Goal: Task Accomplishment & Management: Manage account settings

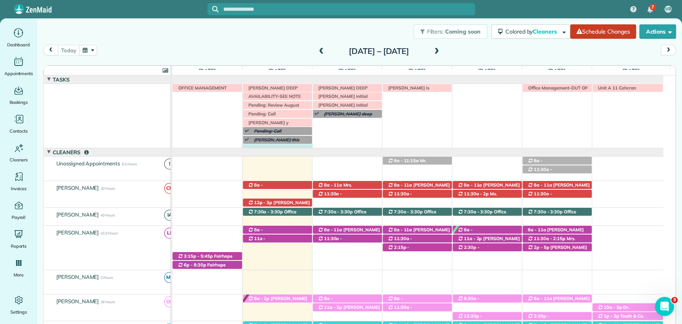
click at [283, 147] on div "Morgen Stalder this week Jaya Trusell deep clean today 8 am Unit A 11 Cohcran I…" at bounding box center [417, 116] width 491 height 64
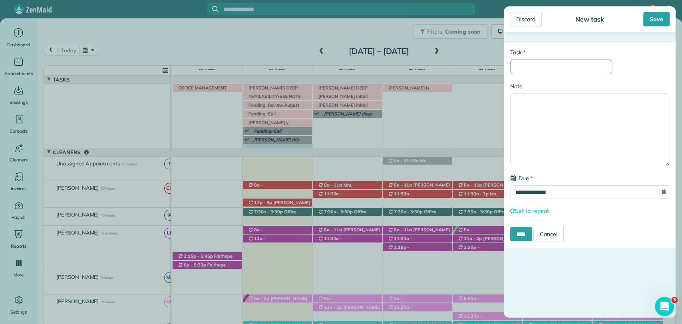
click at [530, 71] on input "* Task" at bounding box center [561, 67] width 102 height 15
type input "**********"
click at [662, 24] on div "Save" at bounding box center [656, 19] width 26 height 14
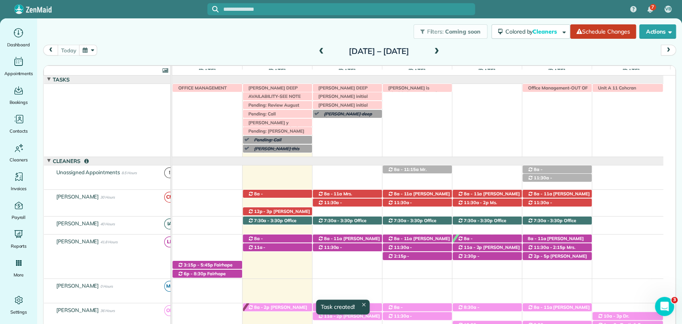
scroll to position [9, 0]
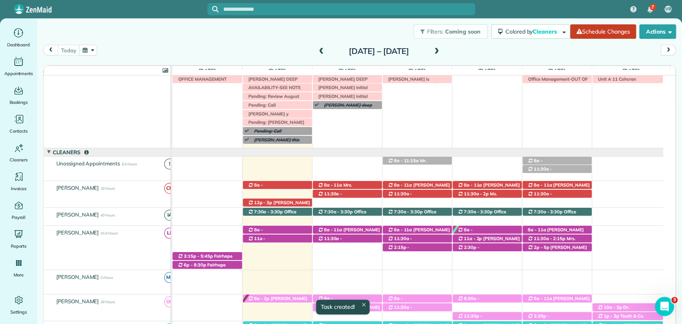
click at [317, 52] on span at bounding box center [321, 51] width 9 height 7
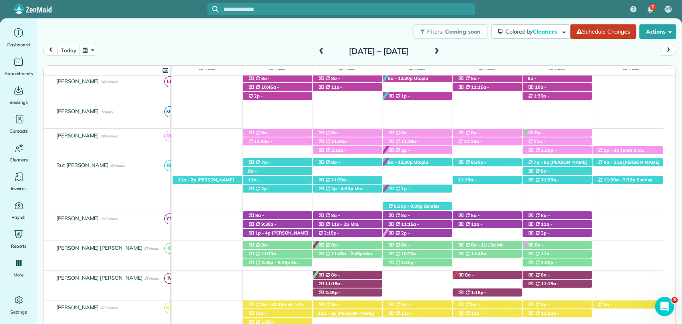
scroll to position [133, 0]
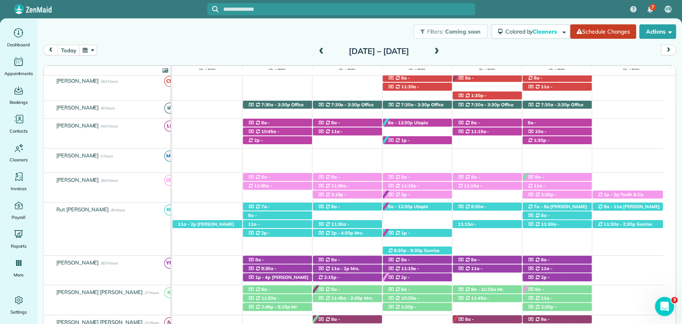
click at [443, 48] on div "Sunday Oct 5 – Saturday Oct 11, 2025" at bounding box center [379, 51] width 128 height 13
click at [441, 52] on span at bounding box center [436, 51] width 9 height 7
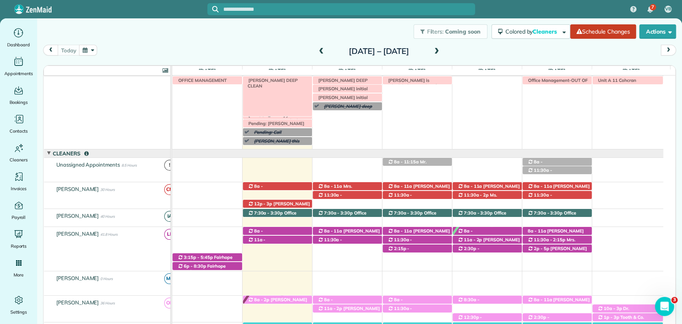
scroll to position [0, 0]
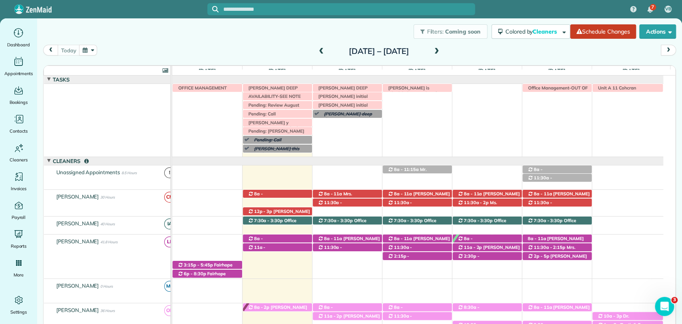
click at [315, 51] on div "Sunday Oct 12 – Saturday Oct 18, 2025" at bounding box center [379, 51] width 128 height 13
click at [317, 53] on span at bounding box center [321, 51] width 9 height 7
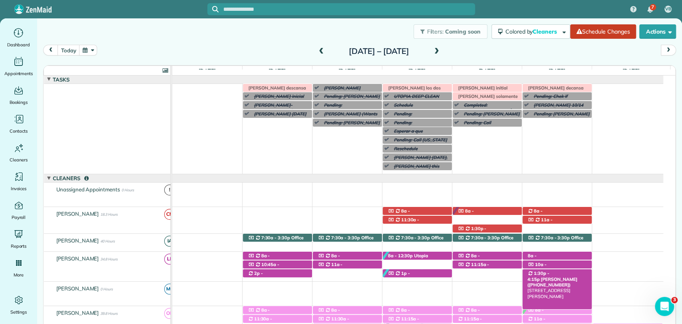
click at [549, 271] on span "1:30p - 4:15p" at bounding box center [538, 275] width 22 height 11
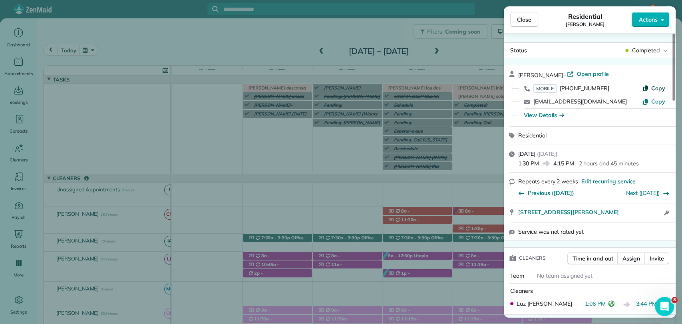
click at [660, 86] on span "Copy" at bounding box center [658, 88] width 14 height 7
click at [208, 18] on div "Close Residential Lisa Mavar Actions Status Completed Lisa Mavar · Open profile…" at bounding box center [341, 162] width 682 height 324
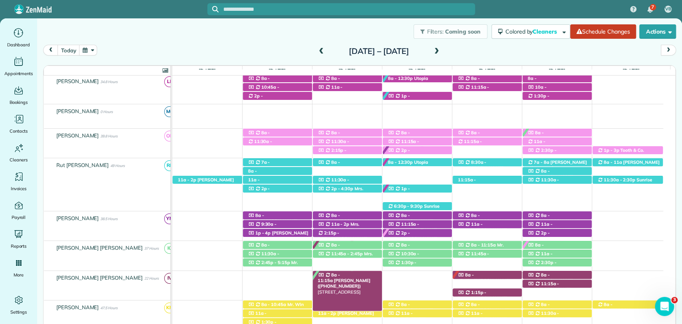
scroll to position [355, 0]
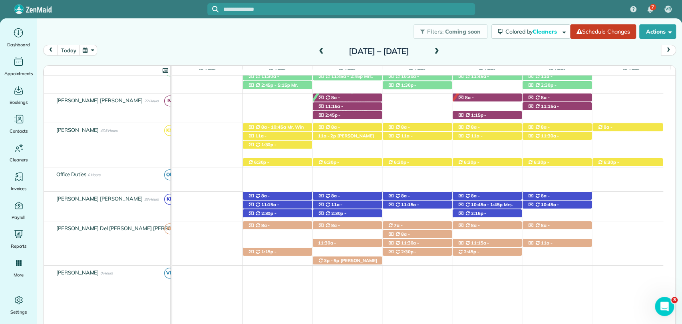
click at [441, 52] on span at bounding box center [436, 51] width 9 height 7
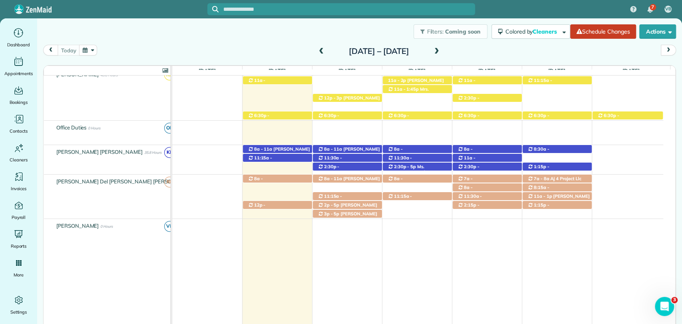
scroll to position [336, 0]
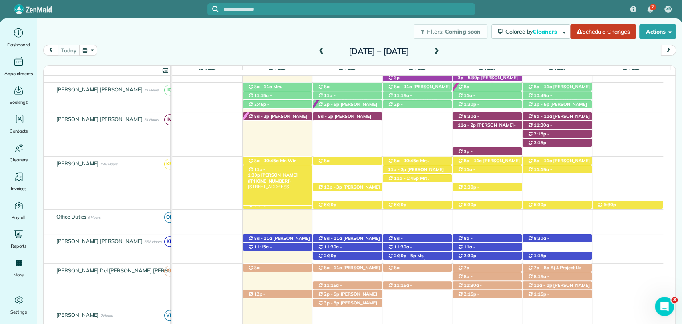
click at [283, 172] on div "11a - 1:30p Janet Joyner (+19016039312) 169 Ferdinand Avenue - Fairhope, AL, 36…" at bounding box center [277, 169] width 69 height 8
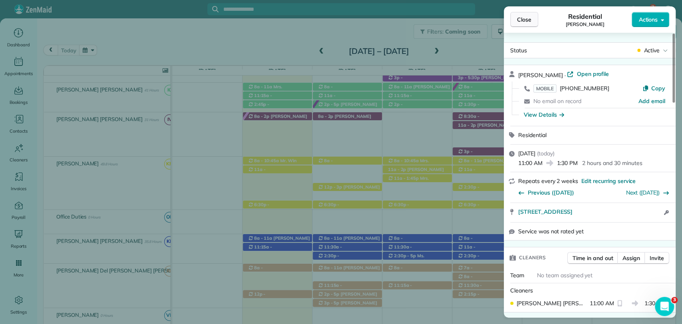
click at [527, 26] on button "Close" at bounding box center [524, 19] width 28 height 15
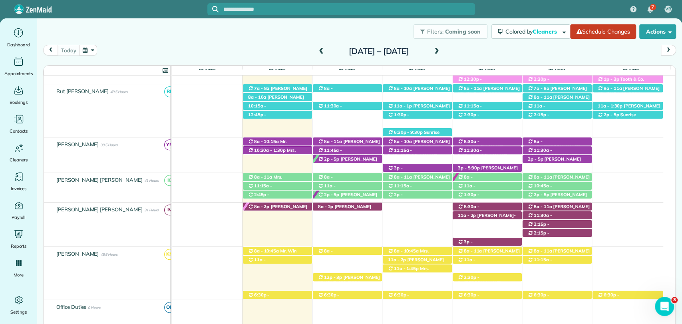
scroll to position [203, 0]
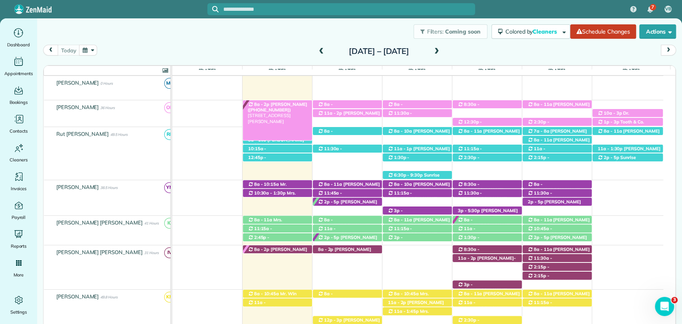
click at [286, 105] on span "[PERSON_NAME] ([PHONE_NUMBER])" at bounding box center [278, 106] width 60 height 11
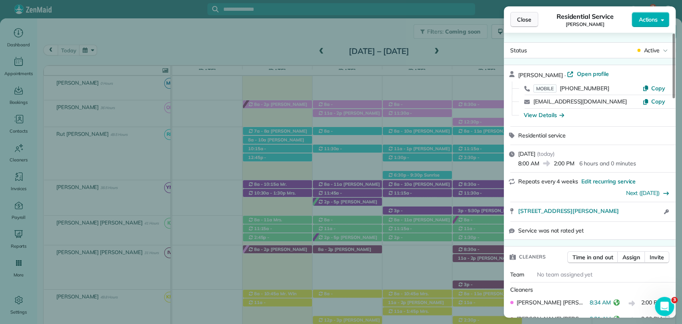
click at [522, 22] on span "Close" at bounding box center [524, 20] width 14 height 8
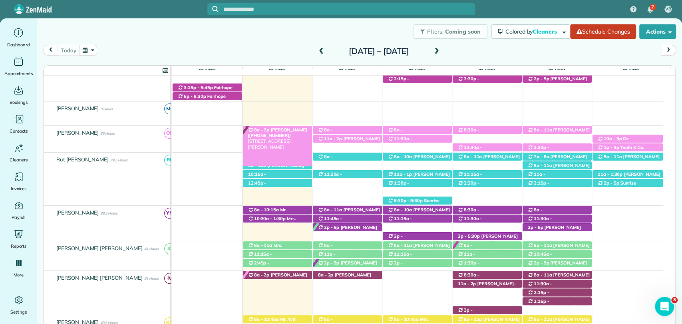
click at [281, 132] on span "[PERSON_NAME] ([PHONE_NUMBER])" at bounding box center [278, 132] width 60 height 11
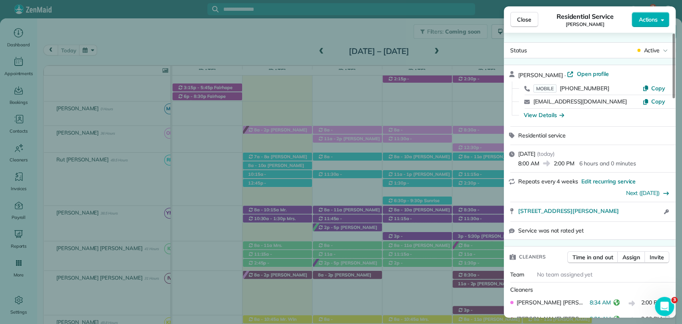
drag, startPoint x: 361, startPoint y: 296, endPoint x: 264, endPoint y: 340, distance: 106.4
click at [278, 32] on div "Close Residential Service Joe Adcock Actions Status Active Joe Adcock · Open pr…" at bounding box center [341, 162] width 682 height 324
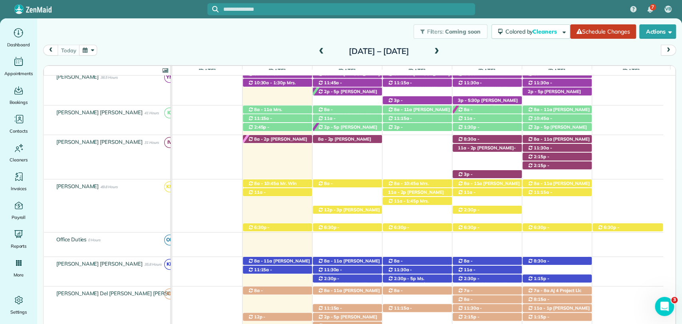
scroll to position [310, 0]
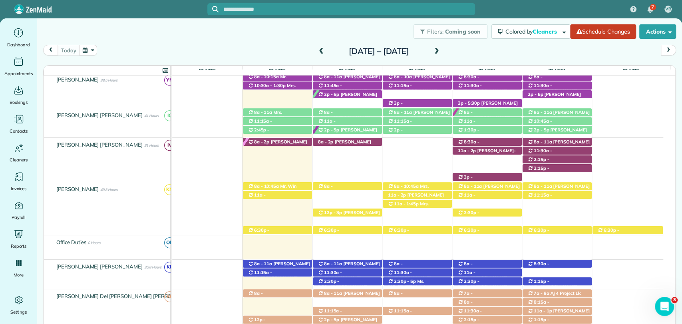
click at [297, 198] on span "[PERSON_NAME] ([PHONE_NUMBER])" at bounding box center [273, 203] width 50 height 11
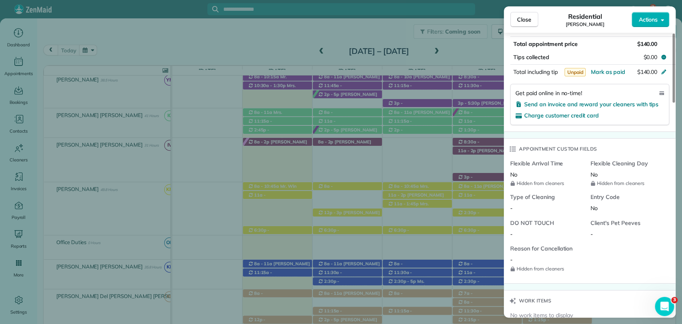
scroll to position [669, 0]
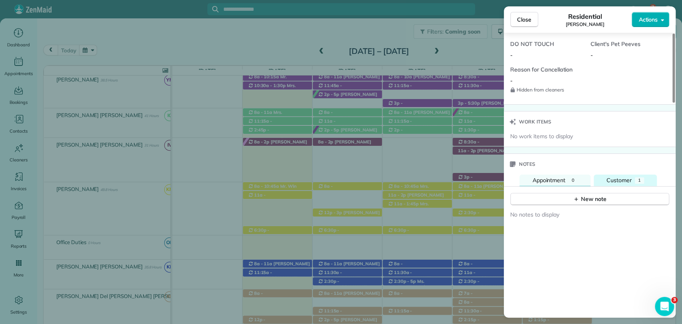
click at [628, 178] on span "Customer" at bounding box center [618, 180] width 25 height 7
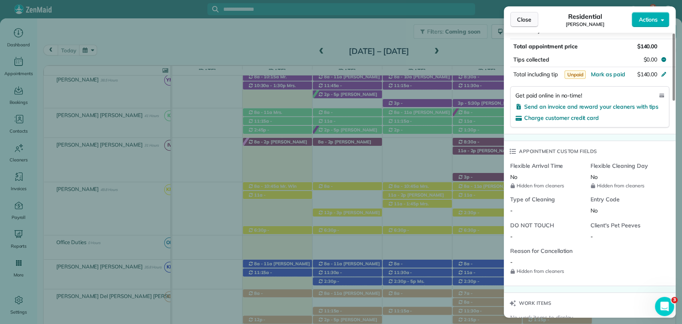
scroll to position [479, 0]
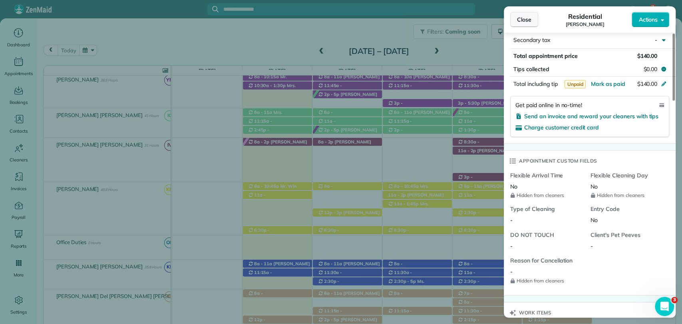
click at [520, 16] on span "Close" at bounding box center [524, 20] width 14 height 8
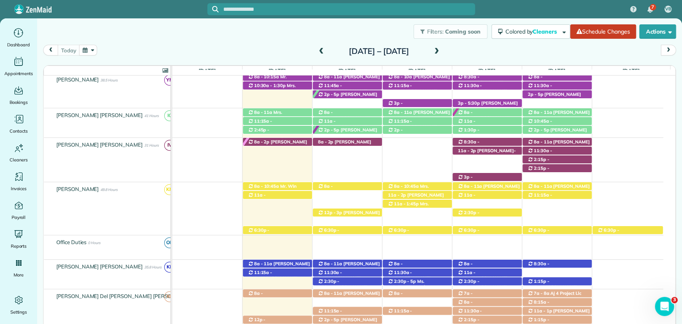
click at [369, 59] on div "[DATE] [DATE] – [DATE]" at bounding box center [359, 52] width 633 height 15
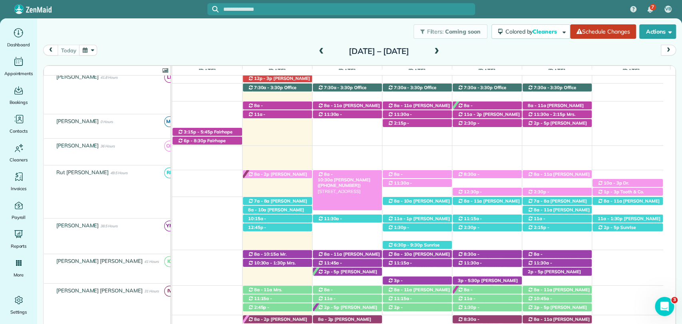
scroll to position [133, 0]
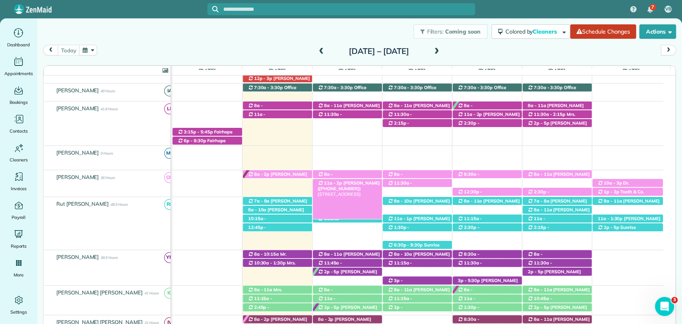
click at [358, 183] on span "[PERSON_NAME] ([PHONE_NUMBER])" at bounding box center [349, 185] width 62 height 11
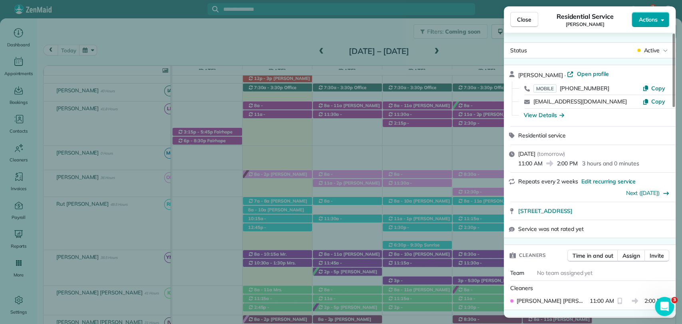
click at [645, 21] on span "Actions" at bounding box center [647, 20] width 19 height 8
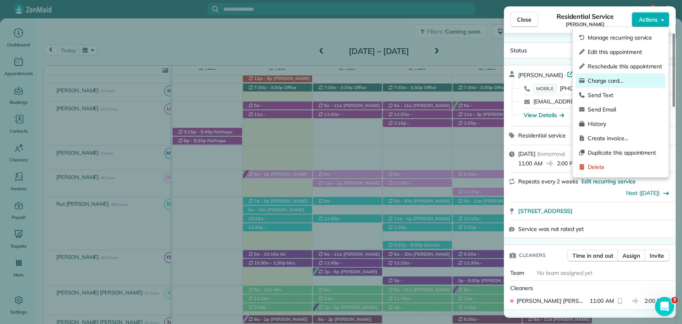
click at [615, 79] on span "Charge card…" at bounding box center [625, 81] width 74 height 8
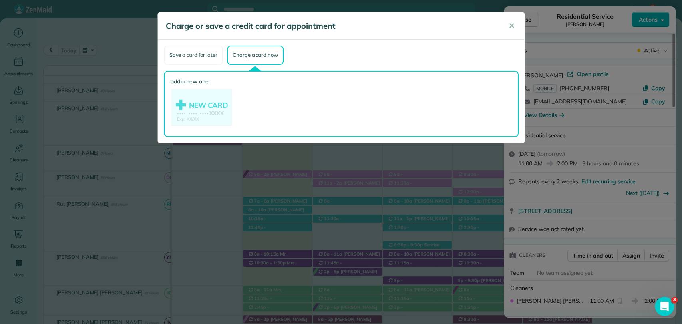
click at [190, 46] on div "Save a card for later" at bounding box center [193, 55] width 59 height 19
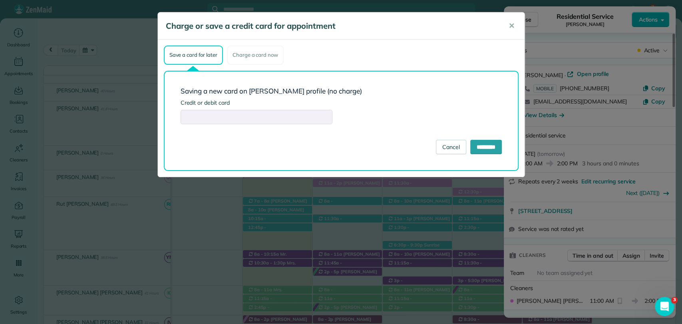
click at [369, 90] on h3 "Saving a new card on Kimberly Burnett's profile (no charge)" at bounding box center [341, 91] width 321 height 8
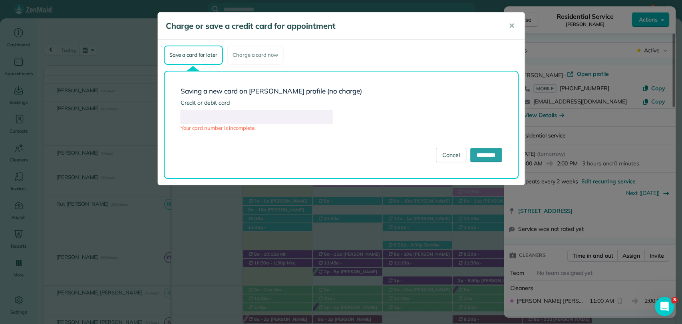
click at [258, 110] on div at bounding box center [257, 117] width 152 height 14
drag, startPoint x: 378, startPoint y: 121, endPoint x: 300, endPoint y: 113, distance: 78.3
click at [378, 121] on form "Saving a new card on Kimberly Burnett's profile (no charge) Credit or debit car…" at bounding box center [341, 124] width 321 height 75
click at [363, 131] on div "Your card number is incomplete." at bounding box center [341, 128] width 321 height 8
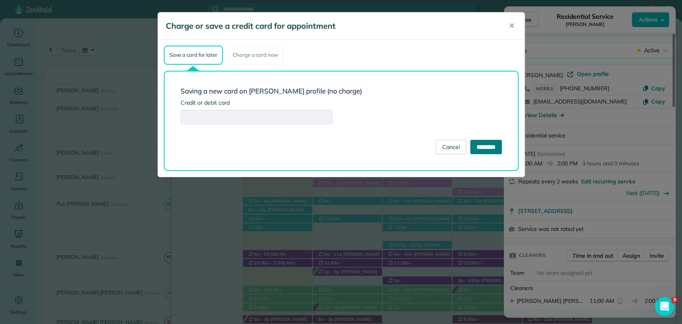
click at [479, 148] on input "*********" at bounding box center [486, 147] width 32 height 14
type input "**********"
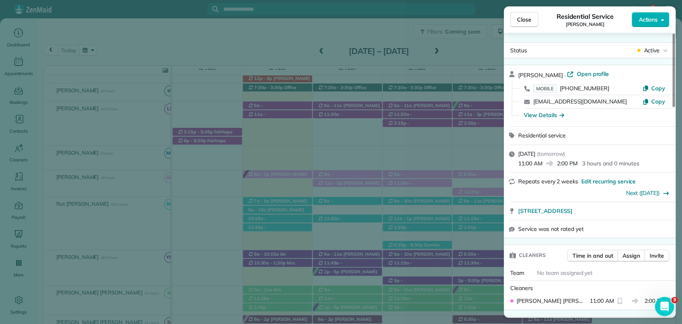
click at [386, 17] on div "Close Residential Service Kimberly Burnett Actions Status Active Kimberly Burne…" at bounding box center [341, 162] width 682 height 324
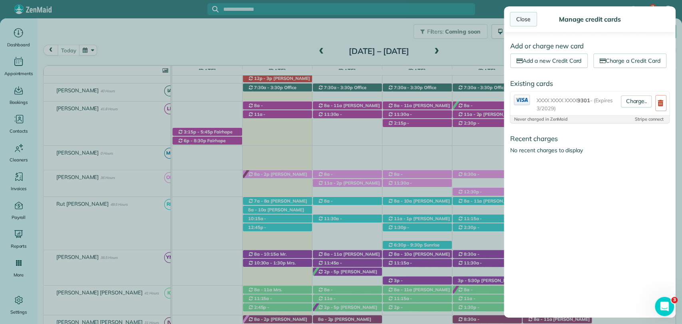
click at [524, 20] on link "Close" at bounding box center [523, 19] width 27 height 14
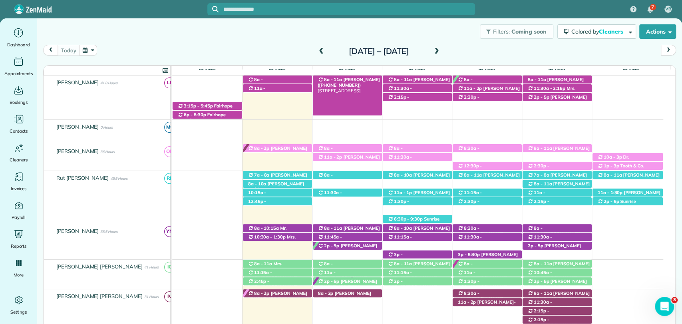
scroll to position [226, 0]
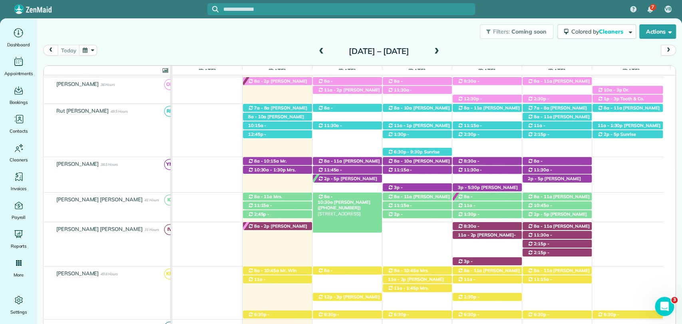
click at [354, 199] on span "Faith Kaiser (+12515046790)" at bounding box center [344, 204] width 53 height 11
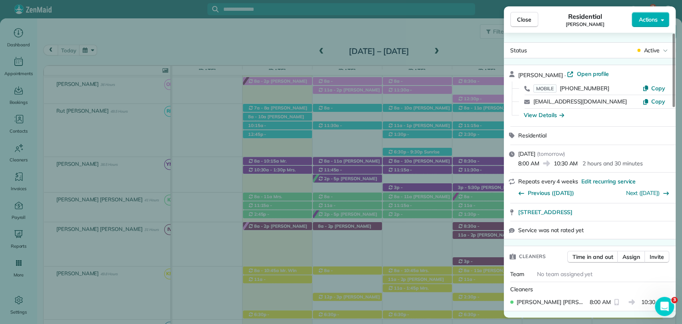
drag, startPoint x: 578, startPoint y: 76, endPoint x: 578, endPoint y: 82, distance: 6.0
click at [578, 76] on span "Open profile" at bounding box center [592, 74] width 32 height 8
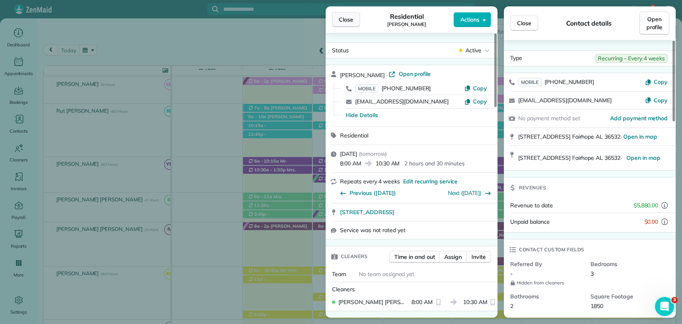
click at [352, 17] on span "Close" at bounding box center [346, 20] width 14 height 8
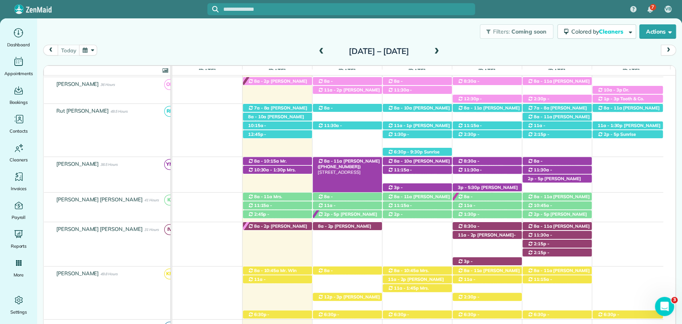
scroll to position [182, 0]
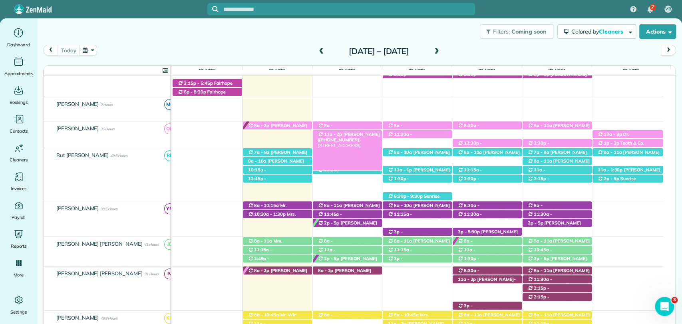
click at [355, 137] on span "Kimberly Burnett (+12515330419)" at bounding box center [349, 136] width 62 height 11
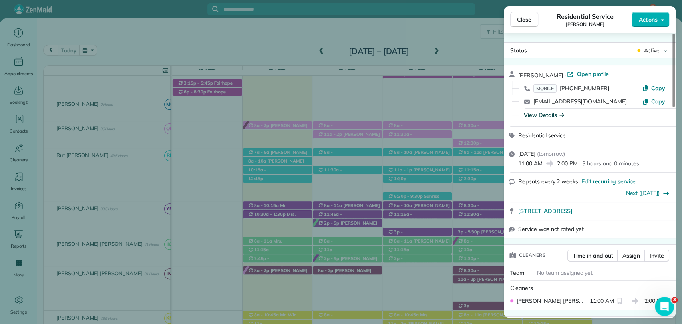
click at [549, 114] on div "View Details" at bounding box center [544, 115] width 40 height 8
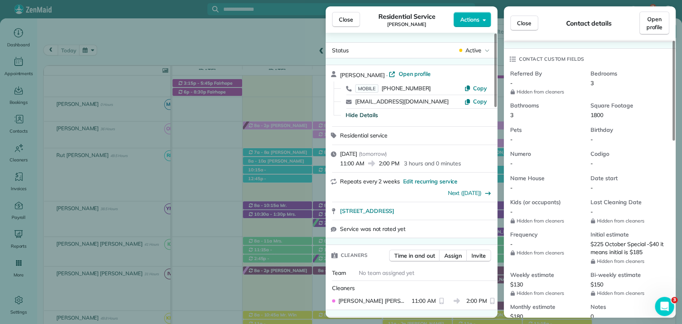
scroll to position [177, 0]
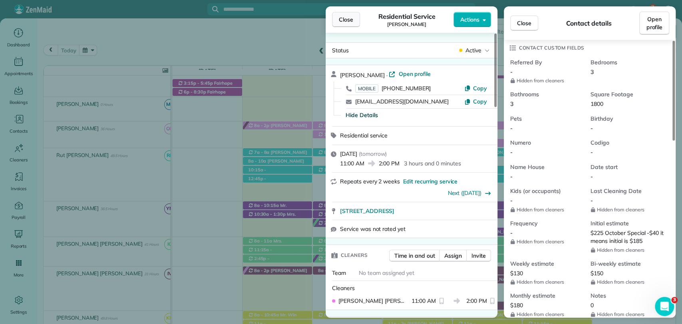
click at [353, 17] on button "Close" at bounding box center [346, 19] width 28 height 15
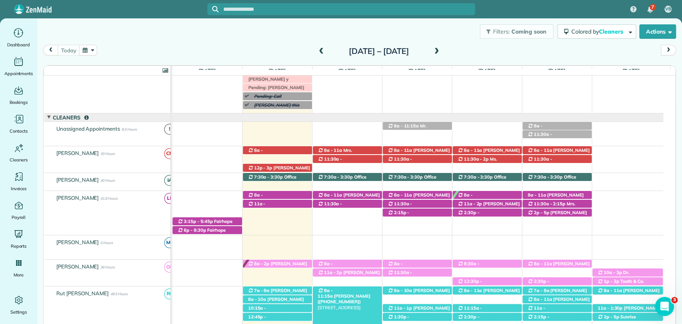
scroll to position [48, 0]
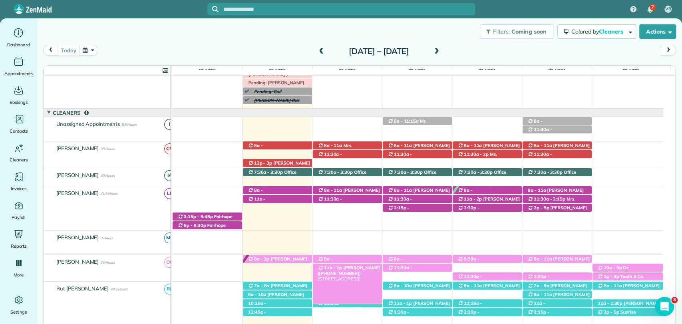
click at [359, 271] on div "11a - 2p Kimberly Burnett (+12515330419) 7027 Cloverleaf Landing Road - Bay Min…" at bounding box center [347, 268] width 69 height 8
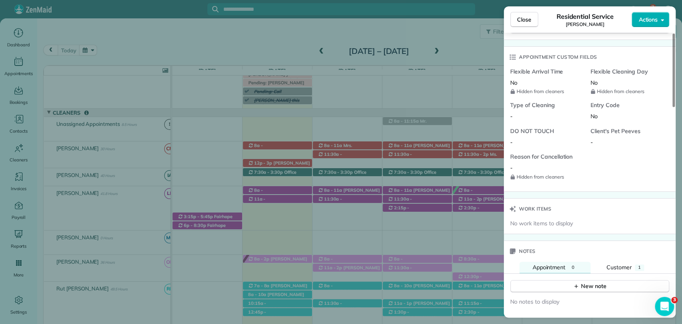
scroll to position [581, 0]
click at [628, 273] on div "New note" at bounding box center [590, 282] width 172 height 19
click at [626, 266] on span "Customer" at bounding box center [618, 266] width 25 height 7
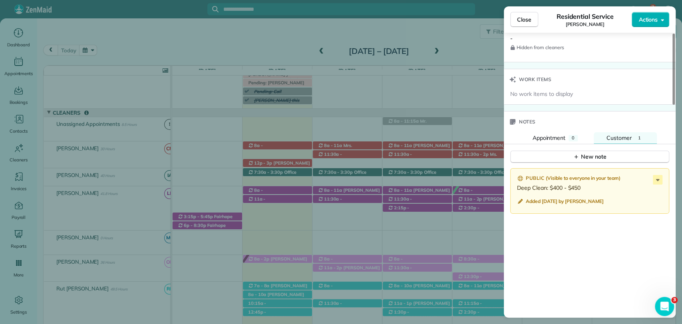
scroll to position [710, 0]
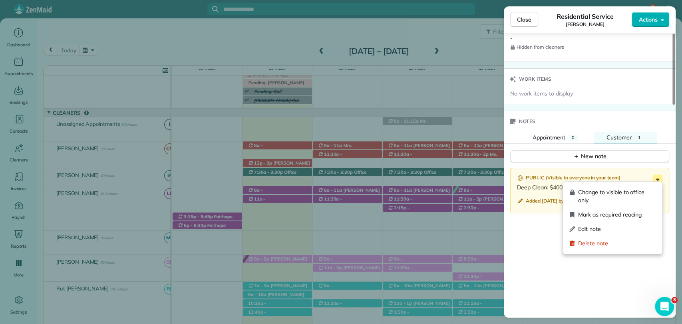
click at [661, 177] on icon at bounding box center [658, 180] width 10 height 10
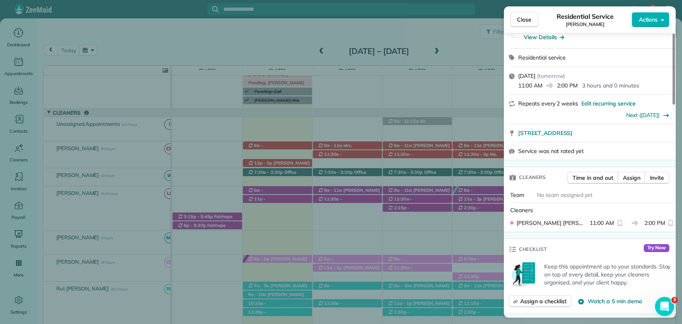
scroll to position [0, 0]
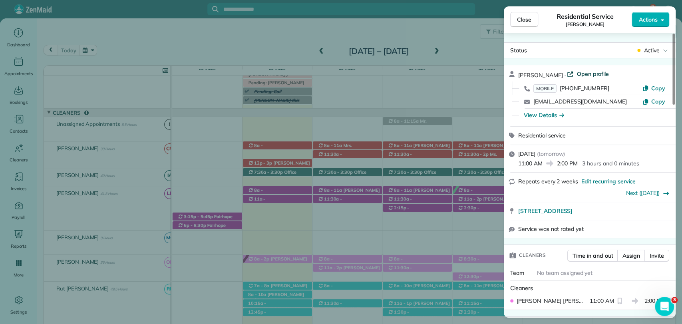
click at [583, 75] on span "Open profile" at bounding box center [592, 74] width 32 height 8
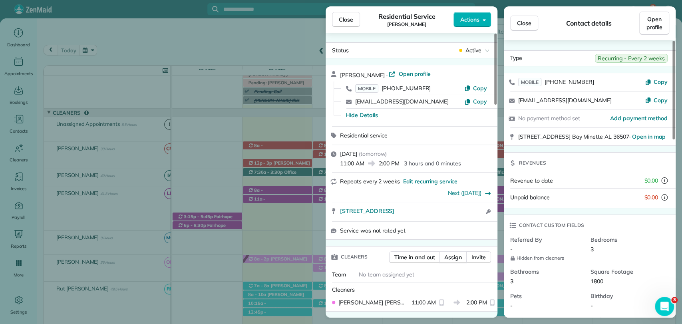
click at [341, 8] on div "Close Residential Service Kimberly Burnett Actions" at bounding box center [412, 19] width 172 height 26
click at [344, 18] on span "Close" at bounding box center [346, 20] width 14 height 8
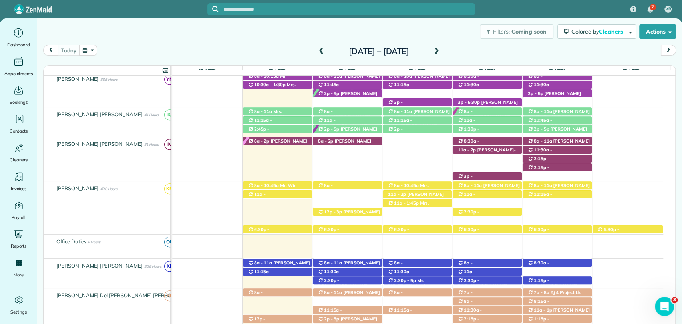
scroll to position [266, 0]
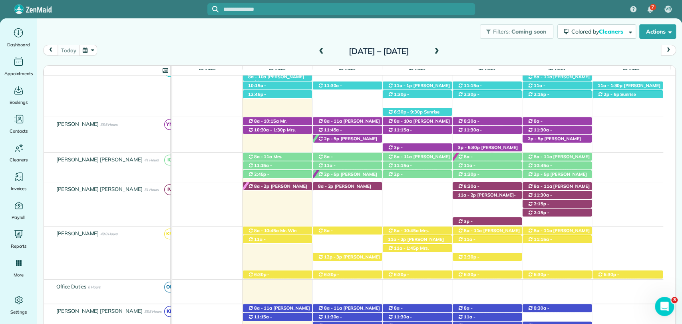
click at [477, 51] on div "[DATE] [DATE] – [DATE]" at bounding box center [359, 52] width 633 height 15
click at [441, 53] on span at bounding box center [436, 51] width 9 height 7
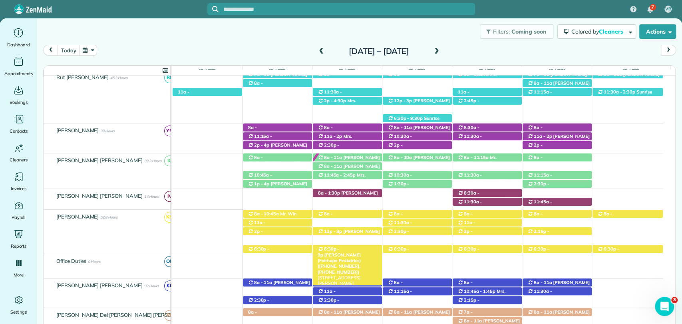
scroll to position [0, 0]
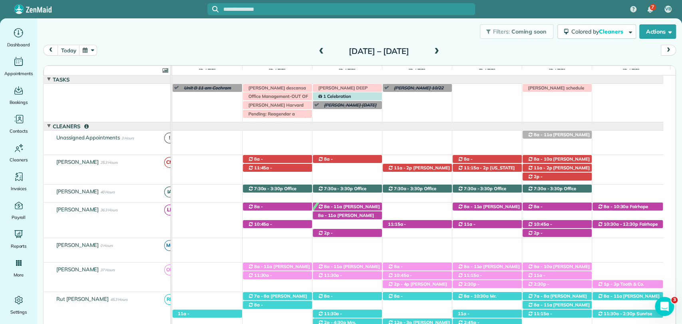
click at [317, 52] on span at bounding box center [321, 51] width 9 height 7
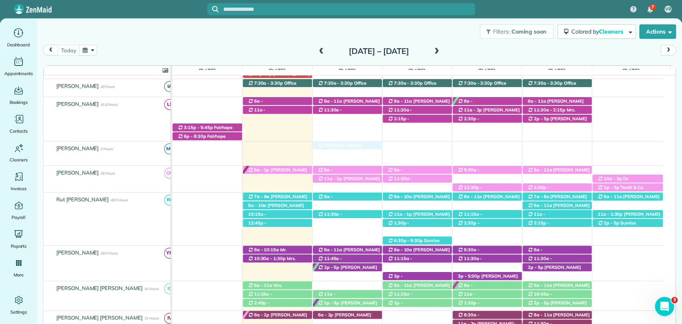
drag, startPoint x: 346, startPoint y: 286, endPoint x: 346, endPoint y: 155, distance: 130.2
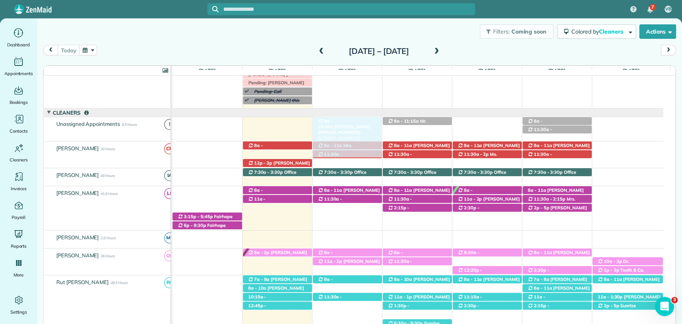
drag, startPoint x: 345, startPoint y: 234, endPoint x: 348, endPoint y: 119, distance: 115.1
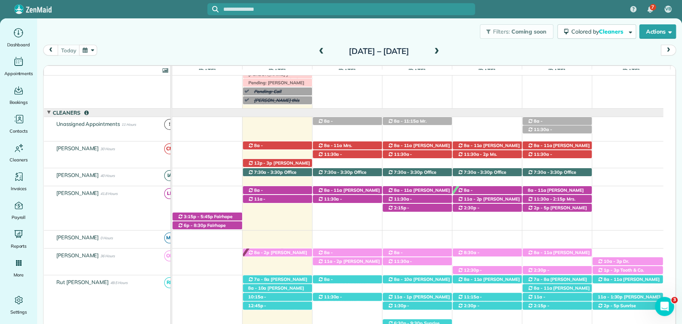
click at [259, 34] on div "Filters: Coming soon Colored by Cleaners Color by Cleaner Color by Team Color b…" at bounding box center [359, 31] width 645 height 26
drag, startPoint x: 338, startPoint y: 46, endPoint x: 330, endPoint y: 48, distance: 8.2
click at [338, 47] on h2 "[DATE] – [DATE]" at bounding box center [379, 51] width 100 height 9
click at [287, 48] on div "[DATE] [DATE] – [DATE]" at bounding box center [359, 52] width 633 height 15
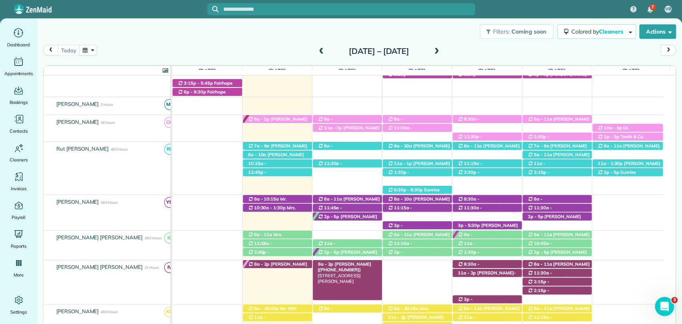
click at [351, 268] on div "8a - 2p Jaya Trussell (+16616450223) 26643 Dean Ct S - Daphne, AL, 36526" at bounding box center [347, 264] width 69 height 8
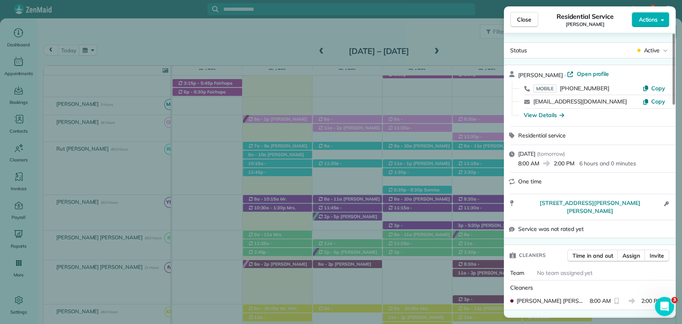
click at [541, 119] on div "View Details" at bounding box center [594, 115] width 153 height 13
click at [543, 115] on div "View Details" at bounding box center [544, 115] width 40 height 8
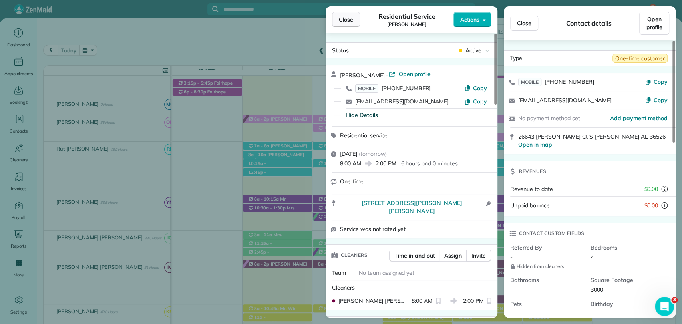
click at [339, 23] on span "Close" at bounding box center [346, 20] width 14 height 8
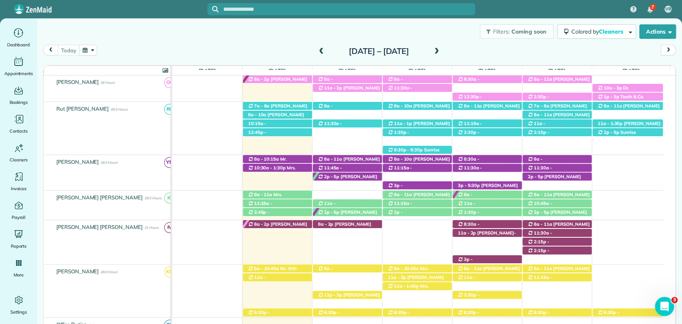
click at [397, 37] on div "Filters: Coming soon Colored by Cleaners Color by Cleaner Color by Team Color b…" at bounding box center [359, 31] width 645 height 26
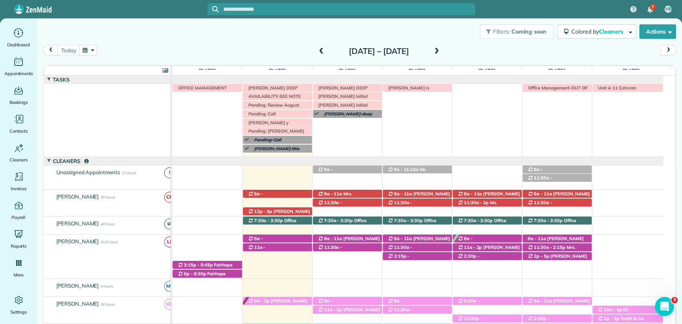
click at [380, 26] on div "Filters: Coming soon Colored by Cleaners Color by Cleaner Color by Team Color b…" at bounding box center [359, 31] width 645 height 26
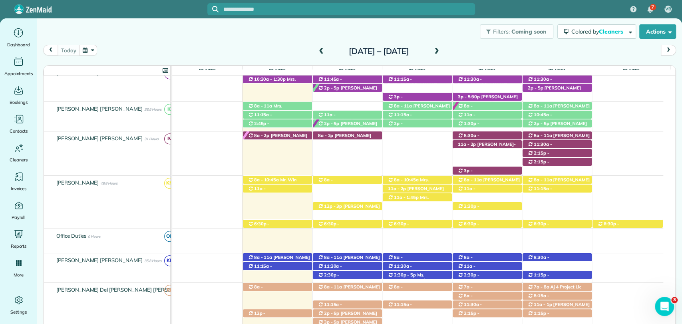
scroll to position [384, 0]
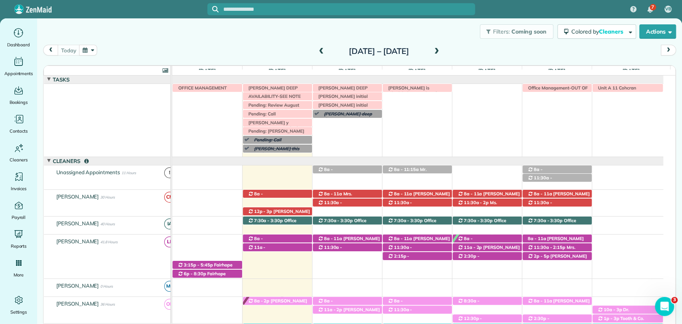
click at [441, 52] on span at bounding box center [436, 51] width 9 height 7
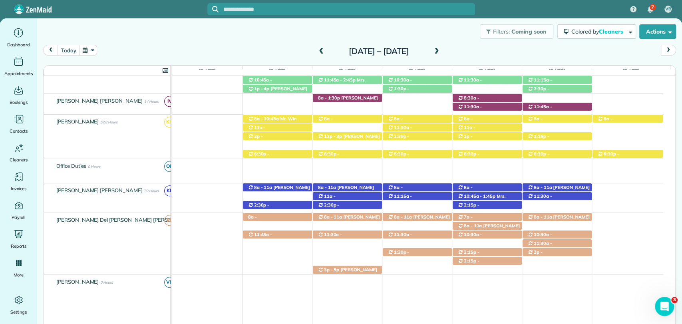
scroll to position [238, 0]
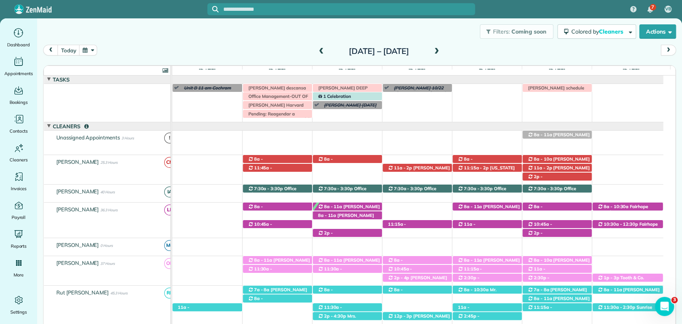
click at [317, 50] on span at bounding box center [321, 51] width 9 height 7
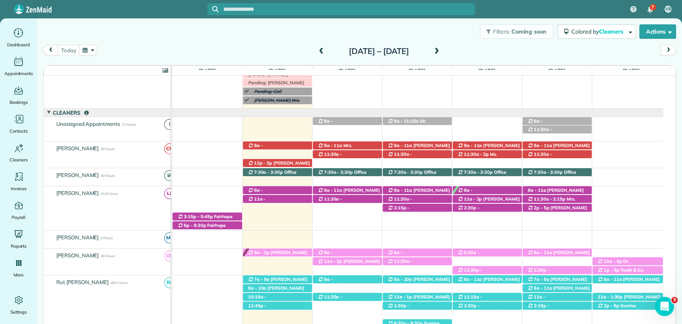
scroll to position [0, 0]
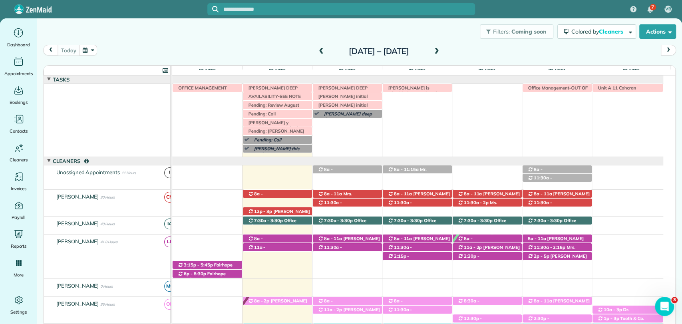
click at [441, 51] on span at bounding box center [436, 51] width 9 height 7
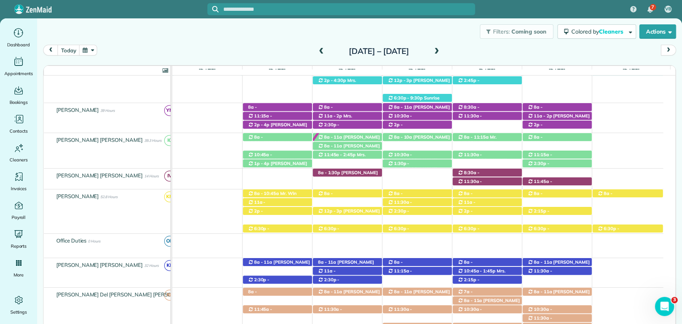
scroll to position [13, 0]
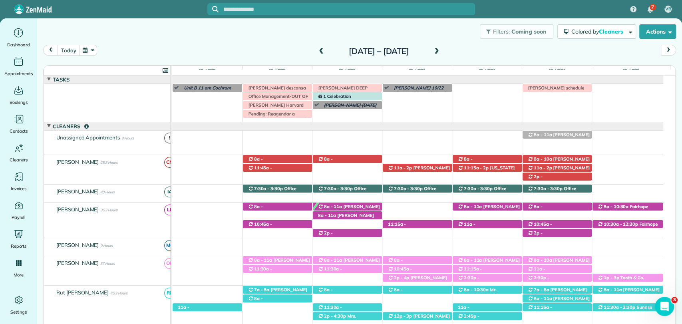
click at [317, 48] on span at bounding box center [321, 51] width 9 height 7
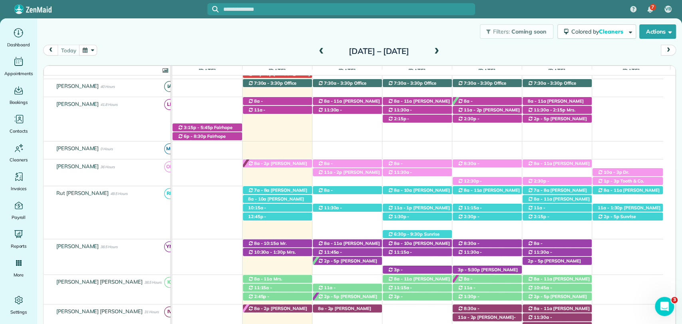
scroll to position [0, 0]
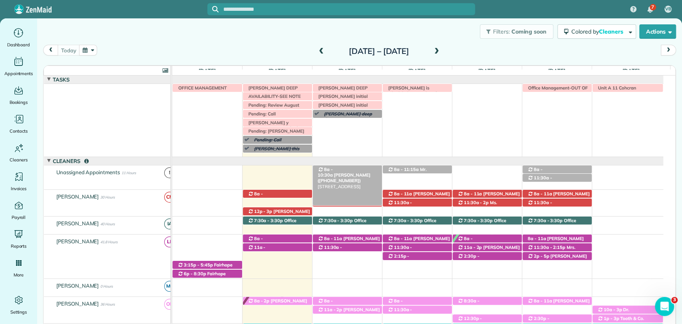
click at [333, 169] on span "8a - 10:30a" at bounding box center [326, 172] width 16 height 11
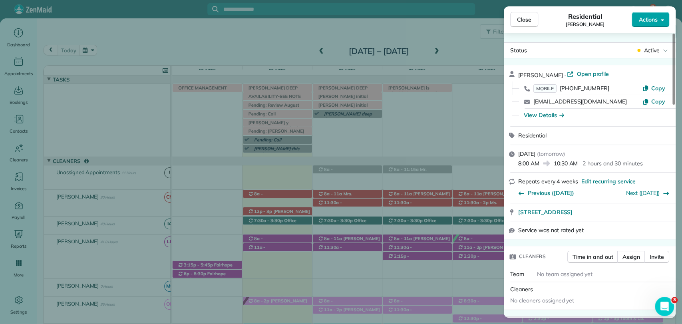
click at [646, 21] on span "Actions" at bounding box center [647, 20] width 19 height 8
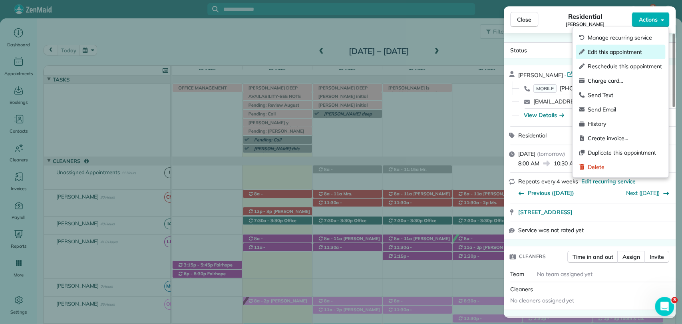
click at [606, 56] on div "Edit this appointment" at bounding box center [620, 52] width 89 height 14
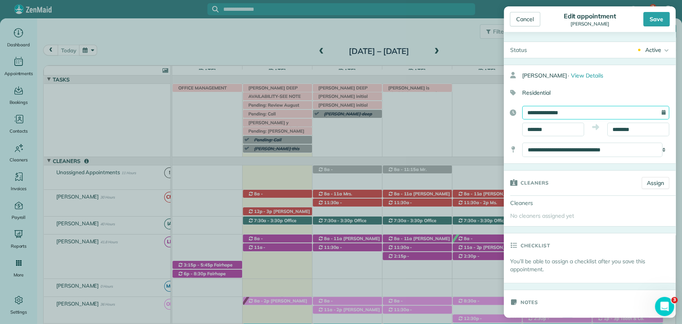
click at [552, 109] on input "**********" at bounding box center [595, 113] width 147 height 14
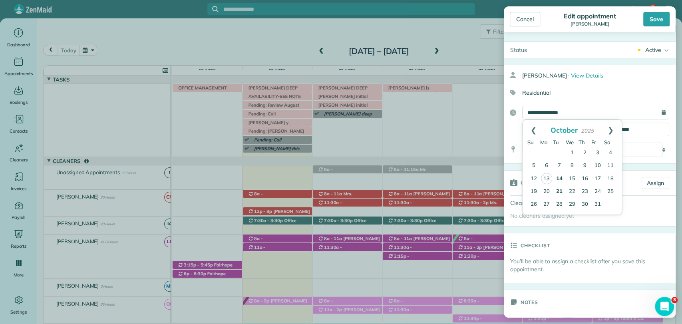
click at [558, 189] on link "21" at bounding box center [559, 191] width 13 height 13
type input "**********"
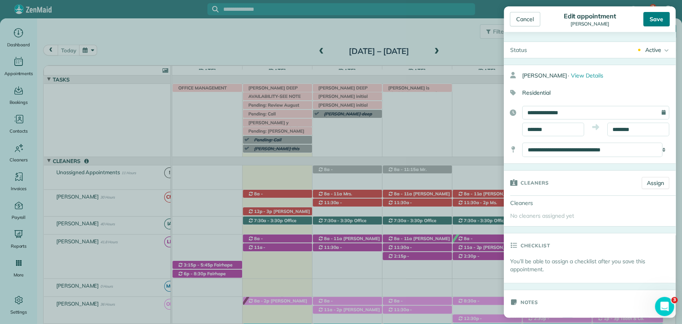
click at [651, 20] on div "Save" at bounding box center [656, 19] width 26 height 14
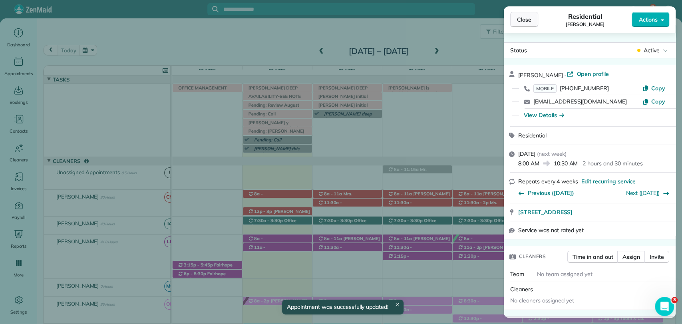
click at [523, 24] on button "Close" at bounding box center [524, 19] width 28 height 15
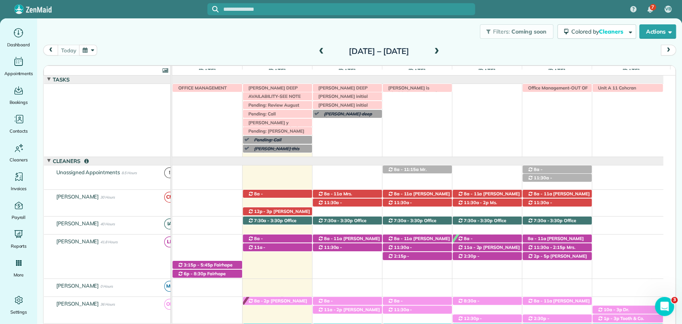
click at [441, 52] on span at bounding box center [436, 51] width 9 height 7
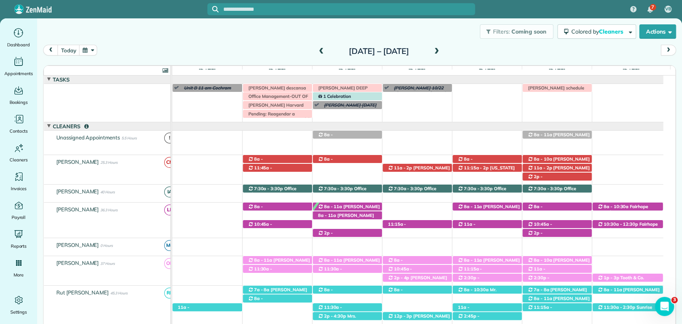
click at [270, 136] on div "8a - 10:30a Faith Kaiser (+12515046790) 402 Camellia Court - Fairhope, AL, 3653…" at bounding box center [417, 138] width 491 height 14
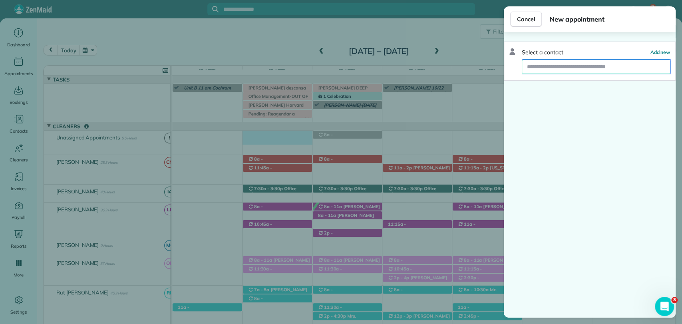
click at [547, 68] on input "text" at bounding box center [596, 67] width 148 height 14
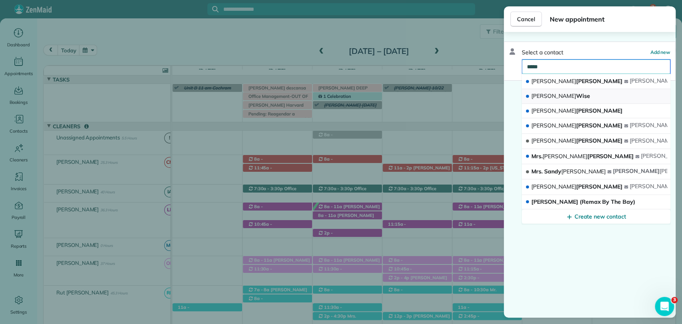
type input "*****"
click at [557, 98] on span "Paige Wise" at bounding box center [560, 95] width 58 height 7
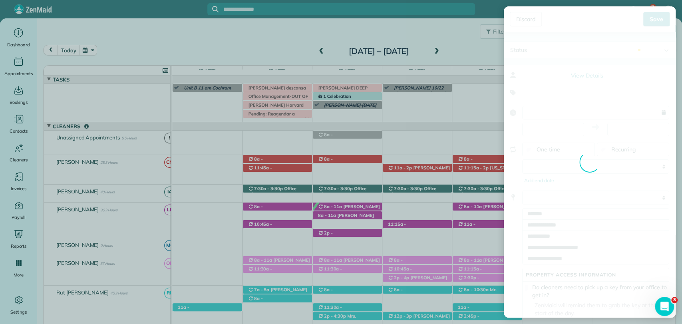
type input "**********"
type input "*****"
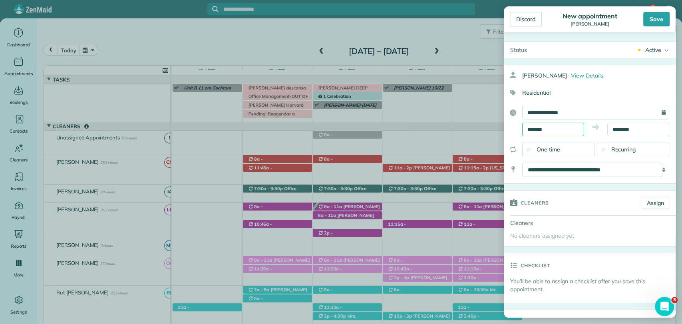
click at [548, 133] on body "7 VB Dashboard Appointments Bookings Contacts Cleaners Invoices Payroll Reports…" at bounding box center [341, 162] width 682 height 324
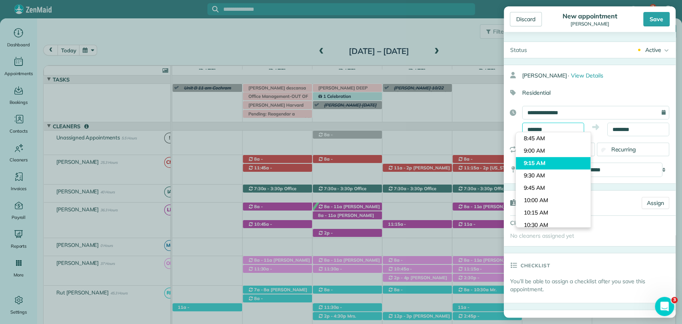
scroll to position [377, 0]
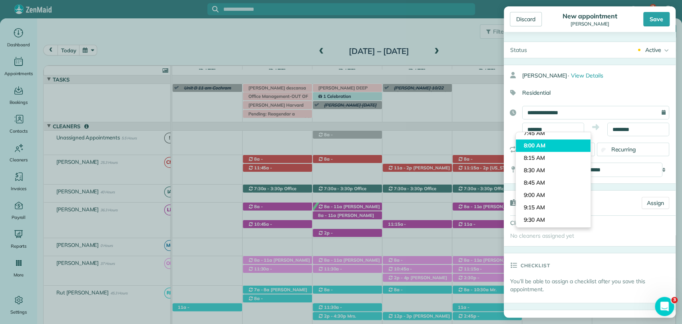
type input "*******"
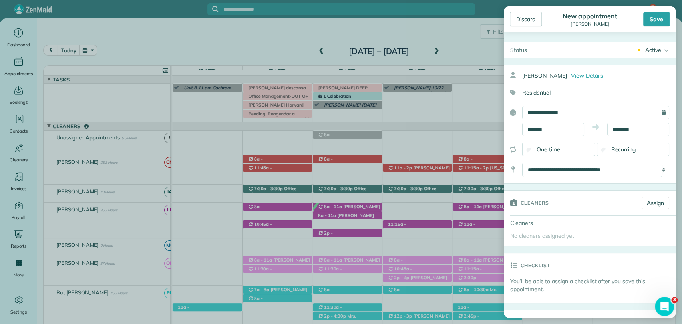
click at [536, 151] on body "7 VB Dashboard Appointments Bookings Contacts Cleaners Invoices Payroll Reports…" at bounding box center [341, 162] width 682 height 324
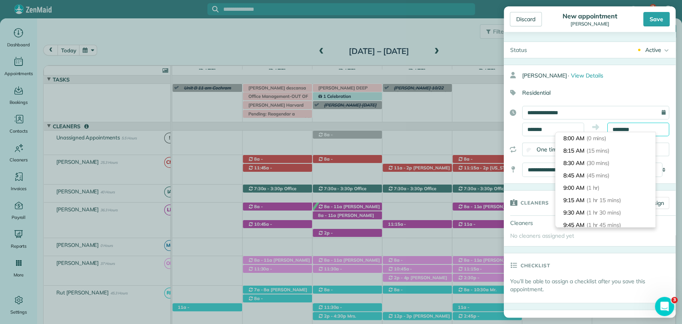
click at [623, 129] on input "********" at bounding box center [638, 130] width 62 height 14
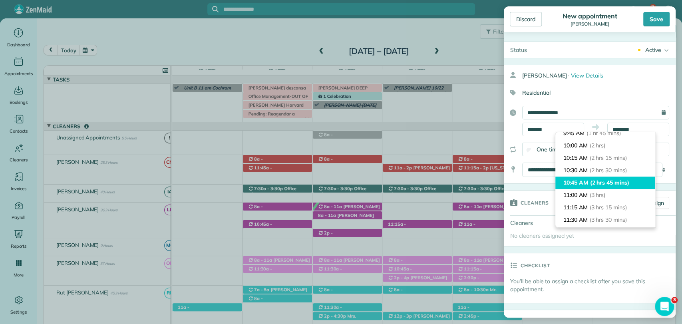
type input "********"
click at [609, 179] on span "(2 hrs 45 mins)" at bounding box center [609, 182] width 39 height 7
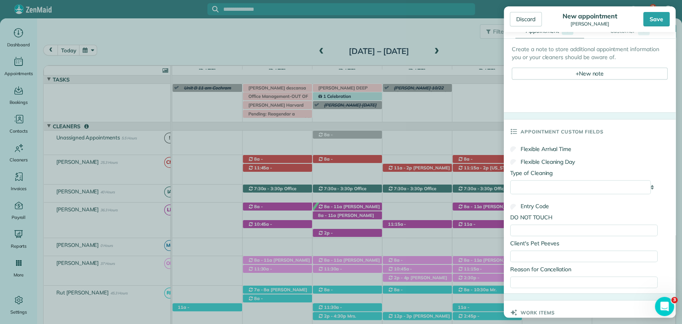
scroll to position [511, 0]
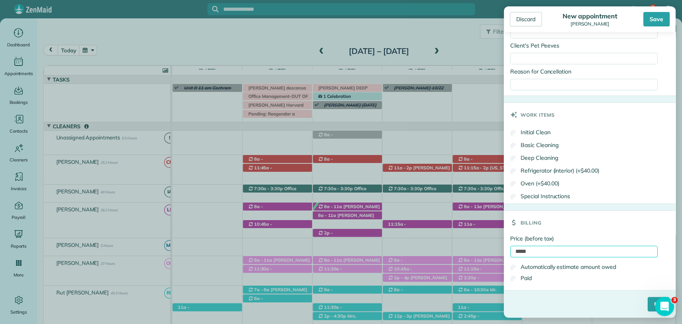
click at [543, 248] on input "*****" at bounding box center [583, 252] width 147 height 12
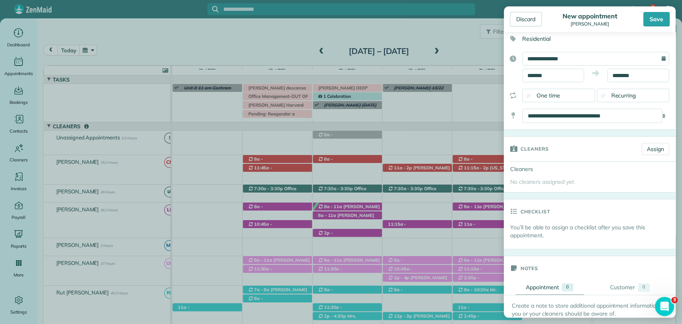
scroll to position [0, 0]
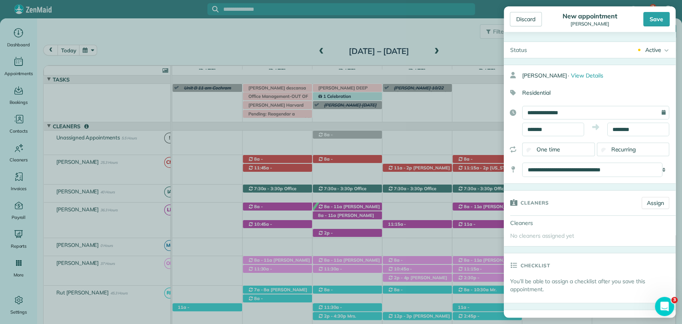
type input "****"
click at [628, 150] on span "Recurring" at bounding box center [623, 149] width 25 height 7
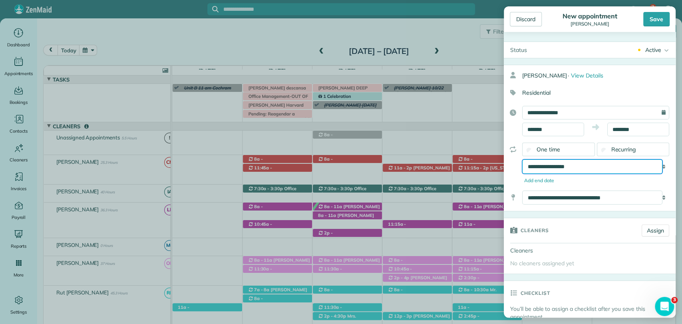
click at [577, 164] on select "**********" at bounding box center [592, 166] width 140 height 14
select select "**********"
click at [522, 159] on select "**********" at bounding box center [592, 166] width 140 height 14
click at [652, 18] on div "Save" at bounding box center [656, 19] width 26 height 14
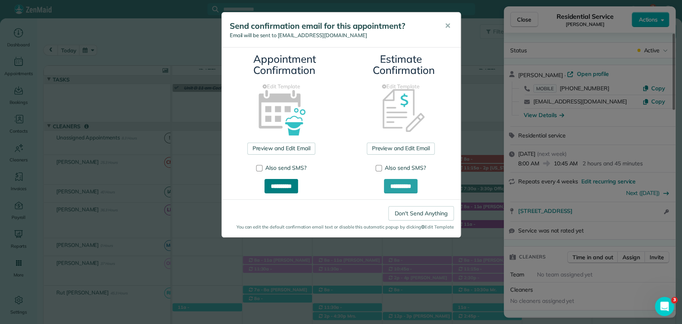
click at [278, 183] on input "**********" at bounding box center [281, 186] width 34 height 14
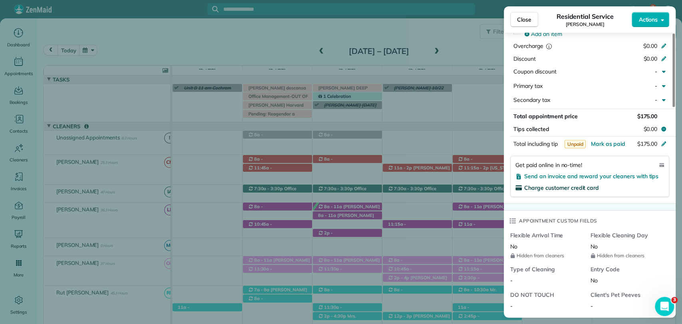
scroll to position [372, 0]
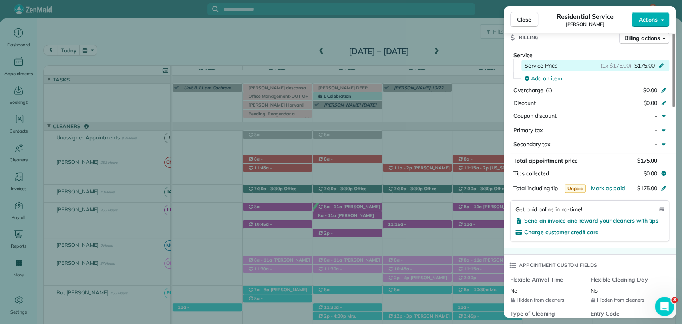
click at [642, 62] on span "$175.00" at bounding box center [644, 66] width 20 height 8
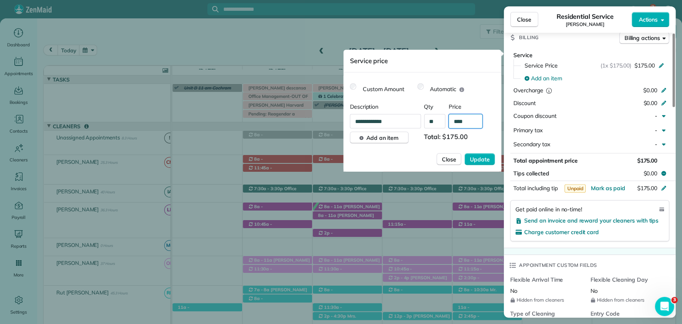
click at [474, 121] on input "****" at bounding box center [466, 121] width 34 height 14
type input "**"
type input "****"
click at [487, 155] on span "Update" at bounding box center [480, 159] width 20 height 8
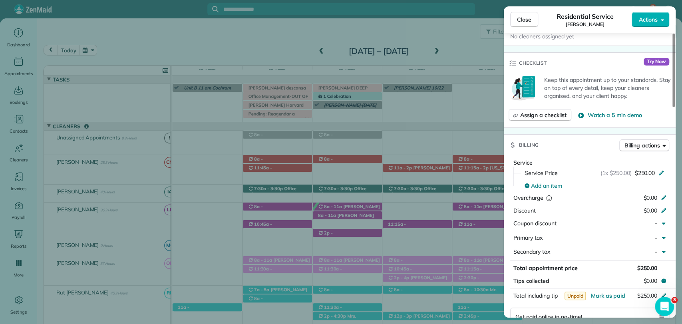
scroll to position [0, 0]
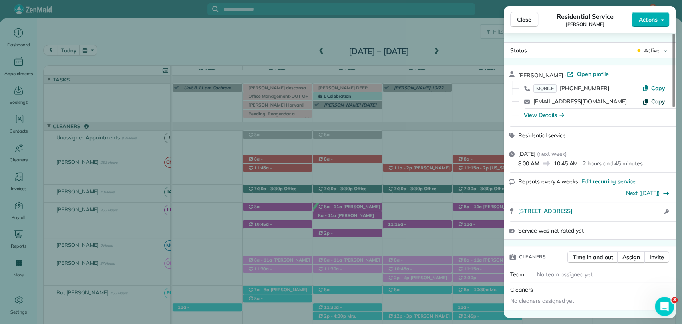
click at [659, 103] on span "Copy" at bounding box center [658, 101] width 14 height 7
click at [475, 54] on div "Close Residential Service Paige Wise Actions Status Active Paige Wise · Open pr…" at bounding box center [341, 162] width 682 height 324
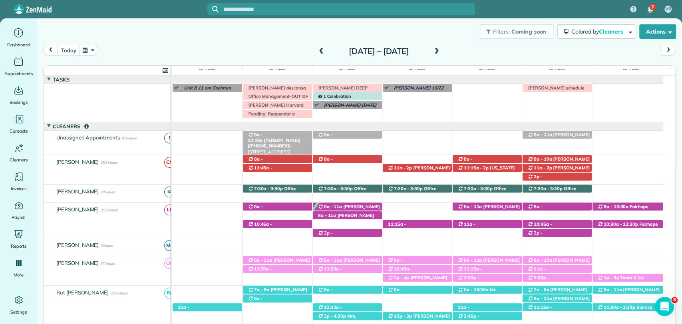
click at [272, 138] on span "Paige Wise (+12515831023)" at bounding box center [274, 142] width 53 height 11
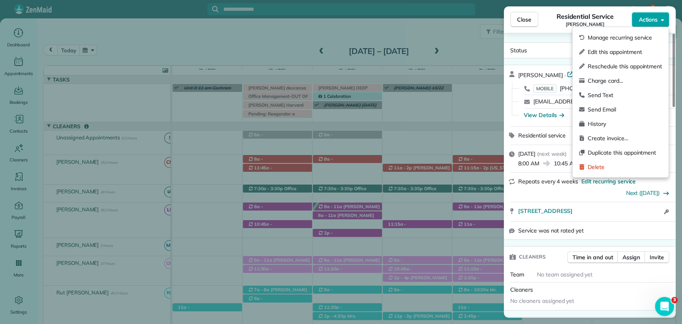
click at [649, 21] on span "Actions" at bounding box center [647, 20] width 19 height 8
click at [609, 48] on span "Edit this appointment" at bounding box center [625, 52] width 74 height 8
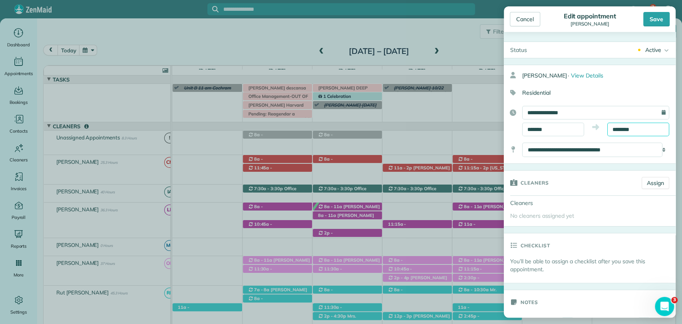
click at [614, 129] on input "********" at bounding box center [638, 130] width 62 height 14
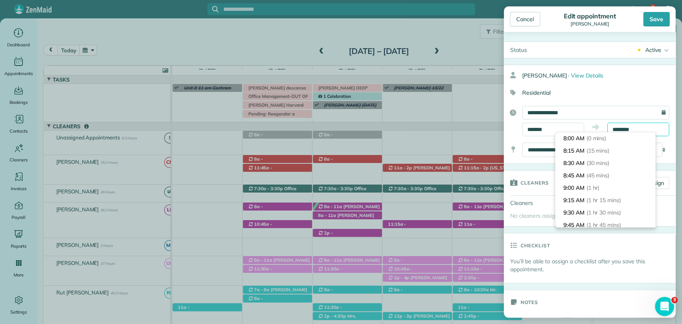
scroll to position [124, 0]
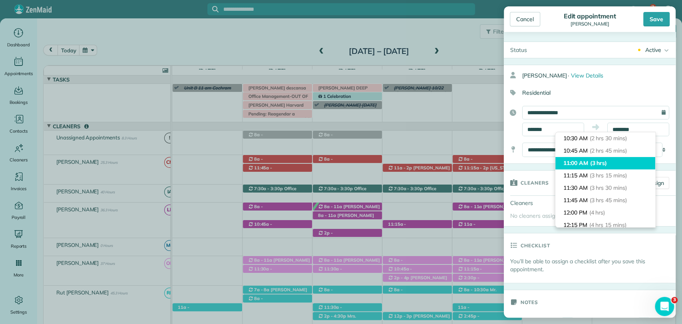
type input "********"
click at [592, 157] on li "11:00 AM (3 hrs)" at bounding box center [605, 163] width 100 height 12
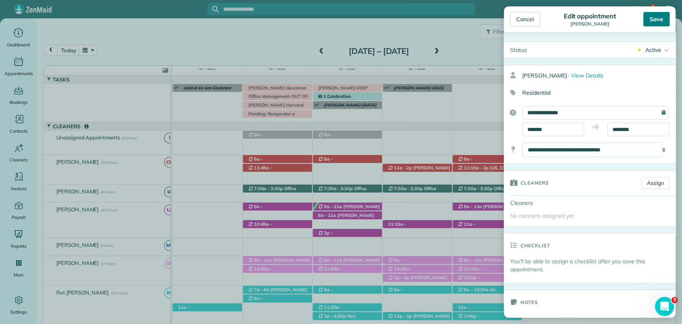
click at [654, 20] on div "Save" at bounding box center [656, 19] width 26 height 14
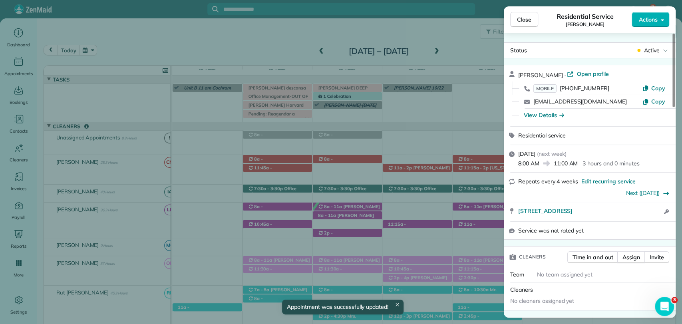
click at [524, 22] on span "Close" at bounding box center [524, 20] width 14 height 8
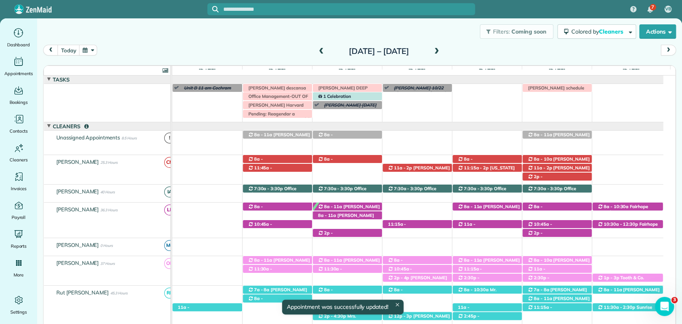
click at [317, 48] on span at bounding box center [321, 51] width 9 height 7
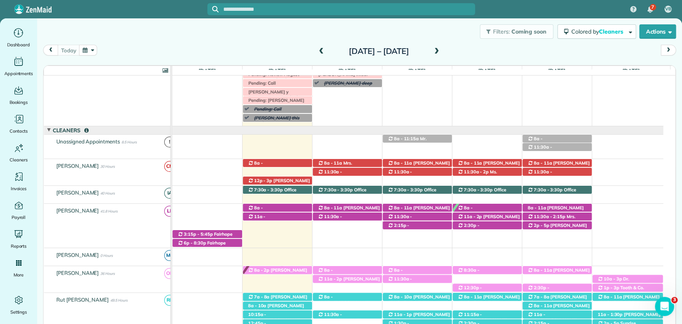
scroll to position [62, 0]
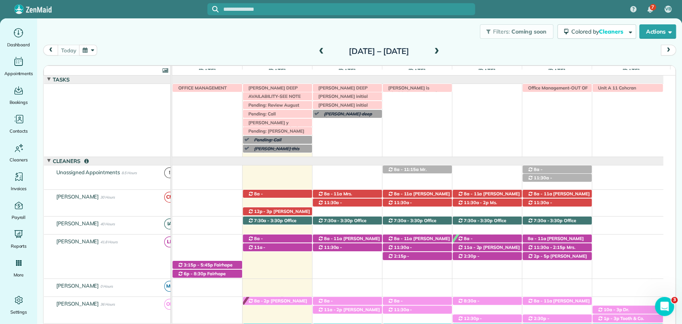
click at [416, 35] on div "Filters: Coming soon Colored by Cleaners Color by Cleaner Color by Team Color b…" at bounding box center [359, 31] width 645 height 26
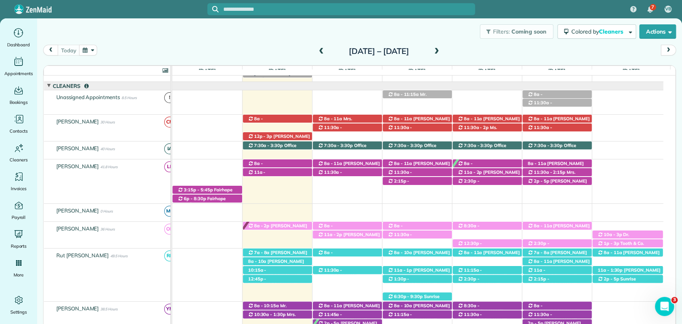
scroll to position [0, 0]
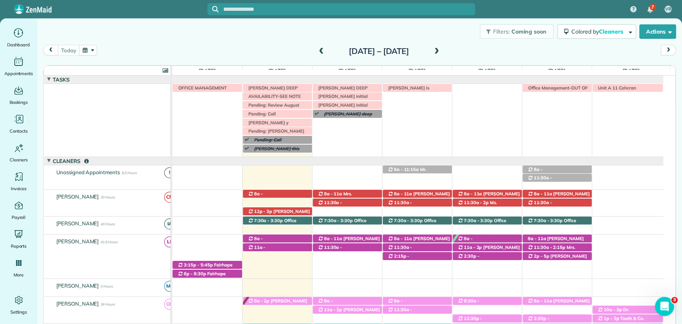
click at [427, 39] on div "Filters: Coming soon Colored by Cleaners Color by Cleaner Color by Team Color b…" at bounding box center [359, 31] width 645 height 26
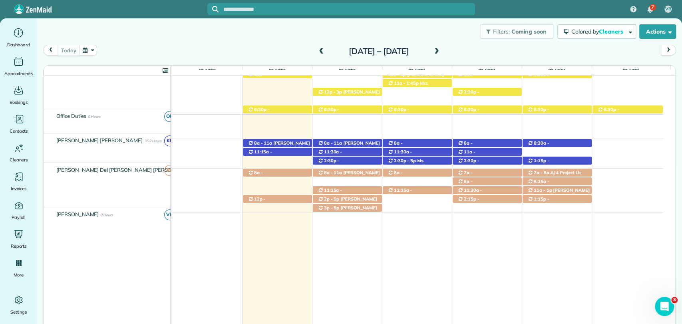
scroll to position [107, 0]
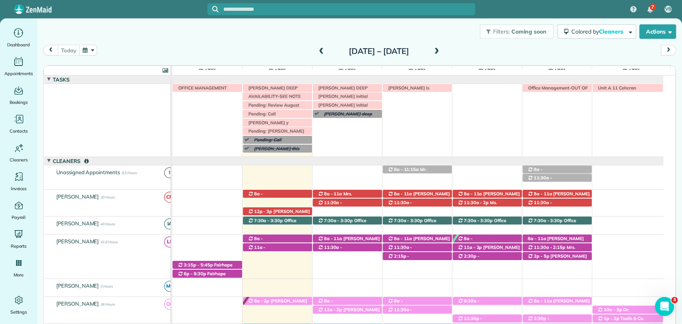
click at [382, 59] on div "today Sunday Oct 12 – Saturday Oct 18, 2025" at bounding box center [359, 52] width 633 height 15
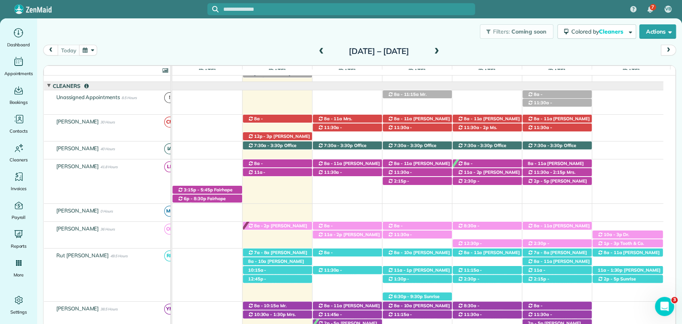
scroll to position [121, 0]
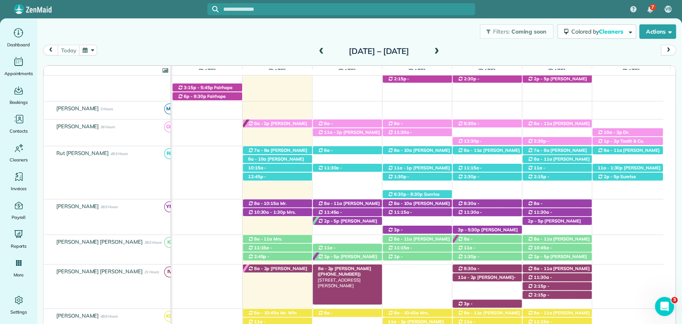
click at [348, 268] on span "Jaya Trussell (+16616450223)" at bounding box center [345, 271] width 54 height 11
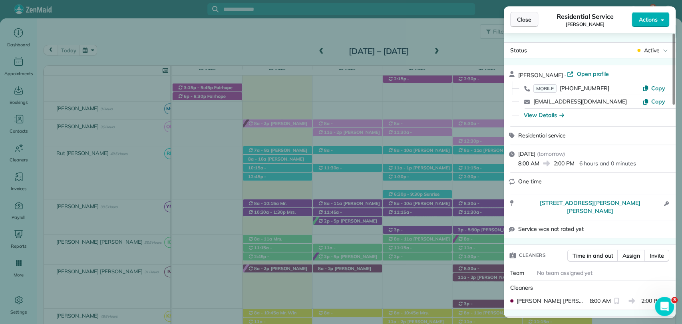
click at [526, 23] on span "Close" at bounding box center [524, 20] width 14 height 8
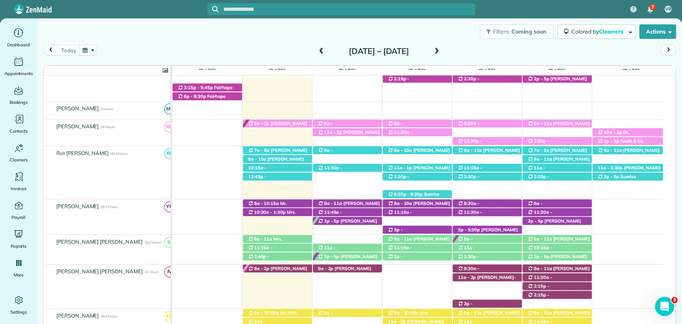
click at [236, 40] on div "Filters: Coming soon Colored by Cleaners Color by Cleaner Color by Team Color b…" at bounding box center [359, 31] width 645 height 26
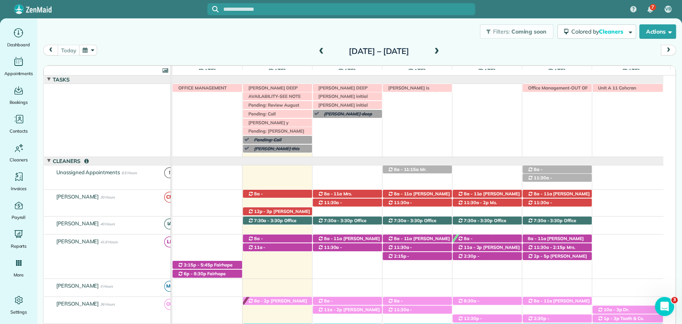
click at [395, 62] on div "today Sunday Oct 12 – Saturday Oct 18, 2025 Sun 10/12 $270.00 5 Man Hours 2 App…" at bounding box center [359, 187] width 633 height 284
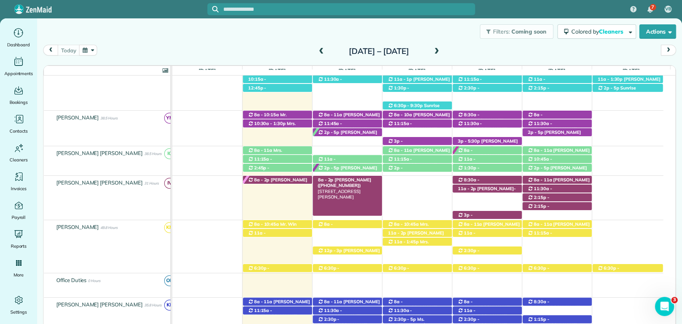
click at [351, 179] on span "Jaya Trussell (+16616450223)" at bounding box center [345, 182] width 54 height 11
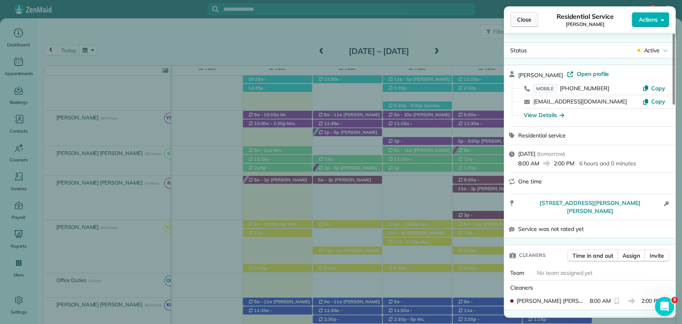
click at [524, 20] on span "Close" at bounding box center [524, 20] width 14 height 8
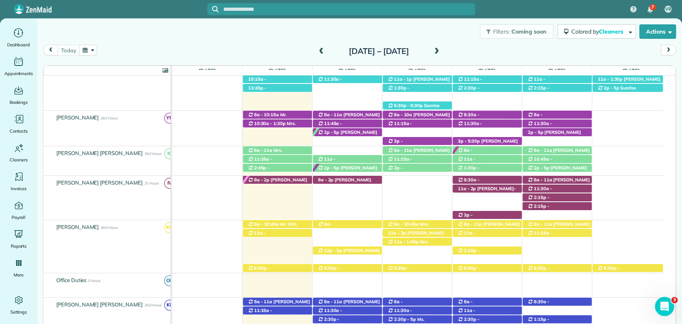
click at [358, 42] on div "Filters: Coming soon Colored by Cleaners Color by Cleaner Color by Team Color b…" at bounding box center [359, 31] width 645 height 26
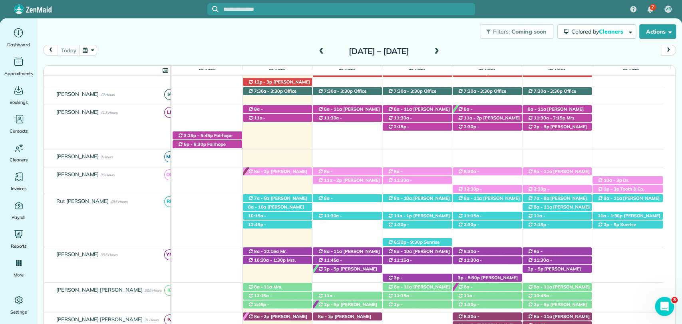
scroll to position [31, 0]
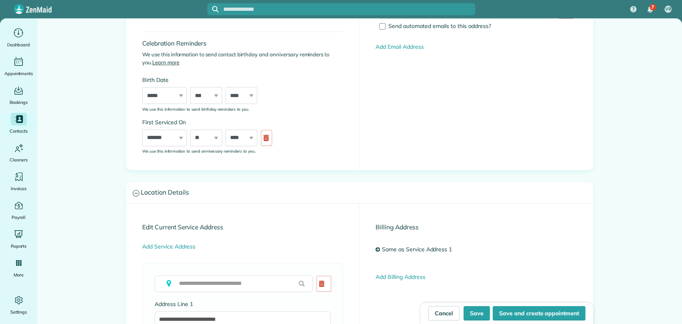
type input "**********"
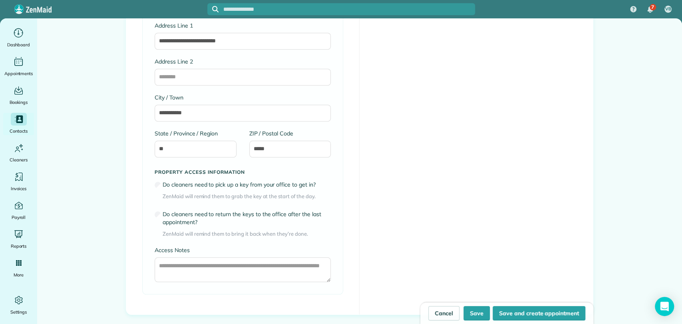
scroll to position [621, 0]
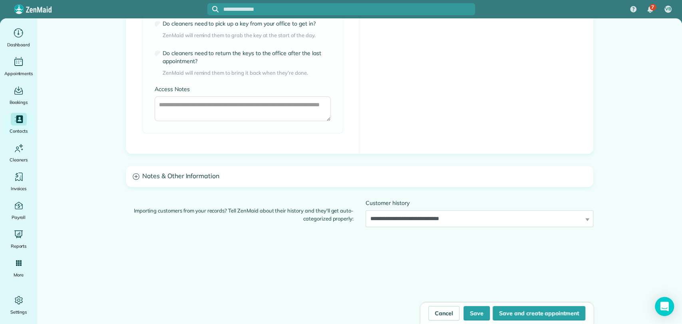
click at [256, 173] on h3 "Notes & Other Information" at bounding box center [359, 176] width 467 height 20
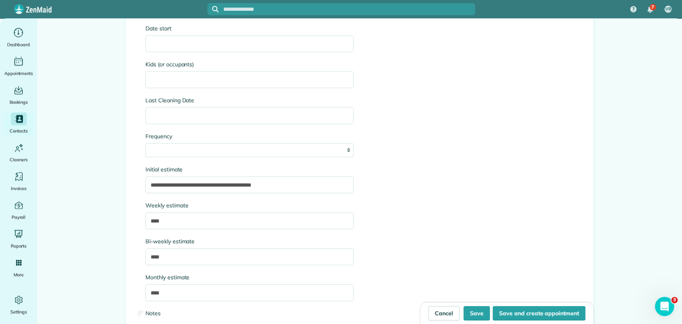
scroll to position [1109, 0]
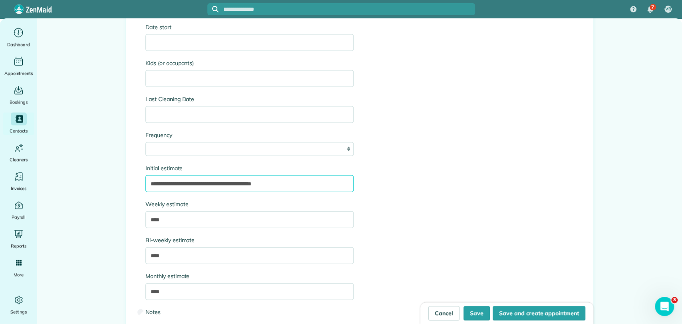
click at [295, 185] on input "**********" at bounding box center [249, 183] width 208 height 17
type input "**********"
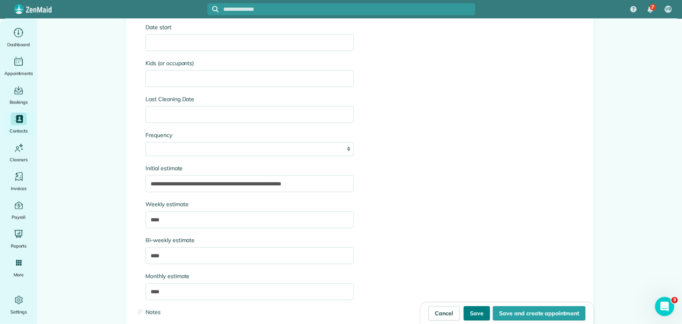
click at [474, 313] on button "Save" at bounding box center [476, 313] width 26 height 14
type input "**********"
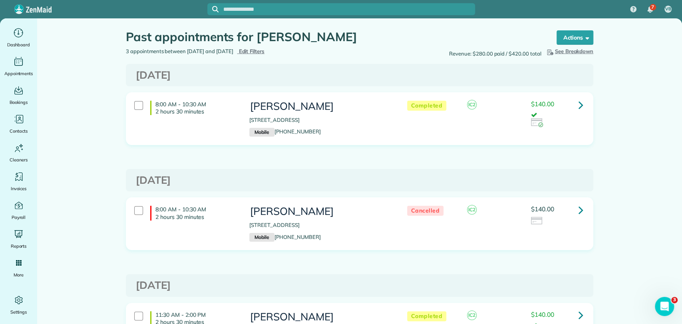
click at [620, 140] on main "Past appointments for [PERSON_NAME] the List View [2 min] Schedule Changes Acti…" at bounding box center [359, 216] width 645 height 397
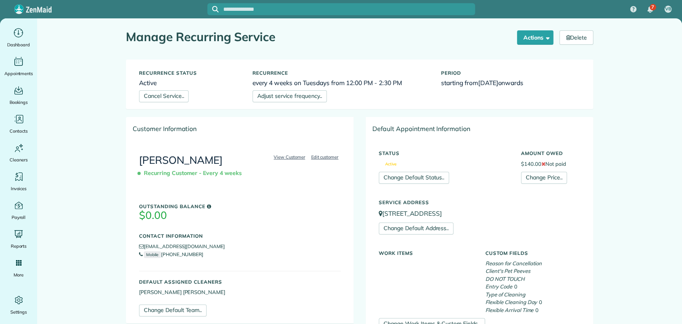
click at [268, 103] on div "Recurrence status Active Cancel Service.. Recurrence every 4 weeks on Tuesdays …" at bounding box center [359, 84] width 467 height 49
click at [268, 97] on link "Adjust service frequency.." at bounding box center [289, 96] width 74 height 12
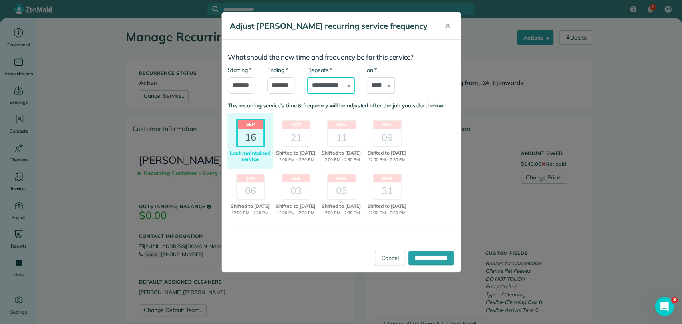
click at [339, 87] on select "**********" at bounding box center [331, 85] width 48 height 17
select select "**********"
click at [307, 77] on select "**********" at bounding box center [331, 85] width 48 height 17
click at [294, 131] on div "21" at bounding box center [296, 137] width 28 height 17
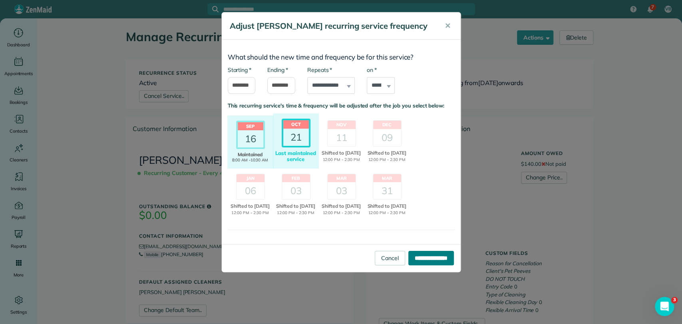
click at [421, 265] on input "**********" at bounding box center [431, 258] width 46 height 14
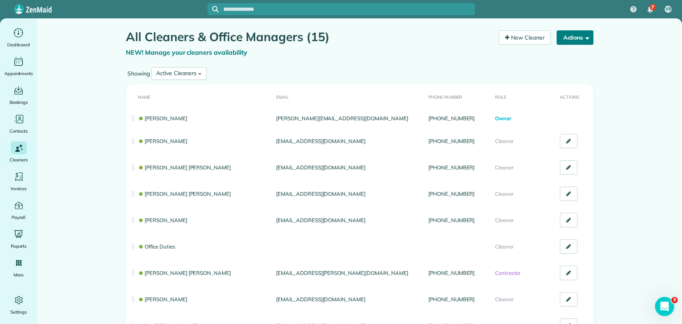
click at [564, 43] on button "Actions" at bounding box center [574, 37] width 37 height 14
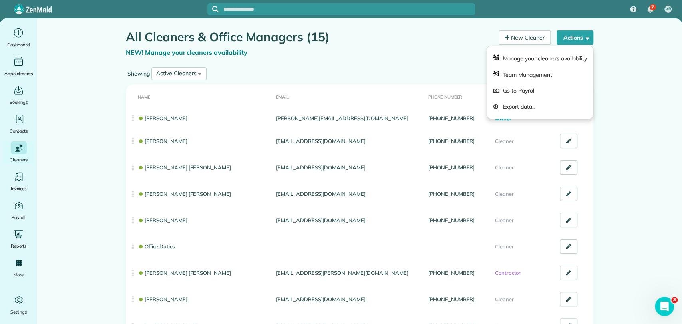
click at [611, 74] on main "All Cleaners & Office Managers (15) NEW! Manage your cleaners availability Your…" at bounding box center [359, 284] width 645 height 532
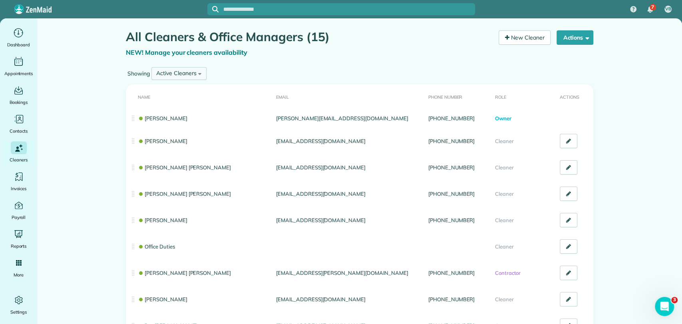
click at [183, 73] on div "Active Cleaners" at bounding box center [176, 73] width 40 height 8
click at [174, 125] on span "Inactive Cleaners" at bounding box center [178, 125] width 44 height 7
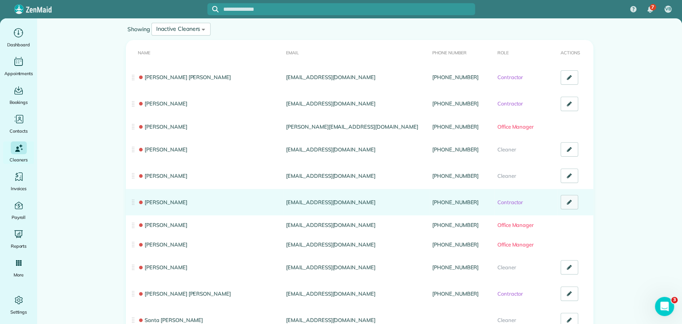
click at [572, 200] on link at bounding box center [569, 202] width 18 height 14
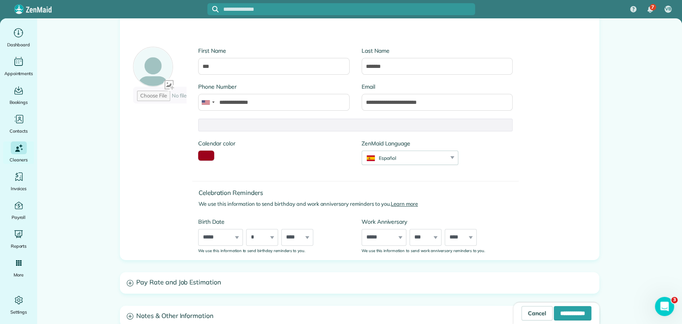
scroll to position [177, 0]
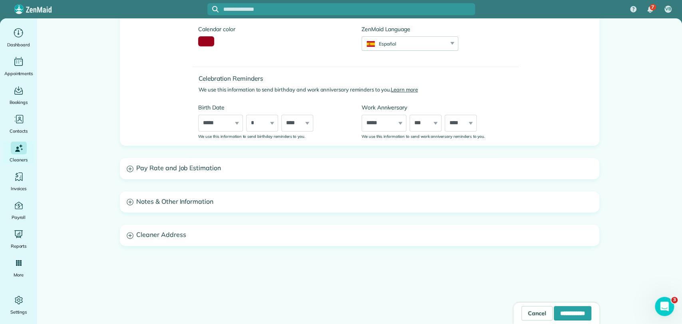
click at [191, 165] on h3 "Pay Rate and Job Estimation" at bounding box center [359, 168] width 479 height 20
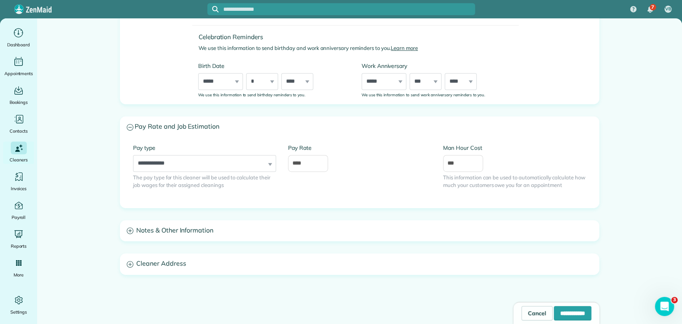
scroll to position [259, 0]
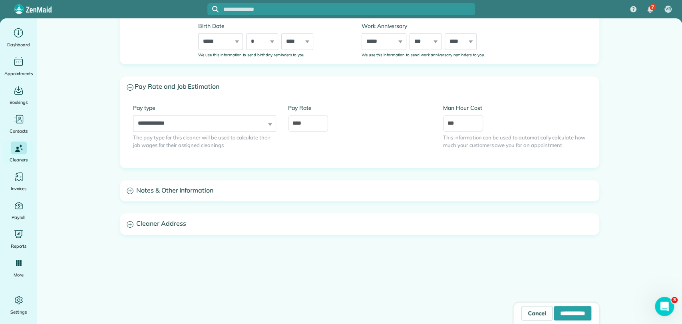
click at [211, 188] on h3 "Notes & Other Information" at bounding box center [359, 191] width 479 height 20
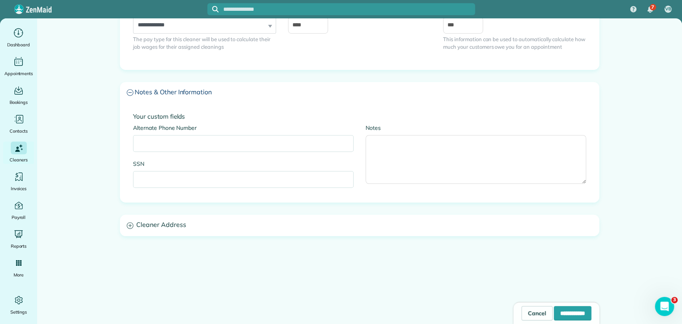
scroll to position [358, 0]
drag, startPoint x: 210, startPoint y: 208, endPoint x: 204, endPoint y: 214, distance: 9.3
click at [204, 214] on div "**********" at bounding box center [359, 6] width 479 height 578
click at [204, 214] on h3 "Cleaner Address" at bounding box center [359, 224] width 479 height 20
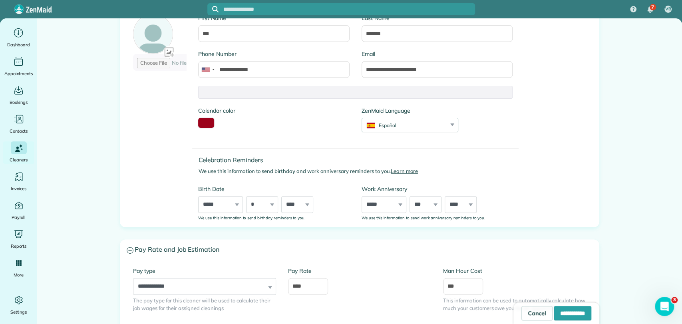
scroll to position [42, 0]
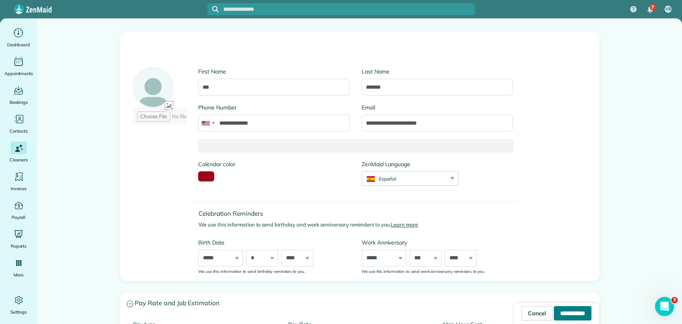
click at [554, 318] on input "**********" at bounding box center [573, 313] width 38 height 14
type input "**********"
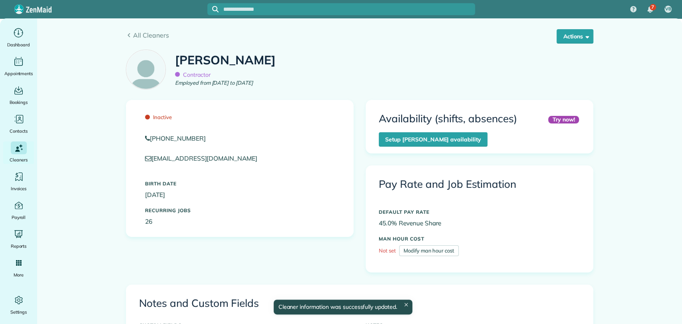
scroll to position [74, 0]
click at [157, 118] on span "Inactive" at bounding box center [158, 117] width 27 height 6
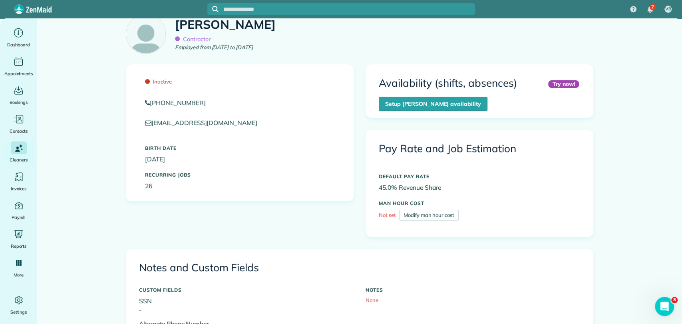
scroll to position [0, 0]
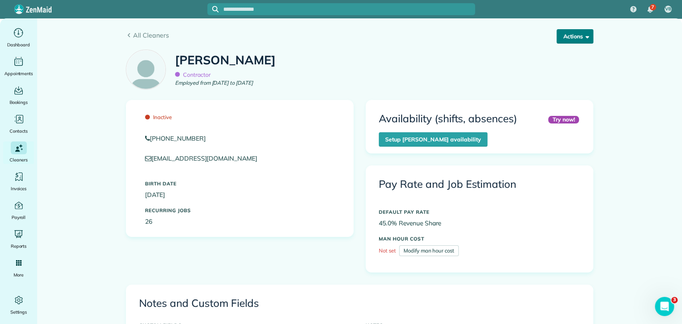
click at [564, 42] on button "Actions" at bounding box center [574, 36] width 37 height 14
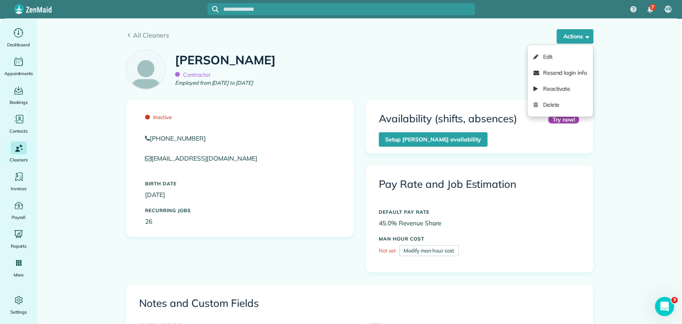
click at [387, 71] on div "[PERSON_NAME] Contractor Employed from [DATE] to [DATE]" at bounding box center [359, 73] width 479 height 54
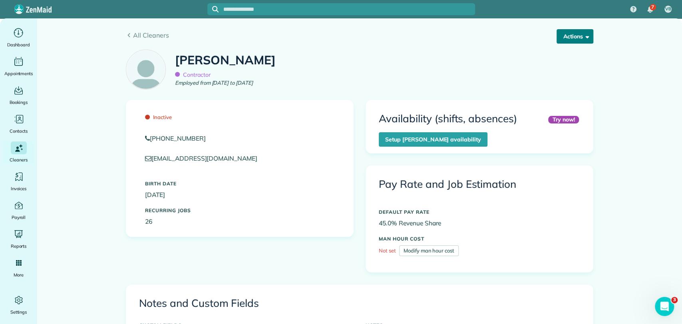
click at [568, 36] on button "Actions" at bounding box center [574, 36] width 37 height 14
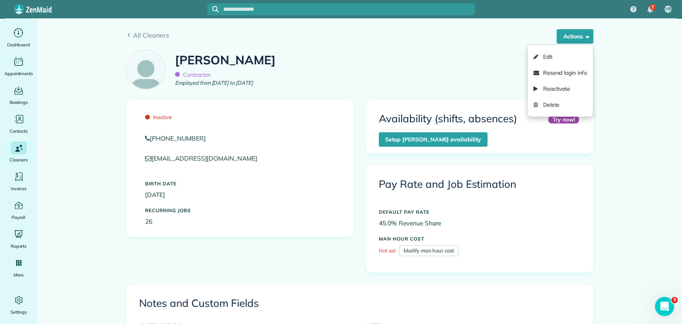
click at [263, 72] on div "Ana Cardozo Contractor Employed from Aug 2023 to Jul 2025" at bounding box center [359, 73] width 479 height 54
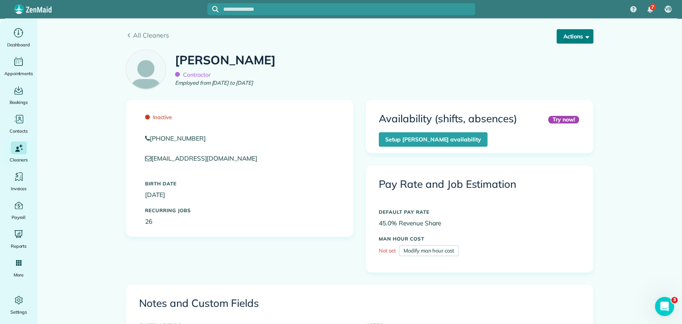
click at [566, 31] on button "Actions" at bounding box center [574, 36] width 37 height 14
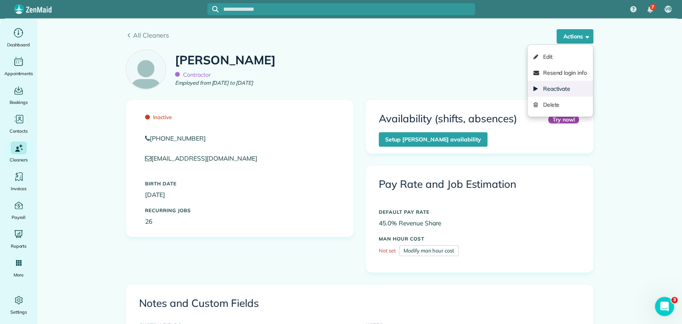
click at [554, 87] on link "Reactivate" at bounding box center [560, 89] width 66 height 16
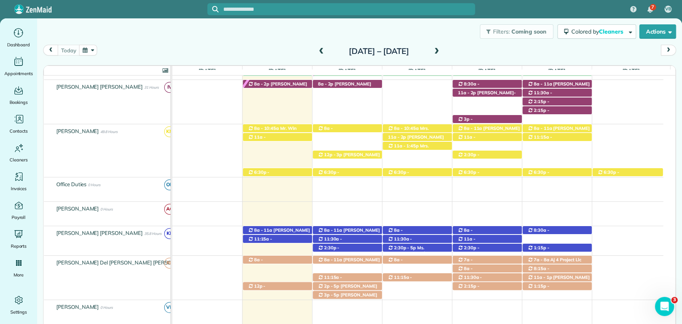
scroll to position [328, 0]
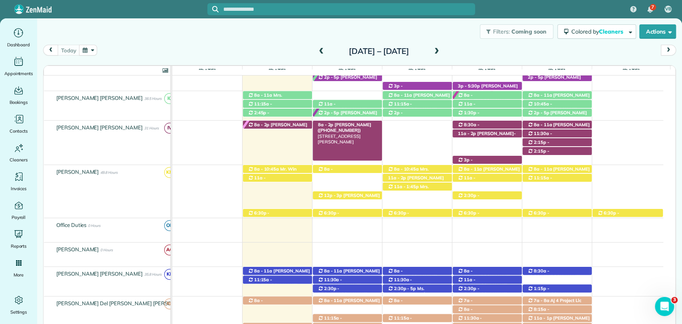
click at [348, 127] on span "Jaya Trussell (+16616450223)" at bounding box center [345, 127] width 54 height 11
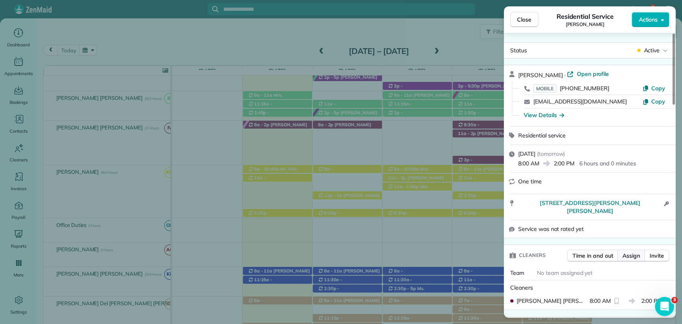
click at [630, 252] on span "Assign" at bounding box center [631, 256] width 18 height 8
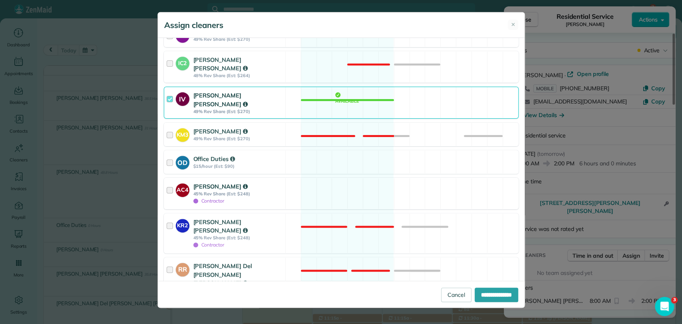
scroll to position [140, 0]
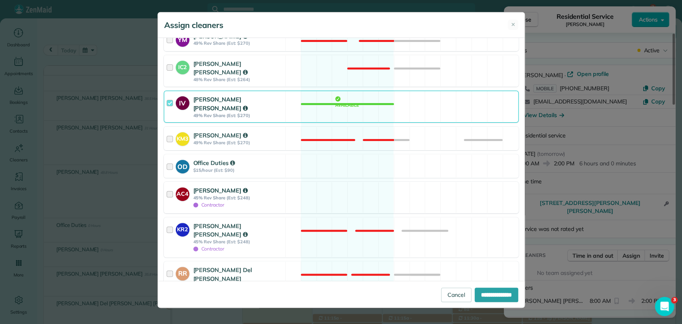
click at [169, 186] on div at bounding box center [171, 197] width 9 height 23
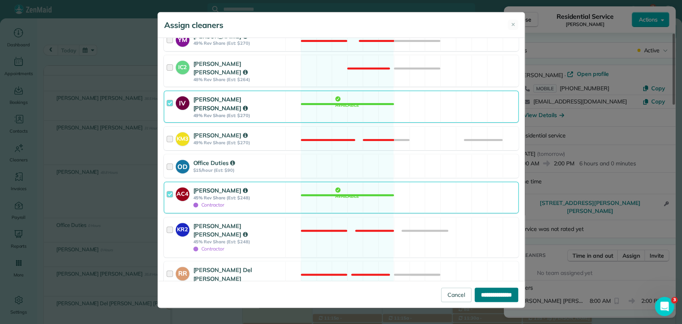
click at [491, 289] on input "**********" at bounding box center [497, 295] width 44 height 14
type input "**********"
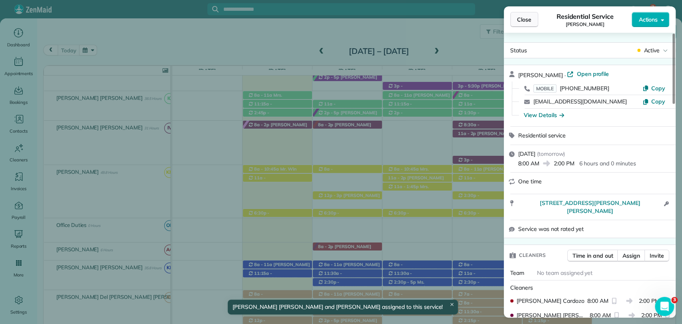
click at [516, 26] on button "Close" at bounding box center [524, 19] width 28 height 15
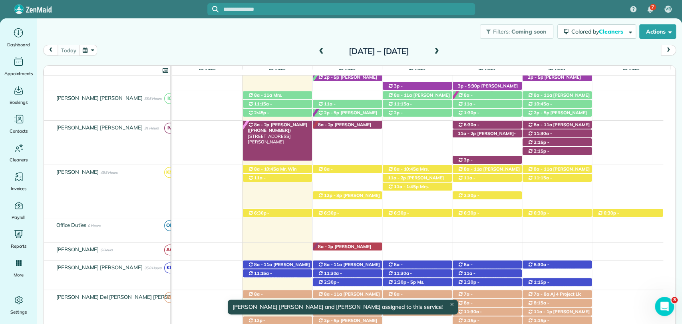
click at [266, 129] on span "[PERSON_NAME] ([PHONE_NUMBER])" at bounding box center [278, 127] width 60 height 11
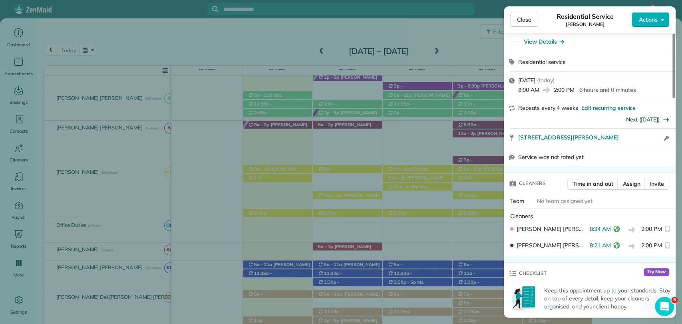
scroll to position [89, 0]
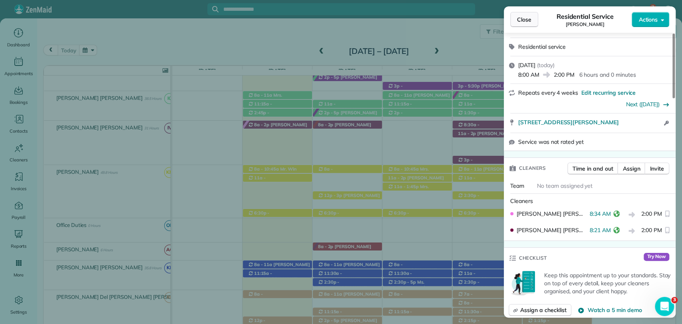
click at [517, 16] on span "Close" at bounding box center [524, 20] width 14 height 8
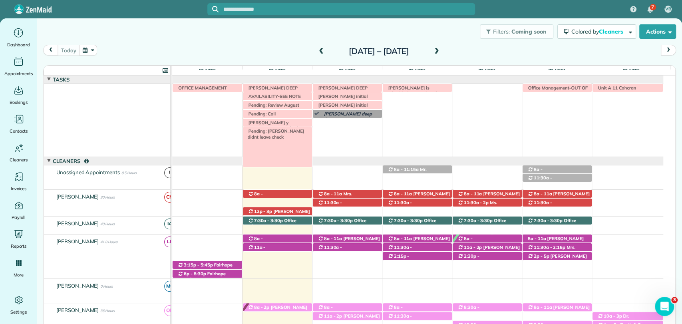
click at [268, 132] on span "Pending: [PERSON_NAME] didnt leave check" at bounding box center [274, 133] width 60 height 11
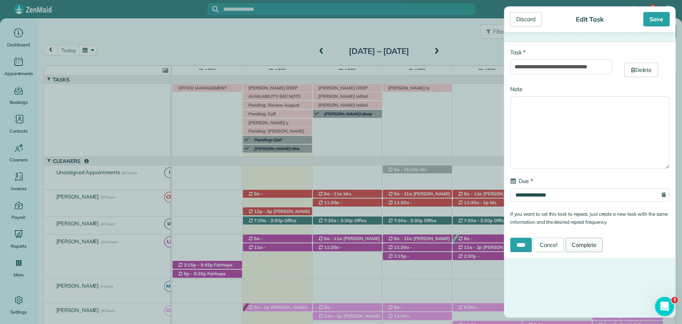
click at [585, 242] on link "Complete" at bounding box center [584, 245] width 38 height 14
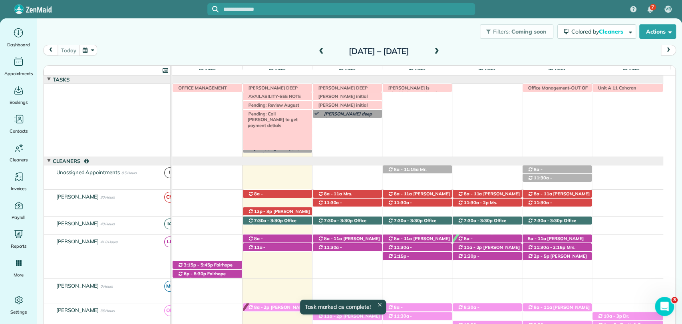
click at [298, 113] on span "Pending: Call [PERSON_NAME] to get payment detials" at bounding box center [270, 119] width 53 height 17
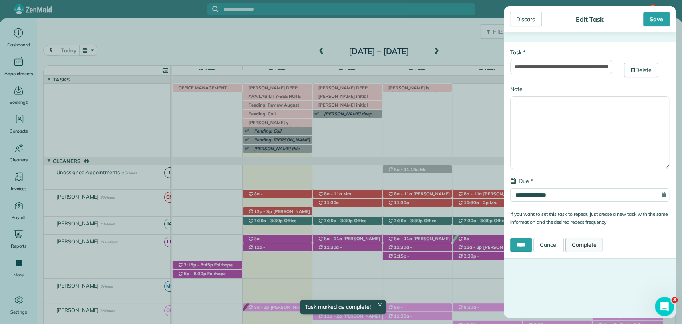
click at [581, 240] on link "Complete" at bounding box center [584, 245] width 38 height 14
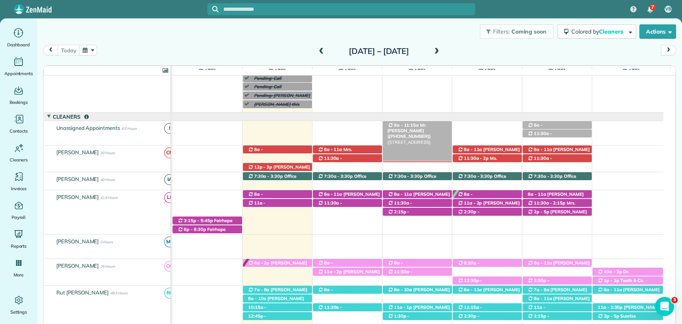
click at [426, 128] on span "Mr. [PERSON_NAME] ([PHONE_NUMBER])" at bounding box center [409, 130] width 44 height 17
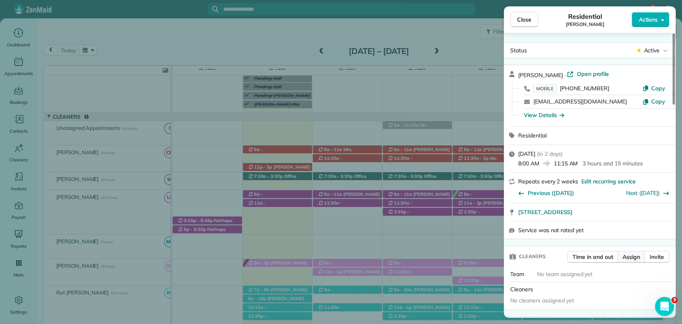
click at [628, 254] on span "Assign" at bounding box center [631, 257] width 18 height 8
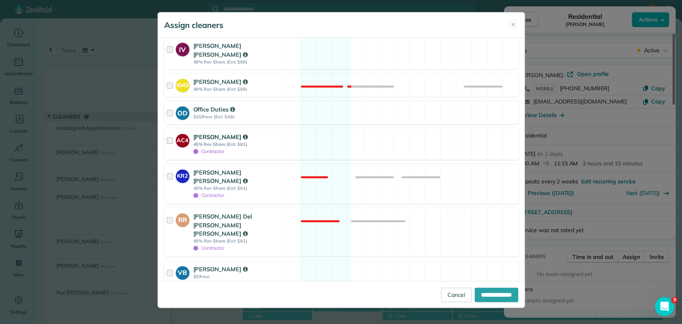
click at [167, 133] on div at bounding box center [171, 144] width 9 height 23
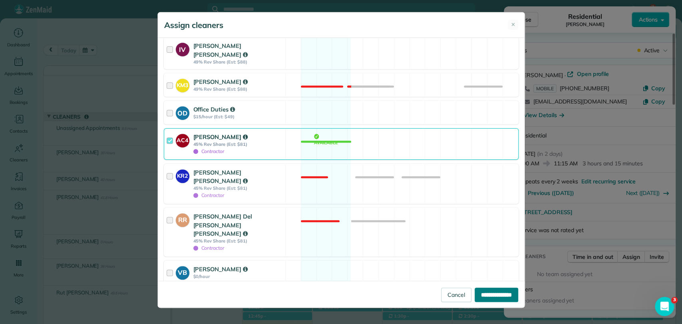
click at [489, 298] on input "**********" at bounding box center [497, 295] width 44 height 14
type input "**********"
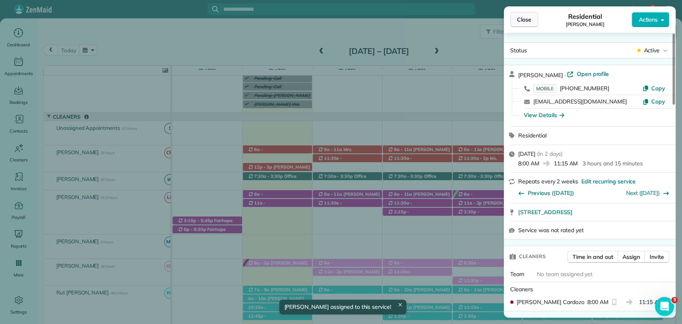
click at [531, 22] on button "Close" at bounding box center [524, 19] width 28 height 15
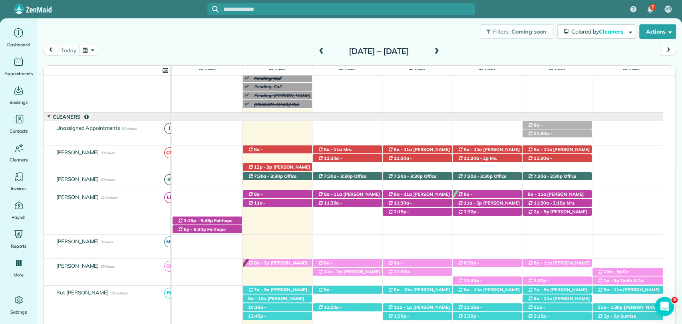
click at [380, 56] on div "[DATE] – [DATE]" at bounding box center [379, 51] width 128 height 13
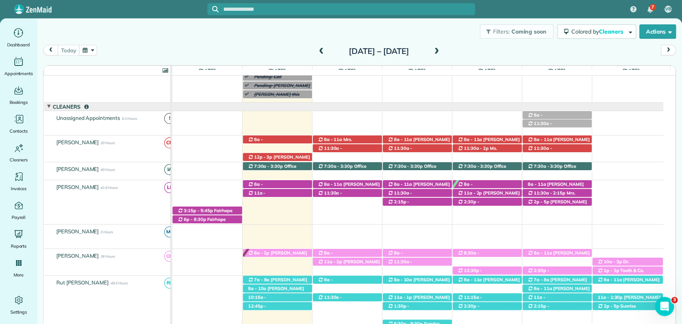
scroll to position [222, 0]
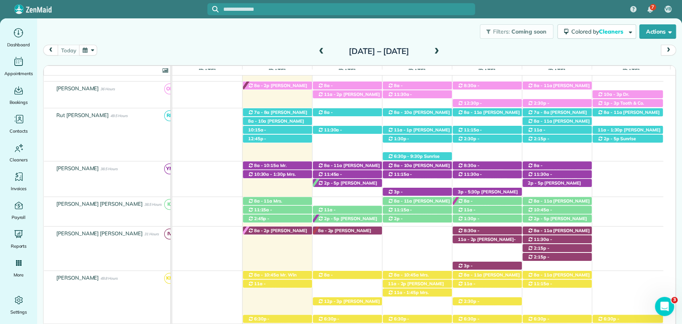
click at [485, 52] on div "[DATE] [DATE] – [DATE]" at bounding box center [359, 52] width 633 height 15
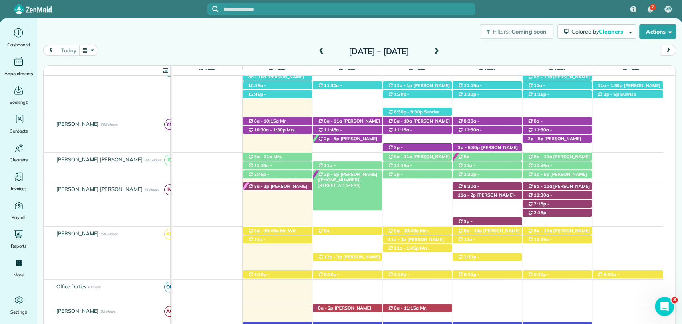
click at [358, 176] on span "[PERSON_NAME] ([PHONE_NUMBER])" at bounding box center [348, 176] width 60 height 11
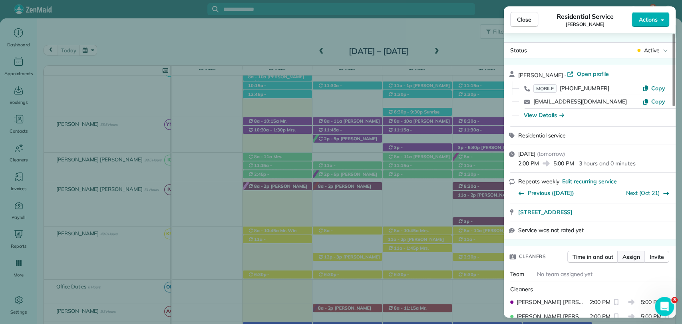
click at [625, 262] on button "Assign" at bounding box center [631, 257] width 28 height 12
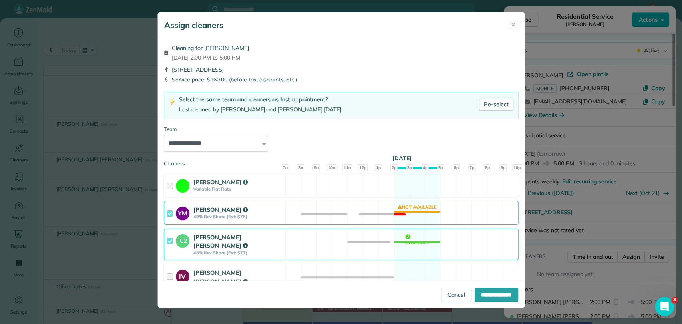
click at [172, 210] on div at bounding box center [171, 212] width 9 height 15
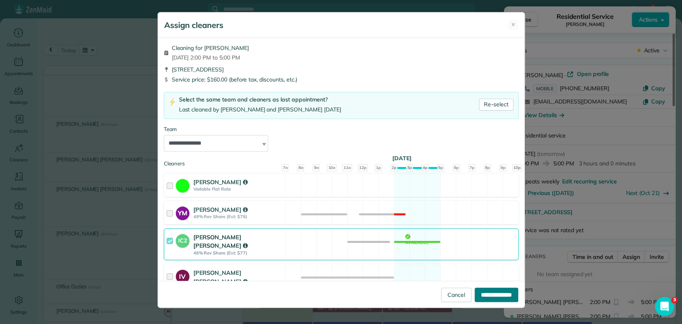
click at [500, 292] on input "**********" at bounding box center [497, 295] width 44 height 14
type input "**********"
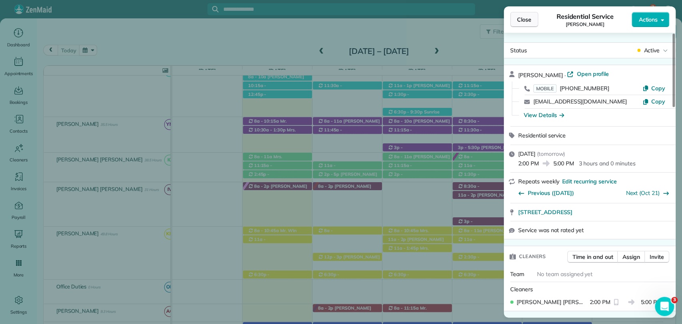
click at [528, 25] on button "Close" at bounding box center [524, 19] width 28 height 15
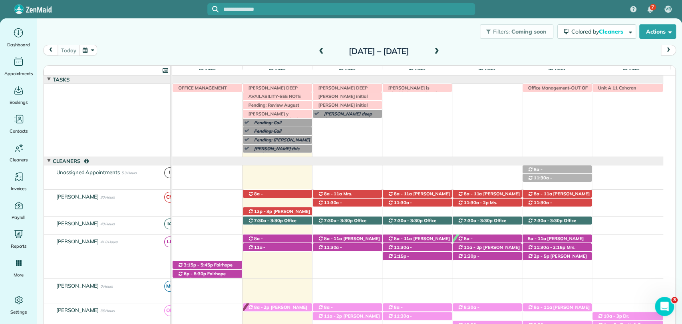
click at [190, 42] on div "Filters: Coming soon Colored by Cleaners Color by Cleaner Color by Team Color b…" at bounding box center [359, 31] width 645 height 26
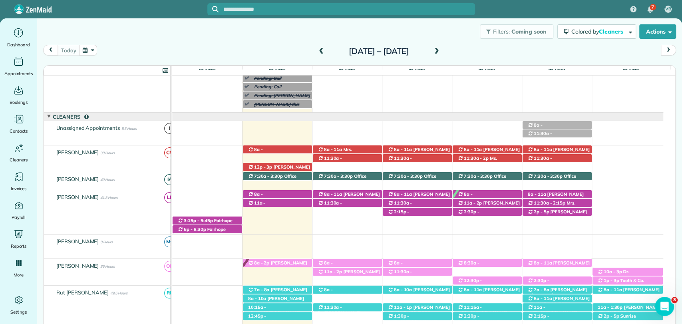
click at [249, 40] on div "Filters: Coming soon Colored by Cleaners Color by Cleaner Color by Team Color b…" at bounding box center [359, 31] width 645 height 26
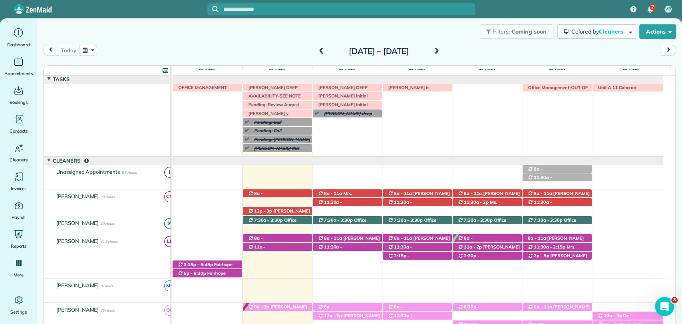
scroll to position [0, 0]
drag, startPoint x: 482, startPoint y: 48, endPoint x: 481, endPoint y: 42, distance: 5.4
click at [482, 48] on div "[DATE] [DATE] – [DATE]" at bounding box center [359, 52] width 633 height 15
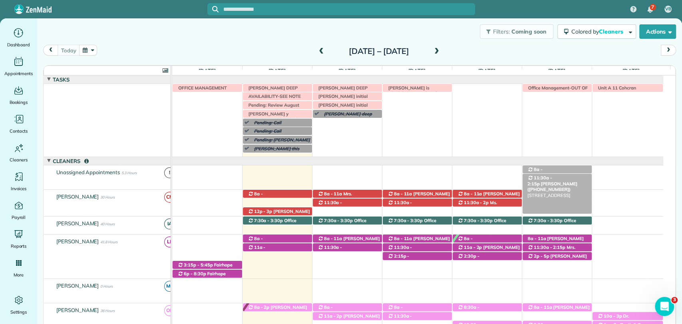
click at [569, 181] on span "Mrs. Wanda Winfree (+12519287906)" at bounding box center [552, 186] width 50 height 11
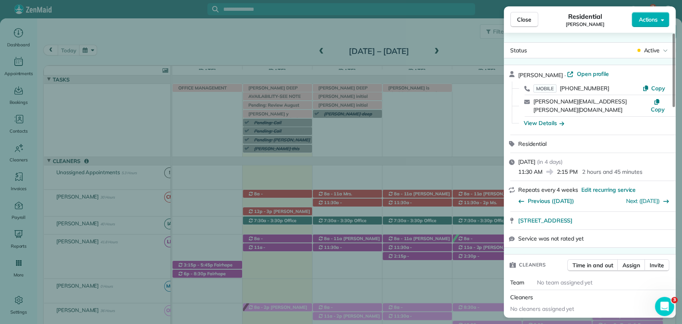
drag, startPoint x: 590, startPoint y: 72, endPoint x: 590, endPoint y: 81, distance: 9.2
click at [590, 72] on span "Open profile" at bounding box center [592, 74] width 32 height 8
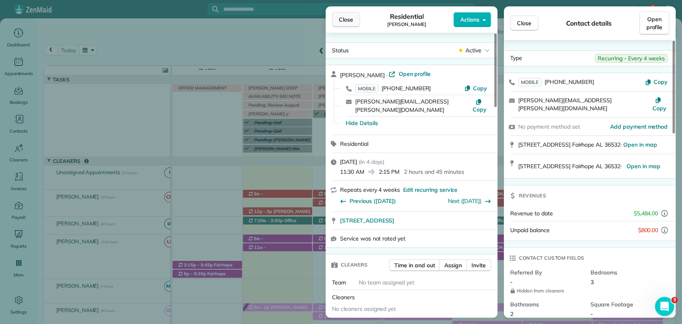
click at [353, 14] on button "Close" at bounding box center [346, 19] width 28 height 15
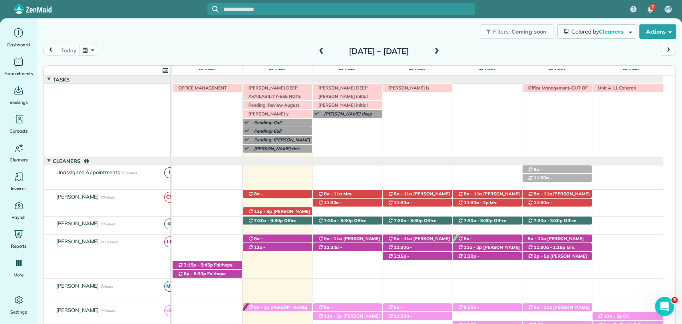
drag, startPoint x: 526, startPoint y: 160, endPoint x: 430, endPoint y: 161, distance: 95.5
click at [430, 161] on div at bounding box center [417, 161] width 491 height 8
click at [474, 50] on div "[DATE] [DATE] – [DATE]" at bounding box center [359, 52] width 633 height 15
click at [441, 50] on span at bounding box center [436, 51] width 9 height 7
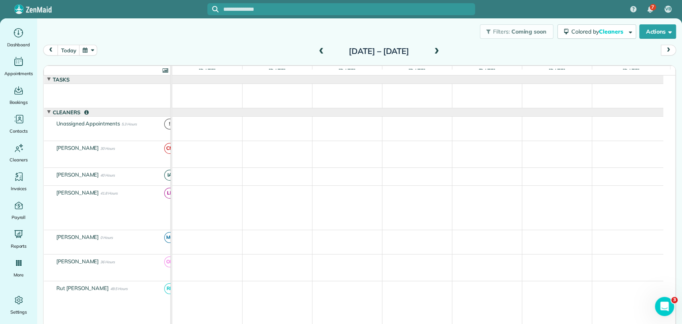
click at [441, 50] on span at bounding box center [436, 51] width 9 height 7
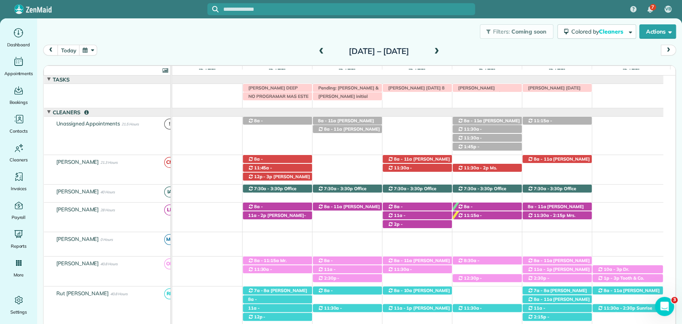
click at [317, 50] on span at bounding box center [321, 51] width 9 height 7
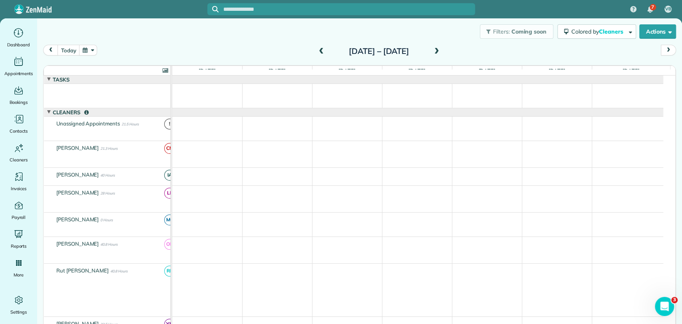
click at [317, 51] on span at bounding box center [321, 51] width 9 height 7
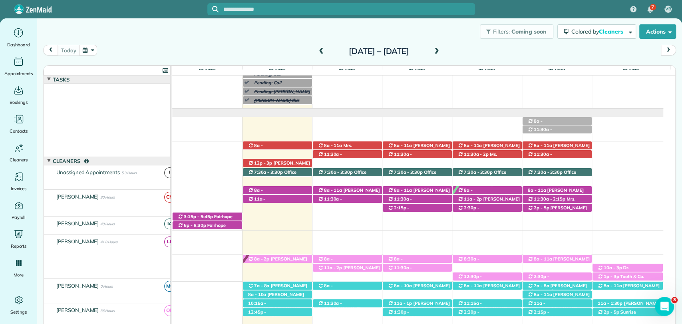
scroll to position [48, 0]
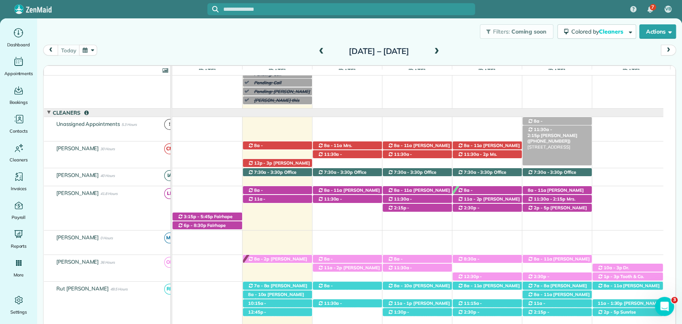
click at [570, 133] on span "Mrs. Wanda Winfree (+12519287906)" at bounding box center [552, 138] width 50 height 11
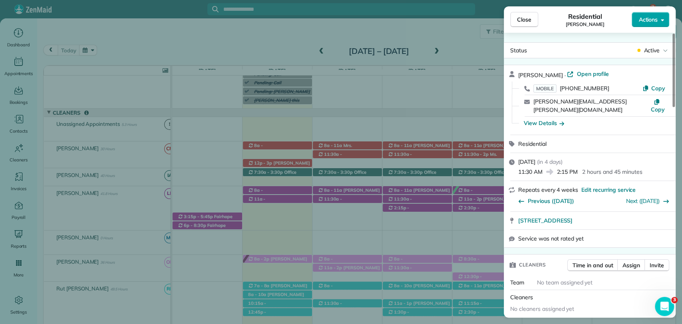
click at [645, 21] on span "Actions" at bounding box center [647, 20] width 19 height 8
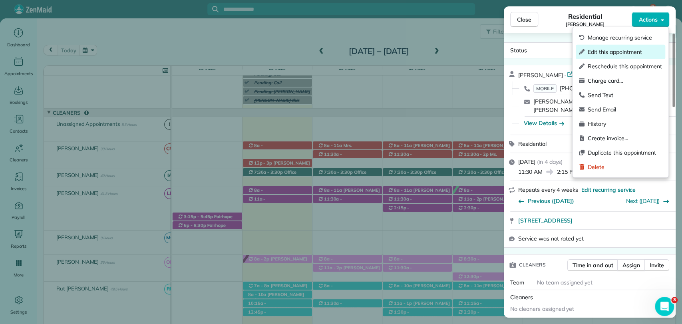
click at [599, 55] on span "Edit this appointment" at bounding box center [625, 52] width 74 height 8
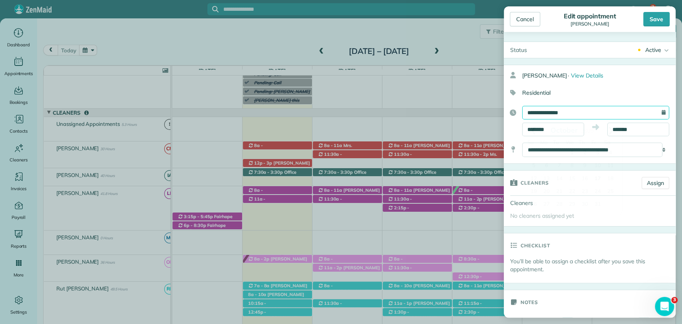
click at [562, 109] on input "**********" at bounding box center [595, 113] width 147 height 14
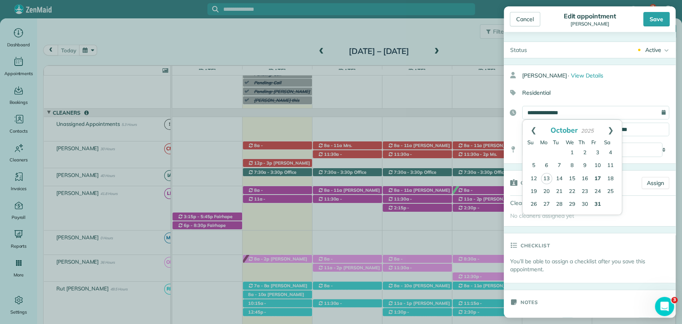
click at [596, 205] on link "31" at bounding box center [597, 204] width 13 height 13
type input "**********"
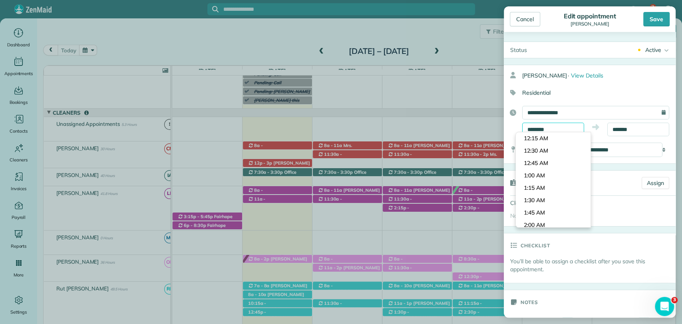
click at [548, 129] on input "********" at bounding box center [553, 130] width 62 height 14
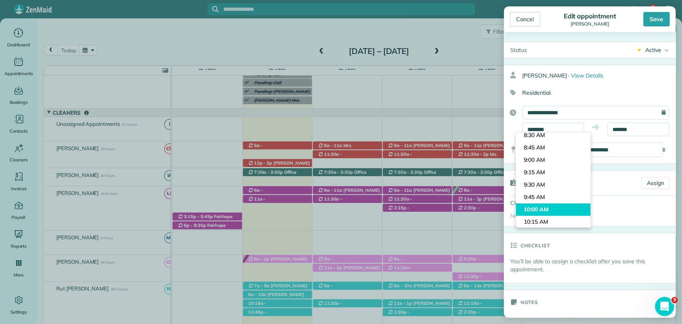
type input "********"
click at [539, 207] on body "7 VB Dashboard Appointments Bookings Contacts Cleaners Invoices Payroll Reports…" at bounding box center [341, 162] width 682 height 324
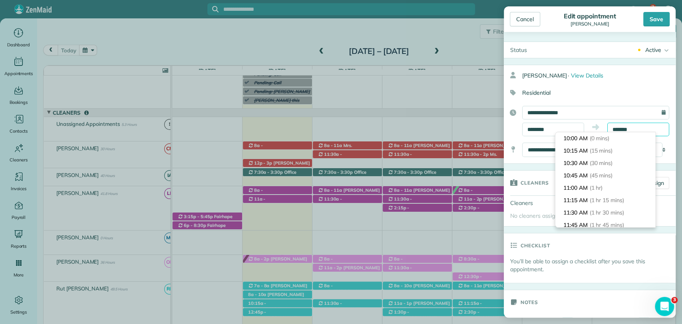
click at [606, 134] on body "7 VB Dashboard Appointments Bookings Contacts Cleaners Invoices Payroll Reports…" at bounding box center [341, 162] width 682 height 324
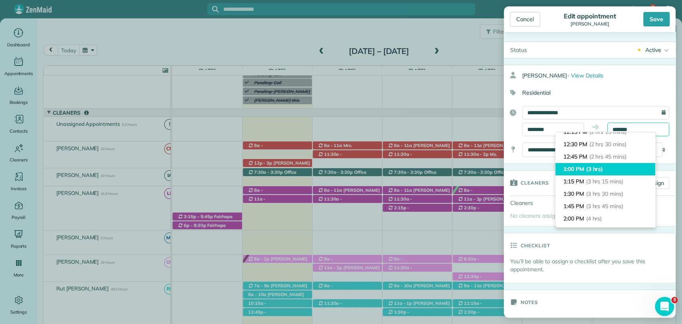
scroll to position [109, 0]
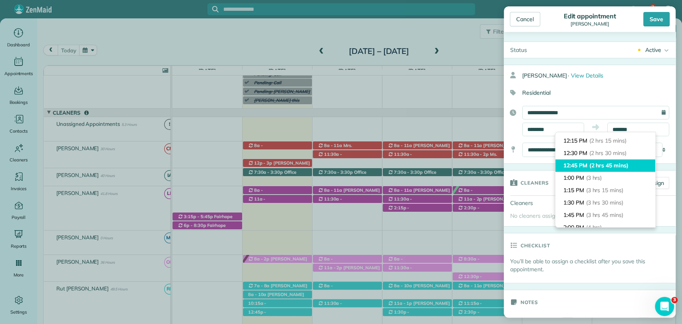
type input "********"
click at [598, 167] on span "(2 hrs 45 mins)" at bounding box center [608, 165] width 39 height 7
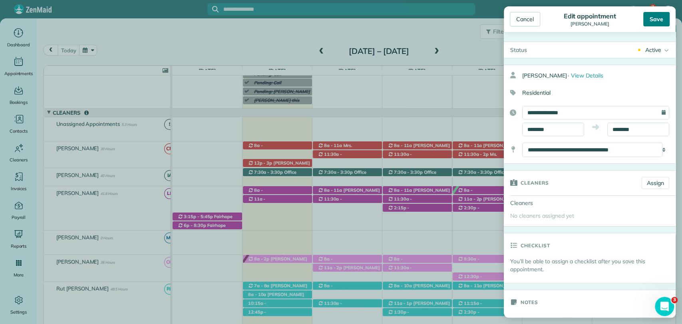
click at [653, 17] on div "Save" at bounding box center [656, 19] width 26 height 14
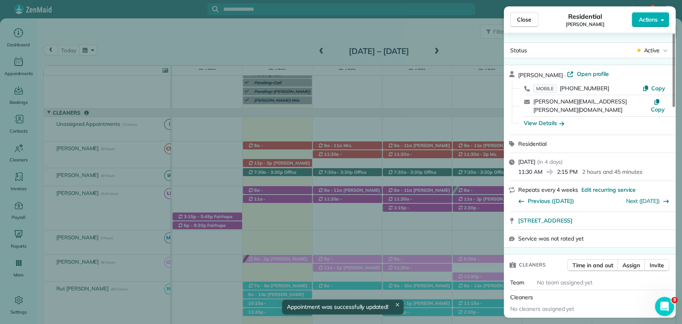
click at [524, 16] on span "Close" at bounding box center [524, 20] width 14 height 8
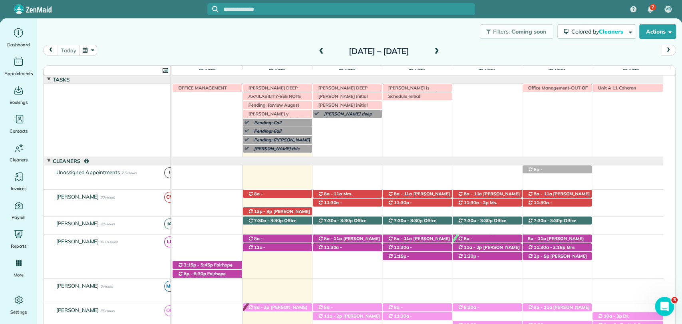
drag, startPoint x: 294, startPoint y: 163, endPoint x: 323, endPoint y: 163, distance: 28.8
click at [323, 163] on div at bounding box center [417, 161] width 491 height 8
click at [379, 30] on div "Filters: Coming soon Colored by Cleaners Color by Cleaner Color by Team Color b…" at bounding box center [359, 31] width 645 height 26
click at [262, 156] on div "Morgen Stalder this week Jaya Trusell deep clean today 8 am Unit A 11 Cohcran I…" at bounding box center [417, 120] width 491 height 73
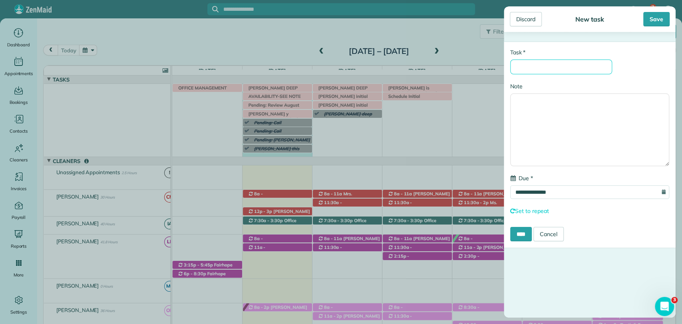
click at [538, 64] on input "* Task" at bounding box center [561, 67] width 102 height 15
type input "**********"
click at [657, 17] on div "Save" at bounding box center [656, 19] width 26 height 14
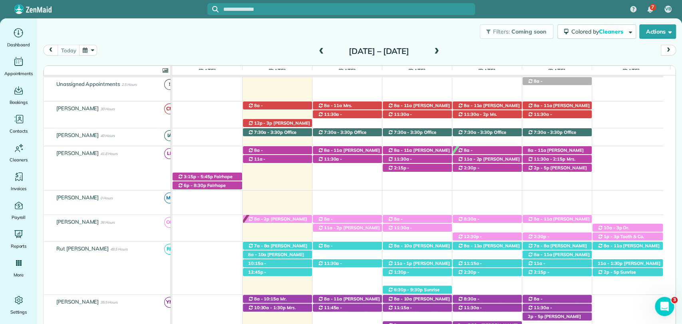
scroll to position [97, 0]
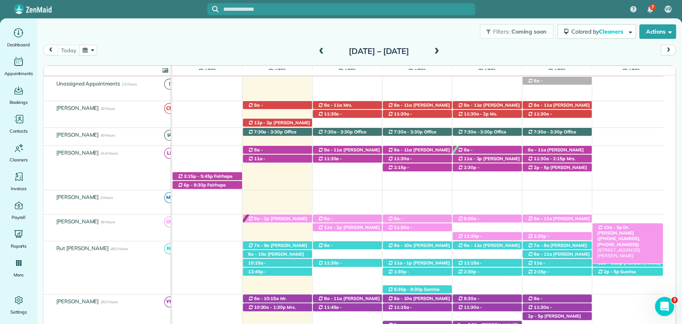
click at [639, 228] on span "Dr. Furhan Yunus (+19013267263, +19016345549)" at bounding box center [618, 235] width 43 height 23
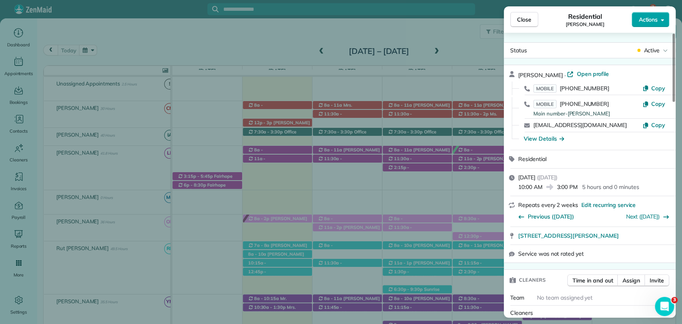
click at [656, 19] on span "Actions" at bounding box center [647, 20] width 19 height 8
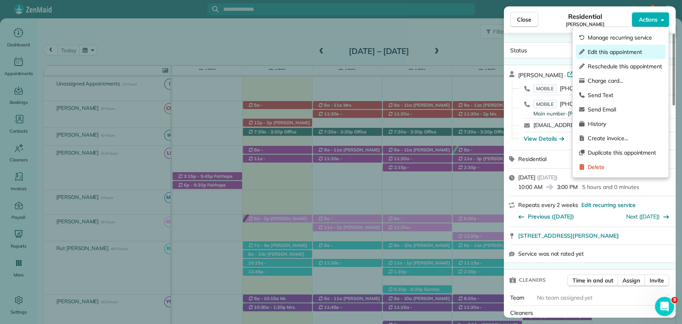
click at [620, 50] on span "Edit this appointment" at bounding box center [625, 52] width 74 height 8
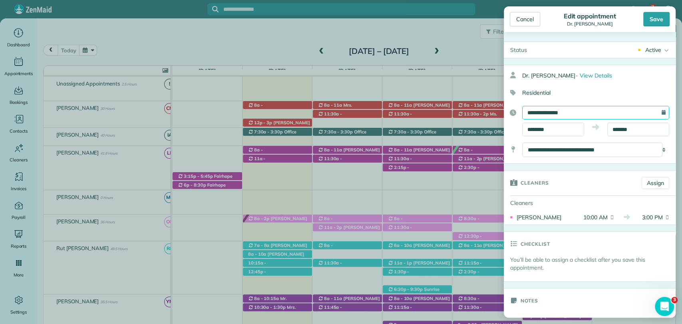
click at [575, 109] on input "**********" at bounding box center [595, 113] width 147 height 14
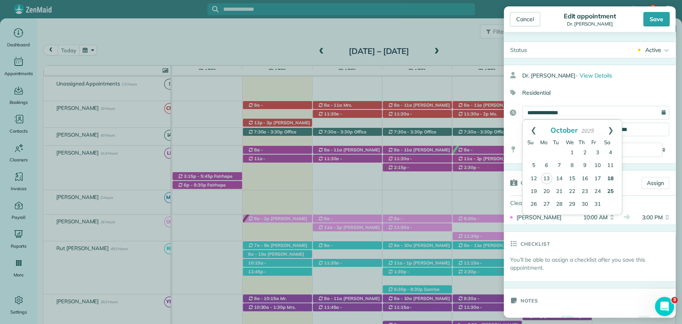
click at [612, 190] on link "25" at bounding box center [610, 191] width 13 height 13
type input "**********"
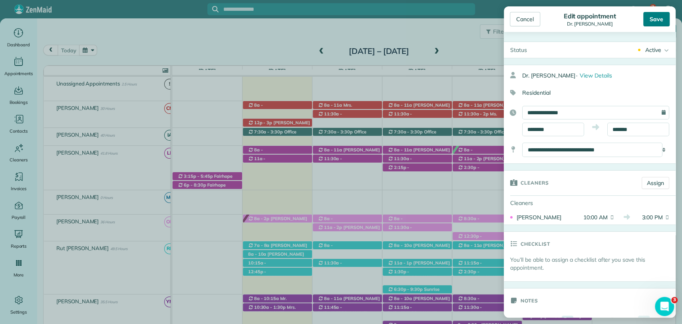
click at [651, 21] on div "Save" at bounding box center [656, 19] width 26 height 14
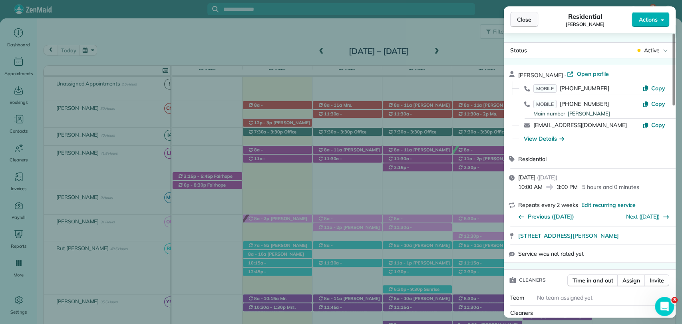
click at [520, 18] on span "Close" at bounding box center [524, 20] width 14 height 8
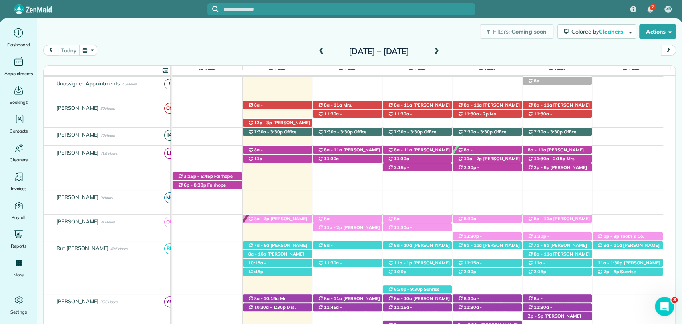
click at [441, 46] on span at bounding box center [436, 52] width 9 height 12
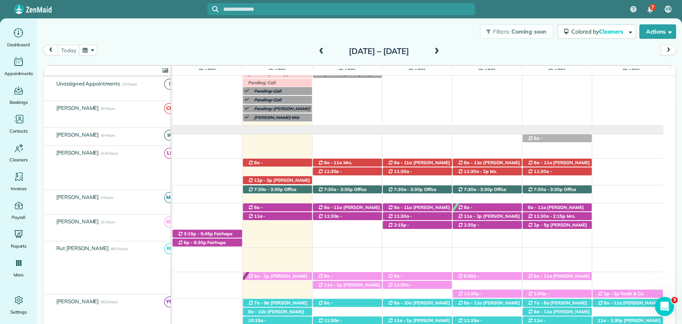
scroll to position [40, 0]
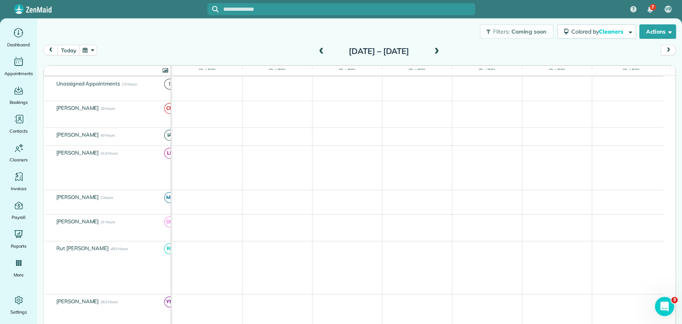
click at [441, 49] on span at bounding box center [436, 51] width 9 height 7
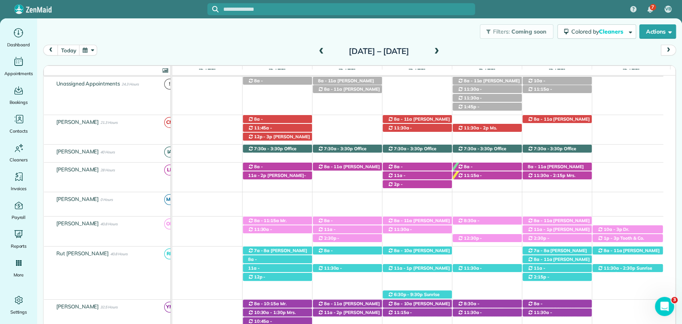
scroll to position [0, 0]
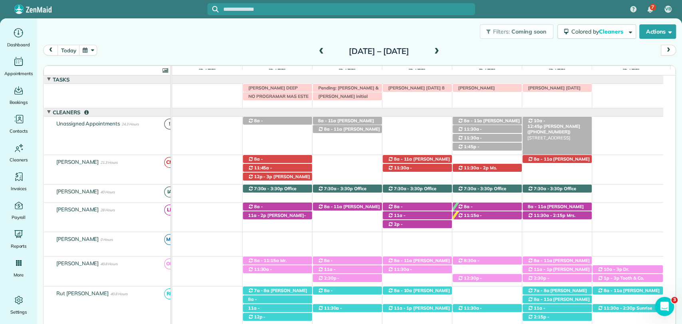
click at [560, 123] on span "Mrs. Wanda Winfree (+12519287906)" at bounding box center [553, 128] width 53 height 11
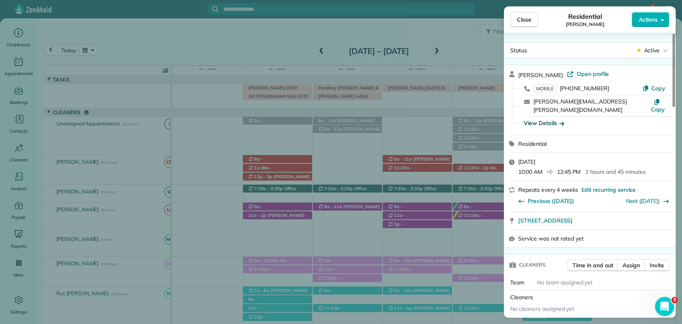
click at [547, 119] on div "View Details" at bounding box center [544, 123] width 40 height 8
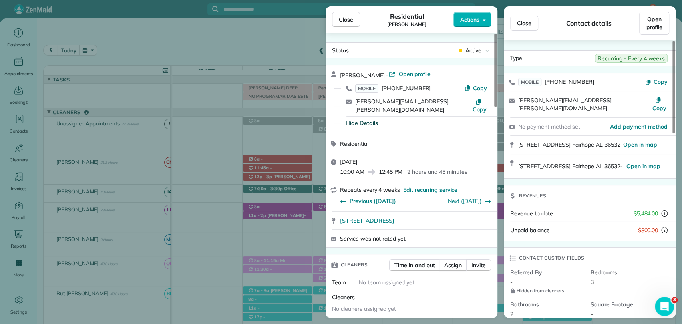
scroll to position [134, 0]
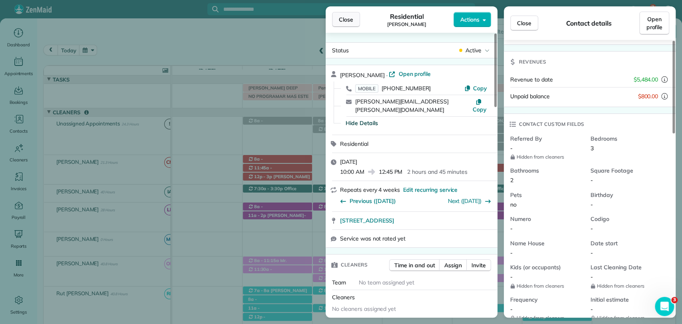
click at [346, 21] on span "Close" at bounding box center [346, 20] width 14 height 8
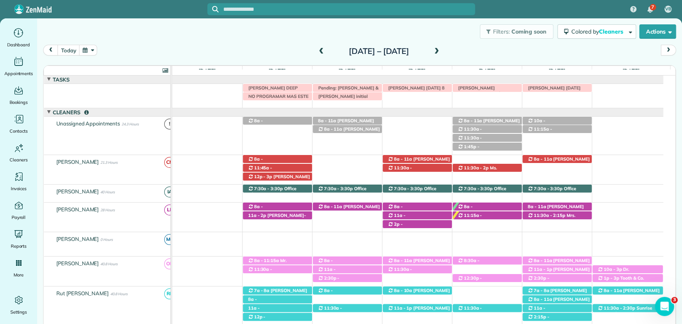
click at [317, 52] on span at bounding box center [321, 51] width 9 height 7
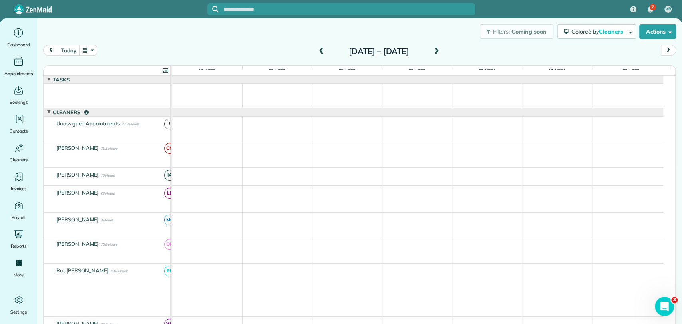
click at [317, 52] on span at bounding box center [321, 51] width 9 height 7
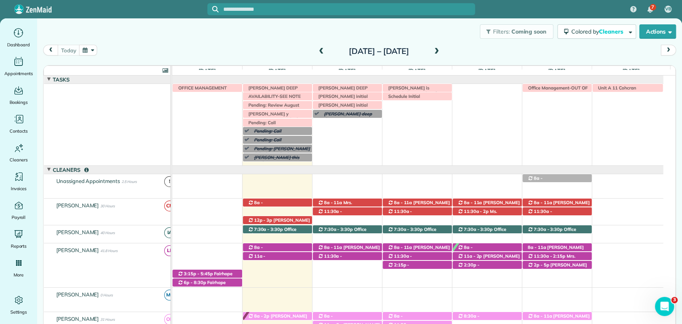
scroll to position [58, 0]
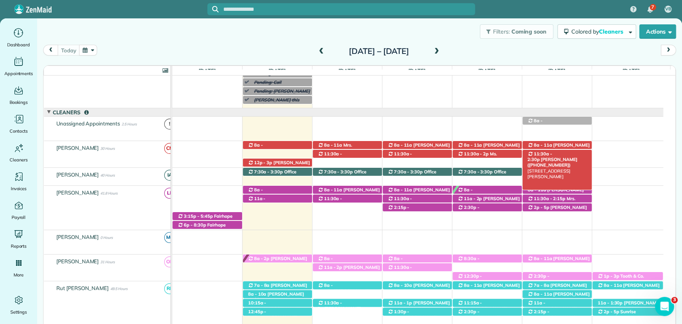
click at [573, 157] on span "Yeashia Aaron (+12514543147)" at bounding box center [552, 162] width 50 height 11
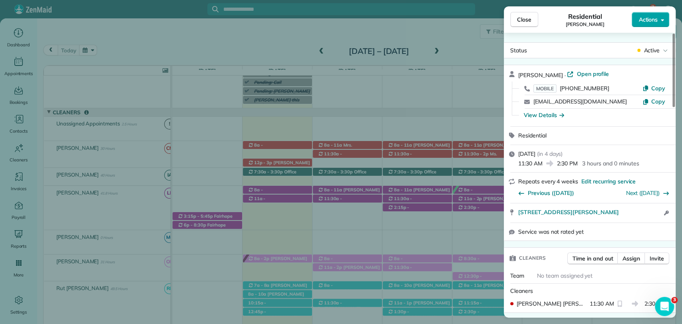
click at [645, 26] on body "7 VB Dashboard Appointments Bookings Contacts Cleaners Invoices Payroll Reports…" at bounding box center [341, 162] width 682 height 324
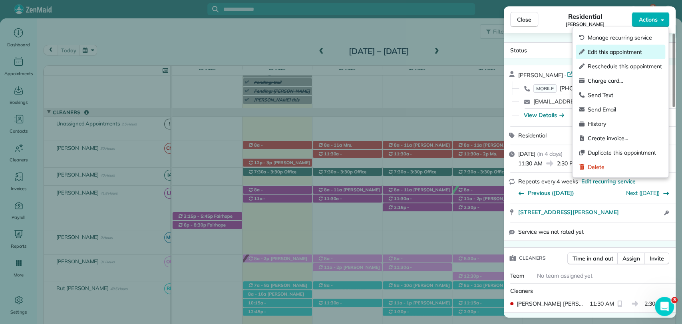
click at [603, 50] on span "Edit this appointment" at bounding box center [625, 52] width 74 height 8
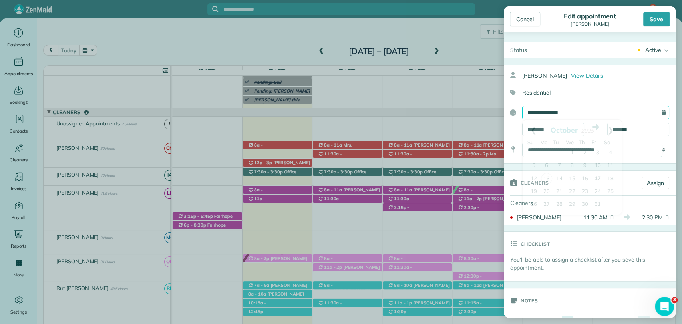
click at [557, 117] on input "**********" at bounding box center [595, 113] width 147 height 14
click at [596, 192] on link "24" at bounding box center [597, 191] width 13 height 13
type input "**********"
click at [654, 16] on div "Save" at bounding box center [656, 19] width 26 height 14
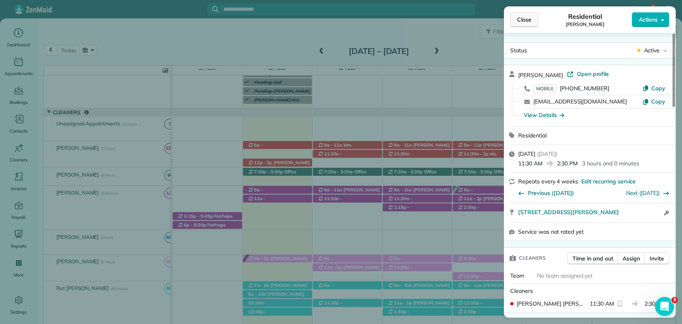
click at [521, 18] on span "Close" at bounding box center [524, 20] width 14 height 8
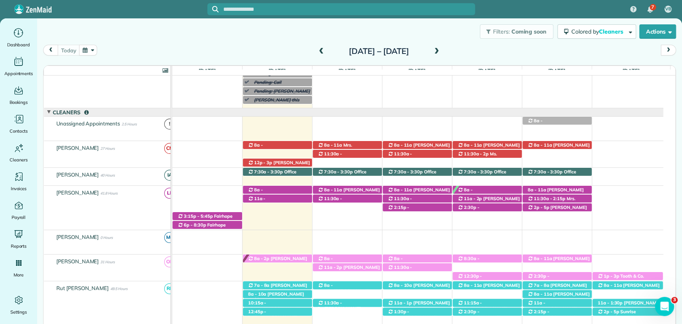
click at [441, 50] on span at bounding box center [436, 51] width 9 height 7
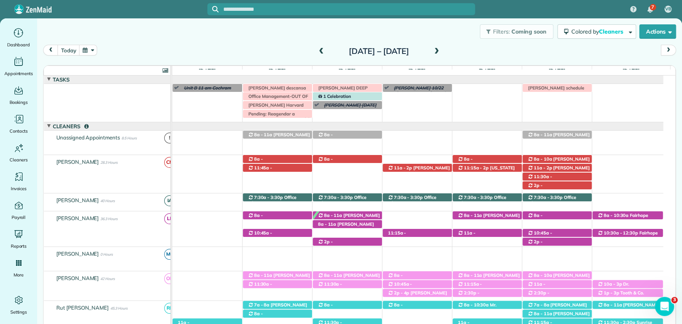
click at [441, 49] on span at bounding box center [436, 51] width 9 height 7
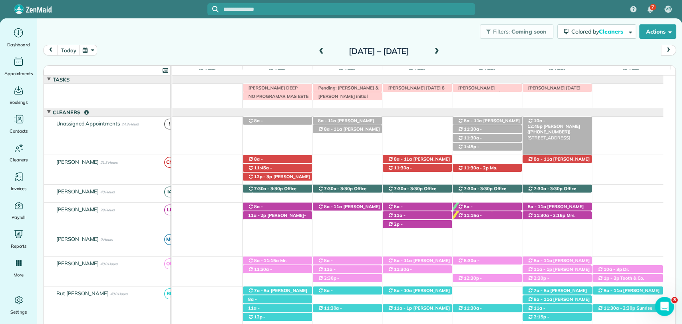
click at [559, 123] on span "Mrs. Wanda Winfree (+12519287906)" at bounding box center [553, 128] width 53 height 11
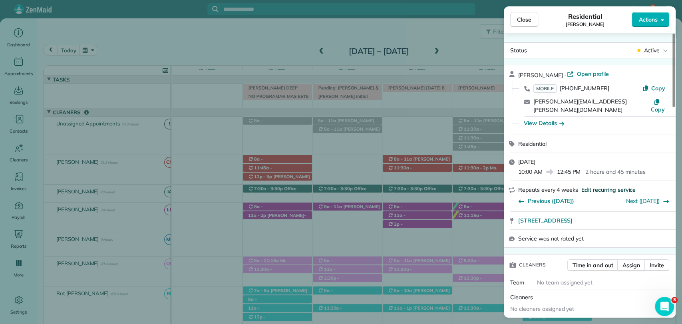
click at [599, 186] on span "Edit recurring service" at bounding box center [608, 190] width 54 height 8
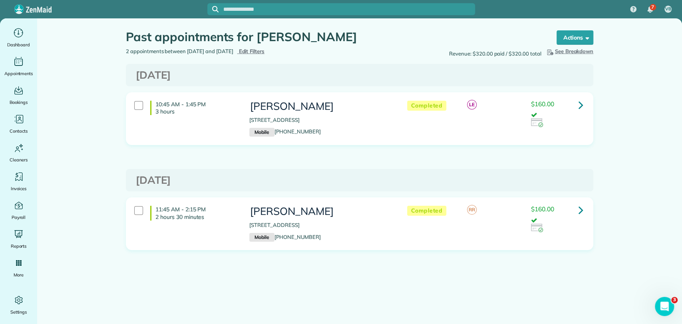
click at [582, 105] on icon at bounding box center [580, 105] width 5 height 14
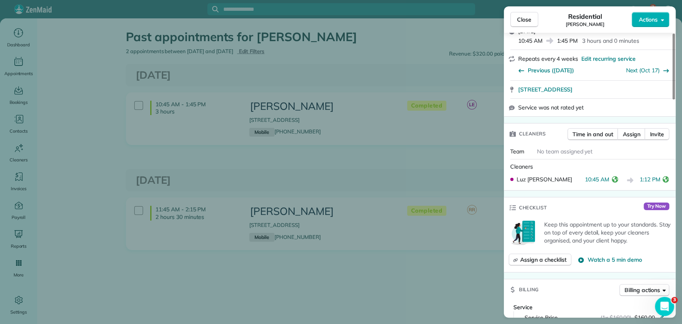
scroll to position [177, 0]
click at [421, 177] on div "Close Residential [PERSON_NAME] Actions This appointment is linked to Payroll I…" at bounding box center [341, 162] width 682 height 324
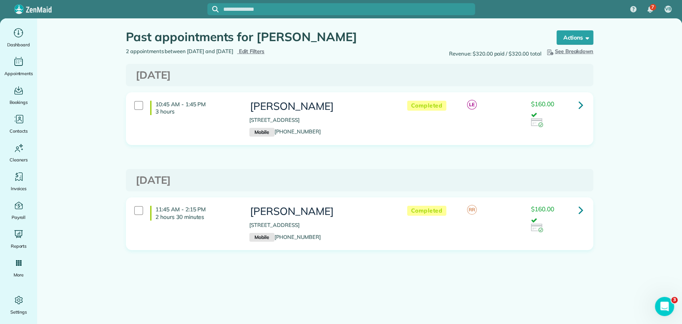
click at [578, 100] on icon at bounding box center [580, 105] width 5 height 14
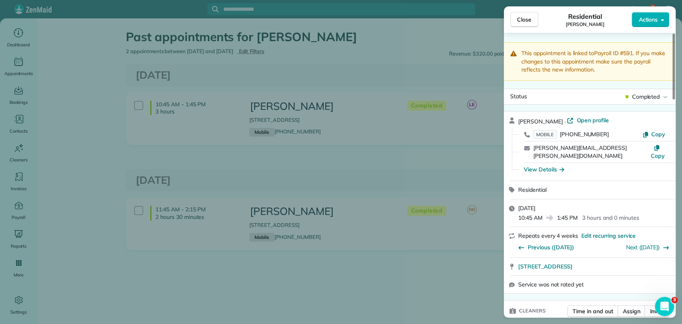
click at [548, 324] on span "No team assigned yet" at bounding box center [565, 328] width 56 height 7
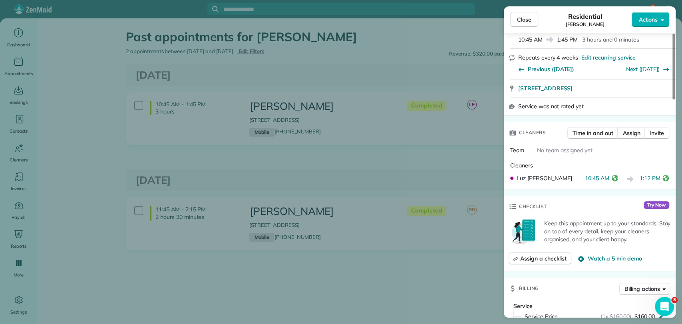
scroll to position [222, 0]
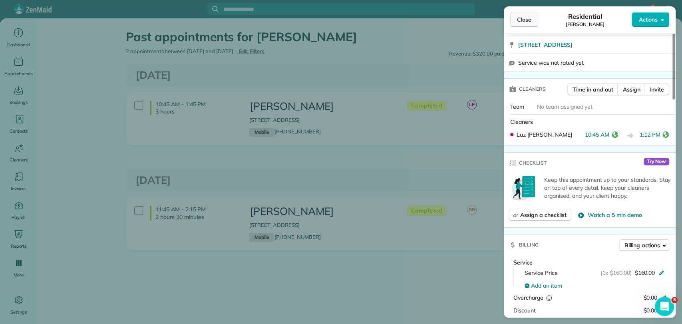
click at [522, 26] on button "Close" at bounding box center [524, 19] width 28 height 15
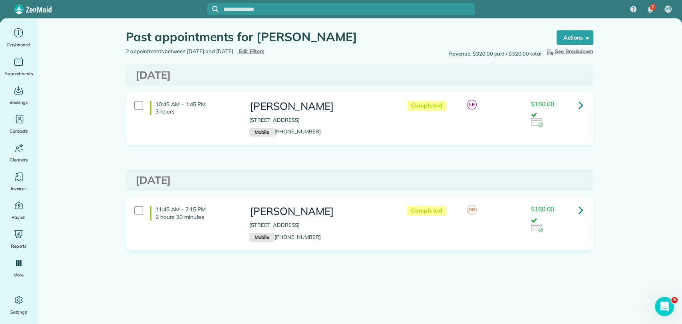
click at [583, 209] on icon at bounding box center [580, 210] width 5 height 14
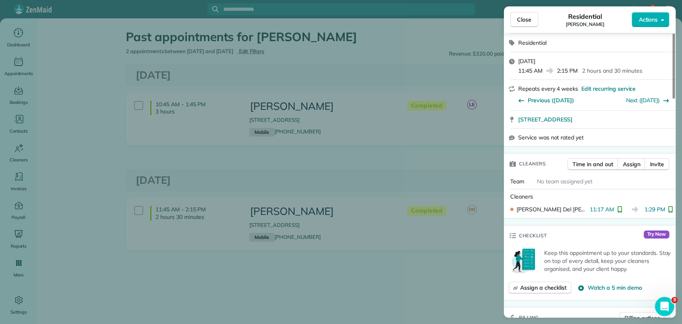
scroll to position [133, 0]
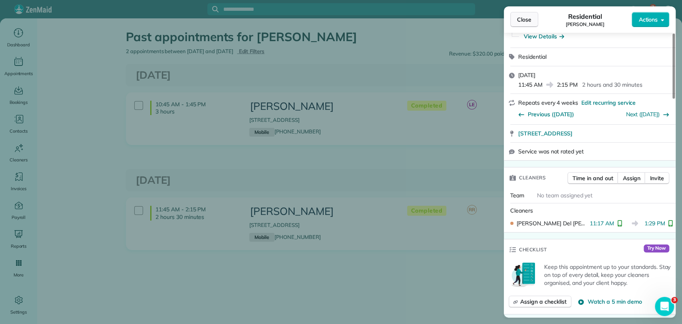
click at [531, 20] on button "Close" at bounding box center [524, 19] width 28 height 15
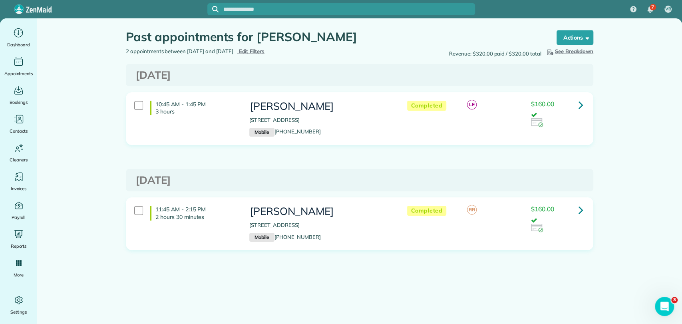
click at [625, 98] on main "Past appointments for [PERSON_NAME] the List View [2 min] Schedule Changes Acti…" at bounding box center [359, 180] width 645 height 324
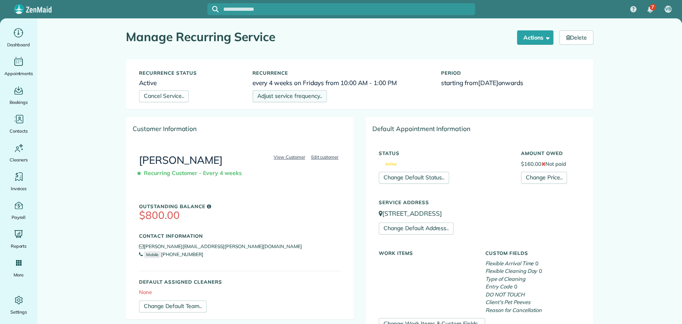
click at [294, 93] on link "Adjust service frequency.." at bounding box center [289, 96] width 74 height 12
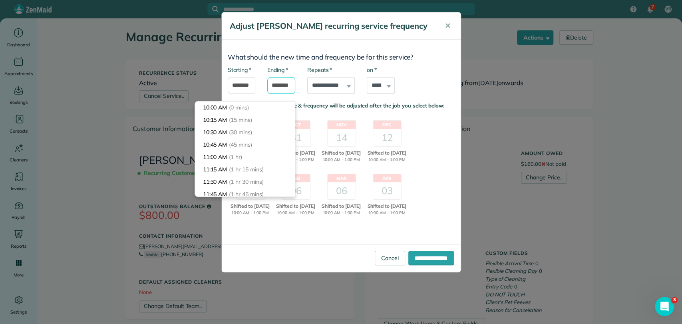
click at [278, 94] on input "*******" at bounding box center [281, 85] width 28 height 17
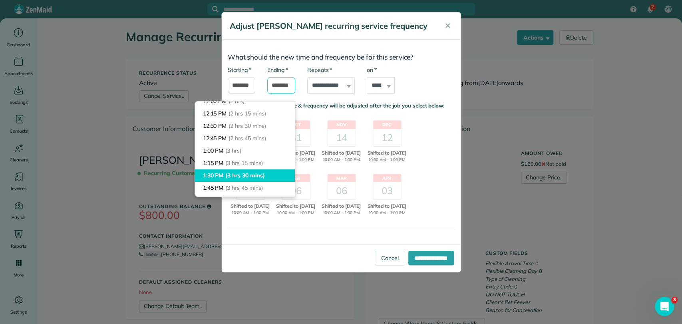
scroll to position [92, 0]
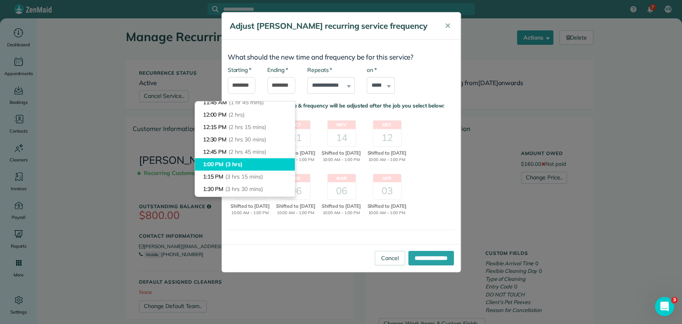
type input "*******"
click at [236, 163] on body "7 VB Dashboard Appointments Bookings Contacts Cleaners Invoices Payroll Reports…" at bounding box center [341, 162] width 682 height 324
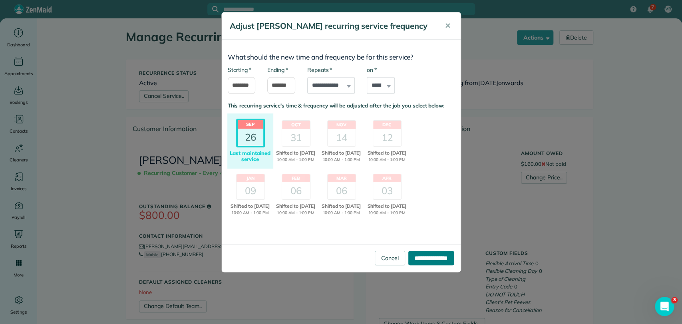
click at [412, 265] on input "**********" at bounding box center [431, 258] width 46 height 14
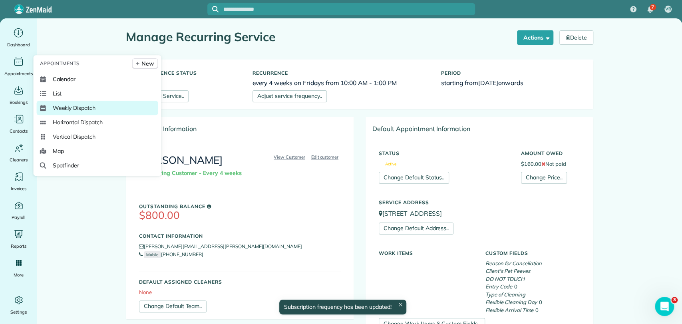
click at [69, 106] on span "Weekly Dispatch" at bounding box center [74, 108] width 43 height 8
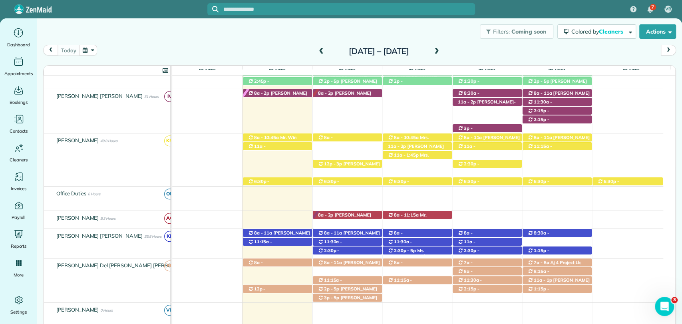
scroll to position [279, 0]
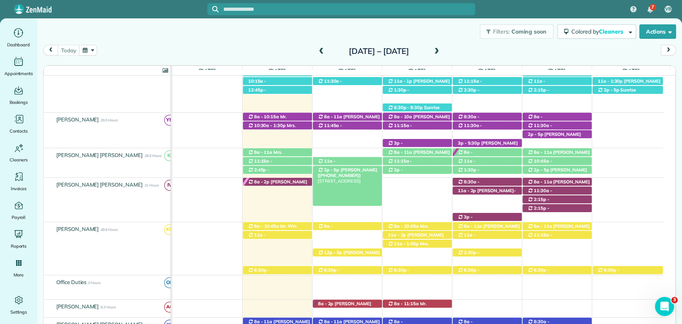
click at [341, 171] on span "[PERSON_NAME] ([PHONE_NUMBER])" at bounding box center [348, 172] width 60 height 11
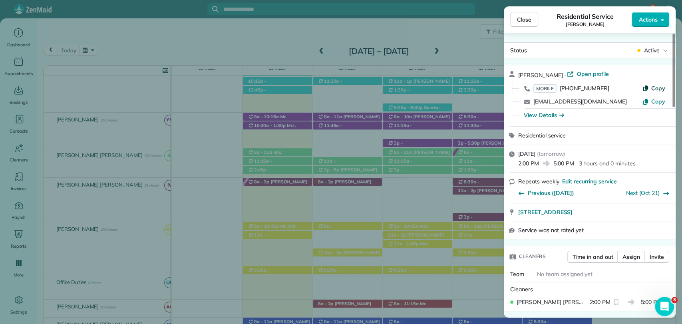
click at [656, 89] on span "Copy" at bounding box center [658, 88] width 14 height 7
drag, startPoint x: 582, startPoint y: 75, endPoint x: 481, endPoint y: 115, distance: 108.8
click at [582, 75] on span "Open profile" at bounding box center [592, 74] width 32 height 8
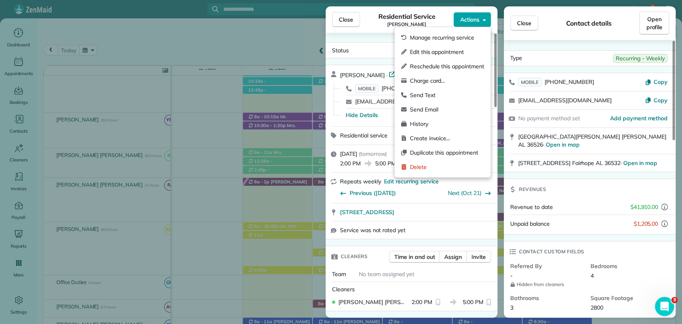
click at [464, 18] on span "Actions" at bounding box center [469, 20] width 19 height 8
click at [425, 54] on span "Edit this appointment" at bounding box center [447, 52] width 74 height 8
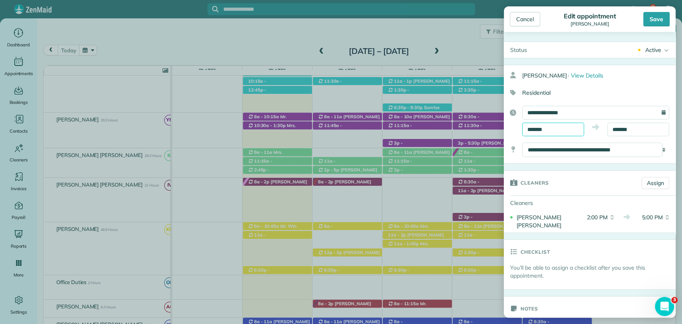
click at [540, 131] on input "*******" at bounding box center [553, 130] width 62 height 14
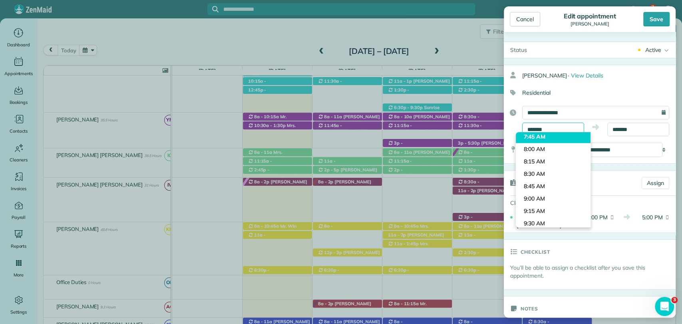
scroll to position [358, 0]
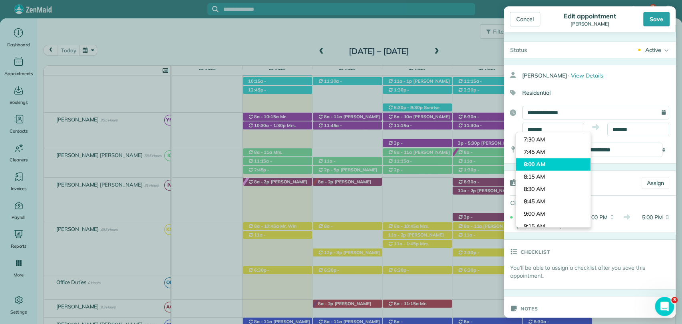
type input "*******"
click at [545, 161] on body "7 VB Dashboard Appointments Bookings Contacts Cleaners Invoices Payroll Reports…" at bounding box center [341, 162] width 682 height 324
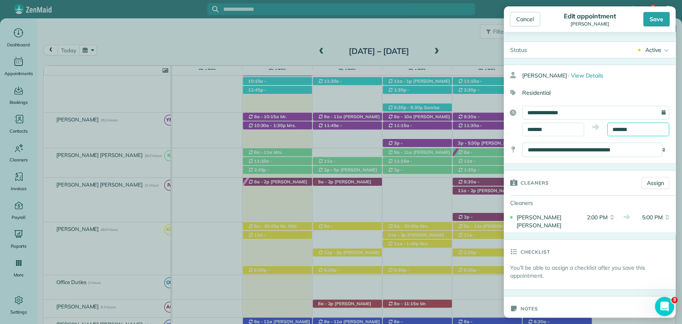
click at [608, 127] on input "*******" at bounding box center [638, 130] width 62 height 14
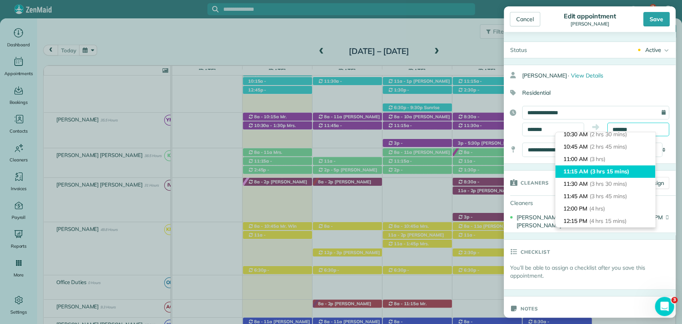
scroll to position [123, 0]
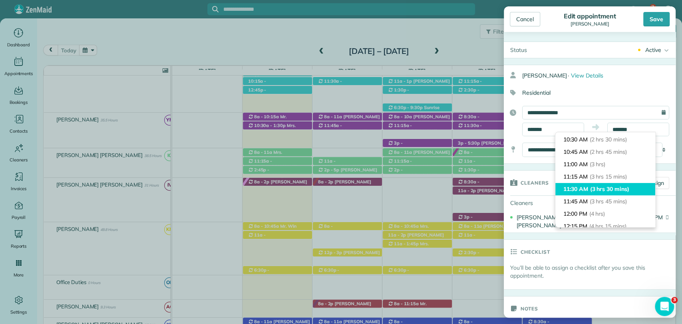
type input "********"
click at [606, 189] on span "(3 hrs 30 mins)" at bounding box center [609, 188] width 39 height 7
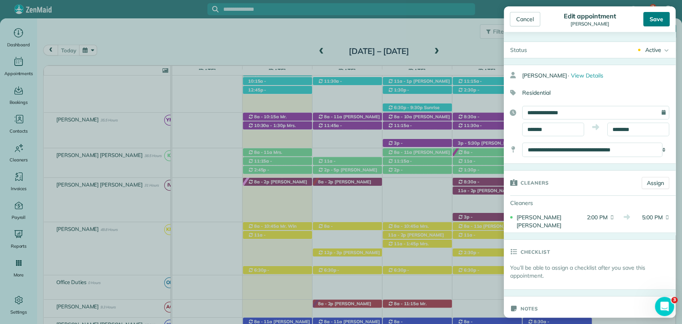
click at [664, 16] on div "Save" at bounding box center [656, 19] width 26 height 14
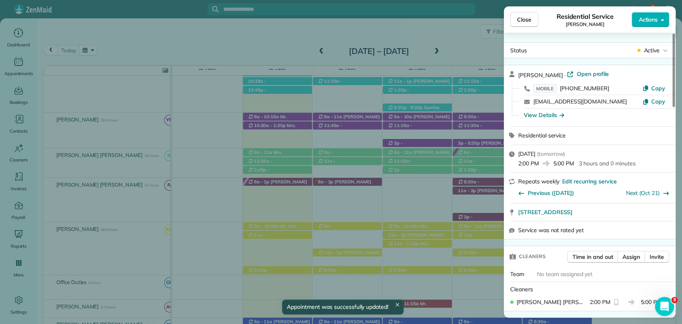
click at [342, 161] on div "Close Residential Service [PERSON_NAME] Actions Status Active [PERSON_NAME] · O…" at bounding box center [341, 162] width 682 height 324
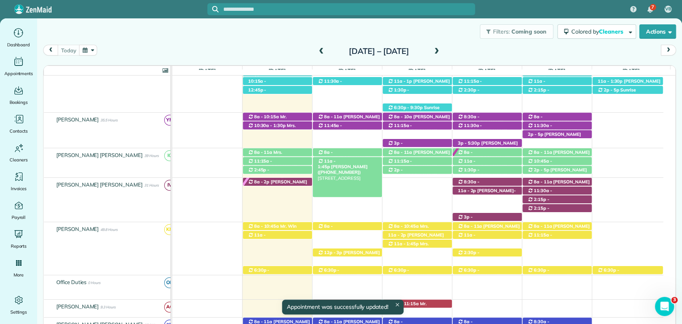
click at [356, 164] on span "[PERSON_NAME] ([PHONE_NUMBER])" at bounding box center [343, 169] width 50 height 11
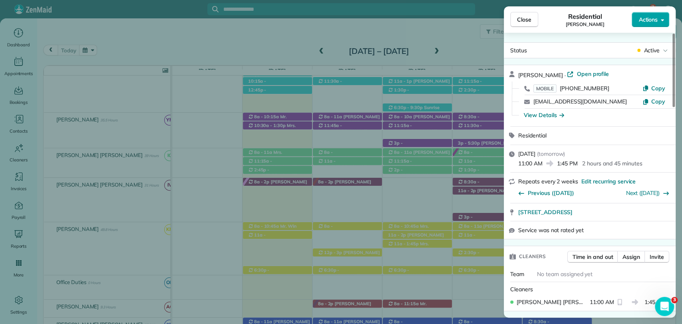
click at [653, 18] on span "Actions" at bounding box center [647, 20] width 19 height 8
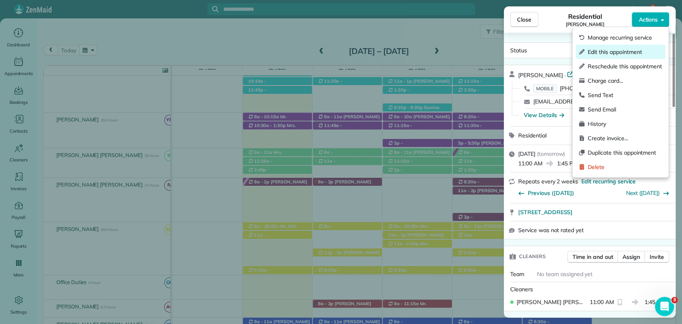
click at [631, 53] on span "Edit this appointment" at bounding box center [625, 52] width 74 height 8
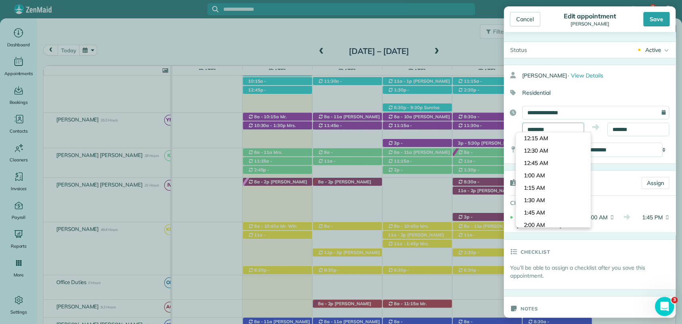
click at [538, 128] on input "********" at bounding box center [553, 130] width 62 height 14
type input "********"
click at [537, 189] on body "7 VB Dashboard Appointments Bookings Contacts Cleaners Invoices Payroll Reports…" at bounding box center [341, 162] width 682 height 324
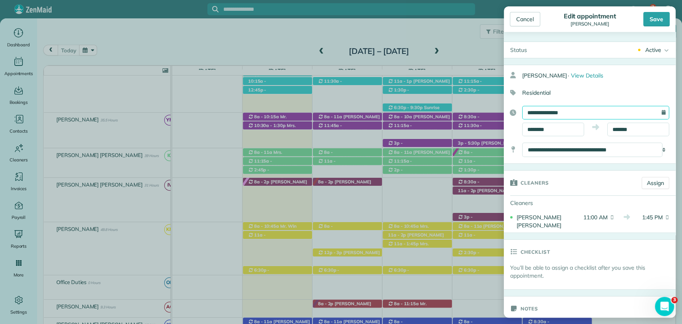
click at [641, 119] on input "**********" at bounding box center [595, 113] width 147 height 14
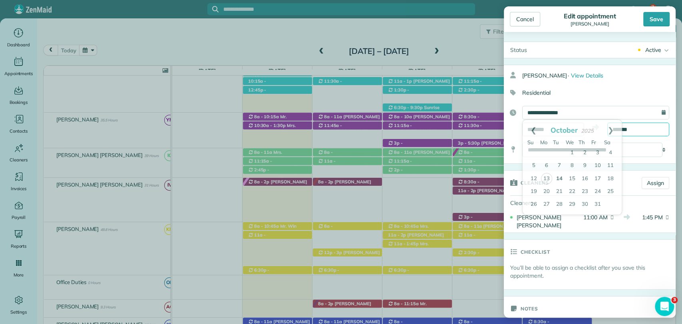
click at [633, 134] on body "7 VB Dashboard Appointments Bookings Contacts Cleaners Invoices Payroll Reports…" at bounding box center [341, 162] width 682 height 324
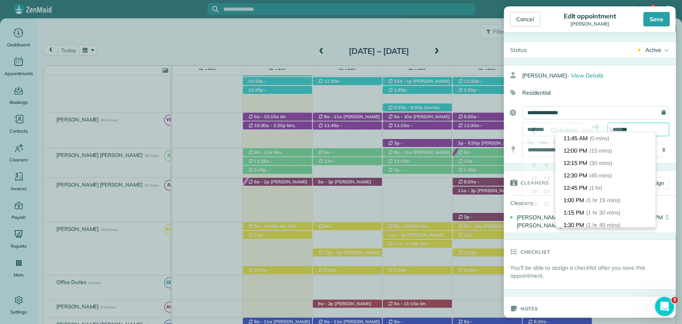
scroll to position [86, 0]
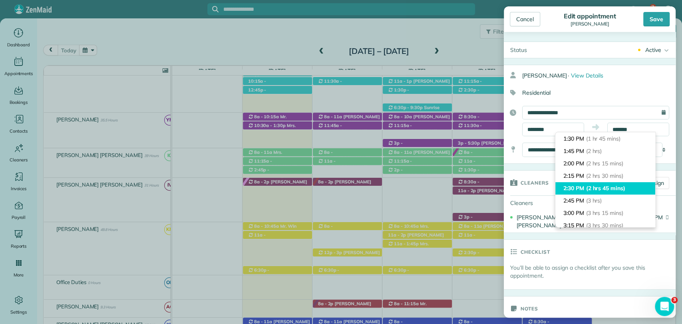
type input "*******"
click at [607, 193] on li "2:30 PM (2 hrs 45 mins)" at bounding box center [605, 188] width 100 height 12
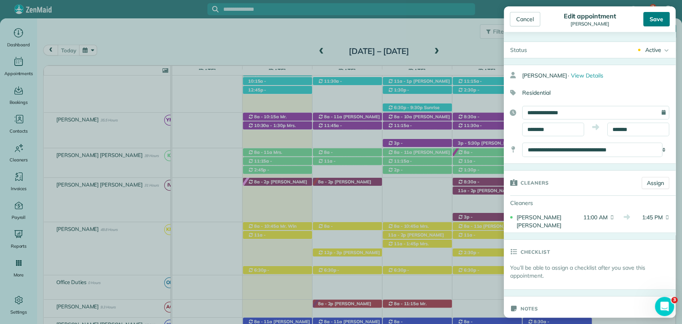
click at [661, 17] on div "Save" at bounding box center [656, 19] width 26 height 14
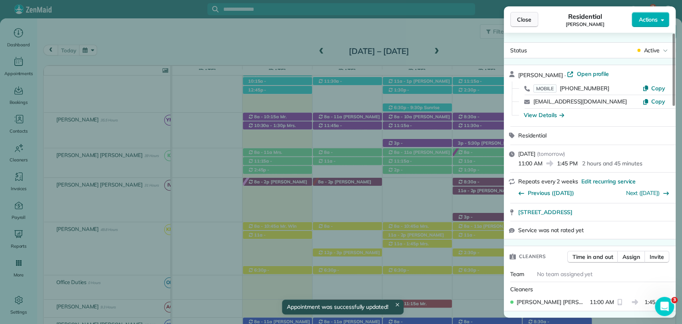
click at [522, 20] on span "Close" at bounding box center [524, 20] width 14 height 8
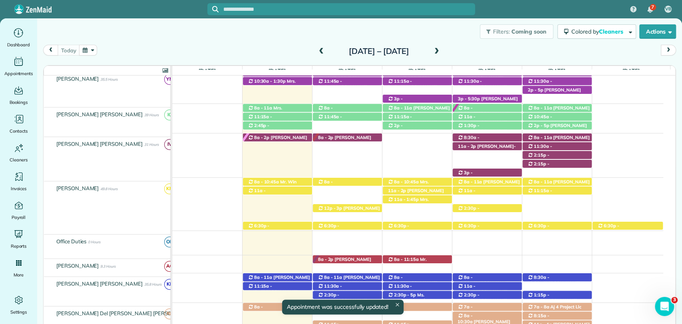
scroll to position [324, 0]
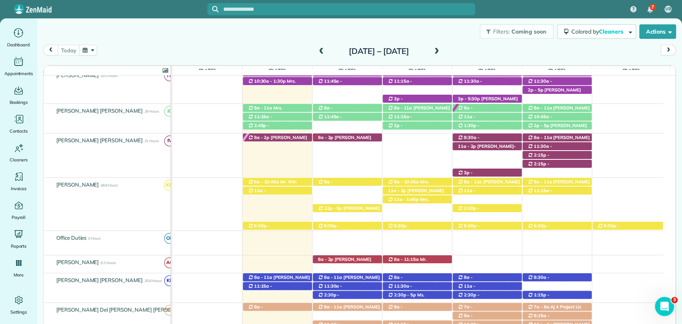
click at [487, 40] on div "Filters: Coming soon Colored by Cleaners Color by Cleaner Color by Team Color b…" at bounding box center [359, 31] width 645 height 26
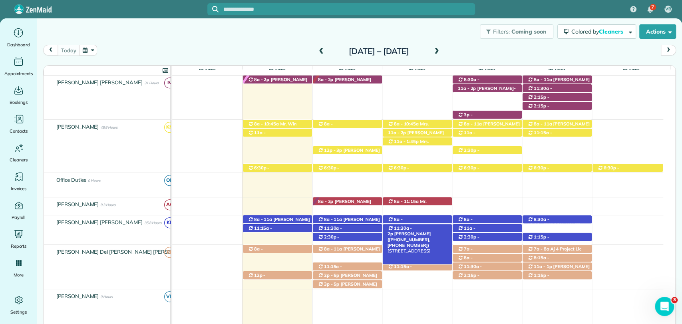
scroll to position [368, 0]
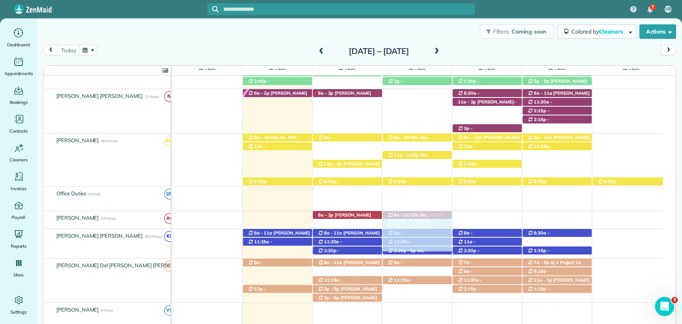
drag, startPoint x: 421, startPoint y: 147, endPoint x: 412, endPoint y: 213, distance: 66.0
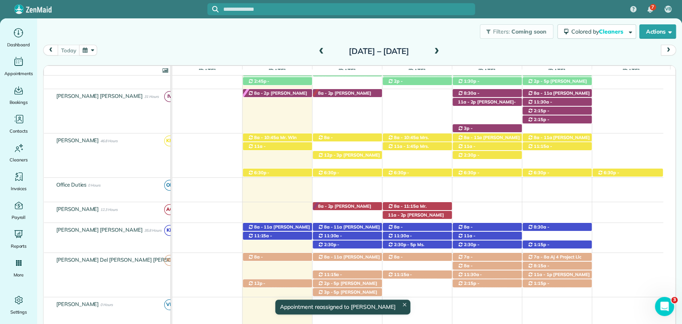
click at [415, 215] on span "[PERSON_NAME] ([PHONE_NUMBER])" at bounding box center [415, 217] width 56 height 11
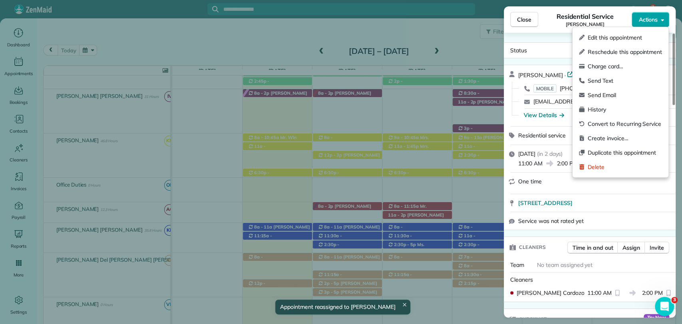
click at [653, 19] on span "Actions" at bounding box center [647, 20] width 19 height 8
click at [602, 55] on span "Reschedule this appointment" at bounding box center [625, 52] width 74 height 8
select select "*"
select select "****"
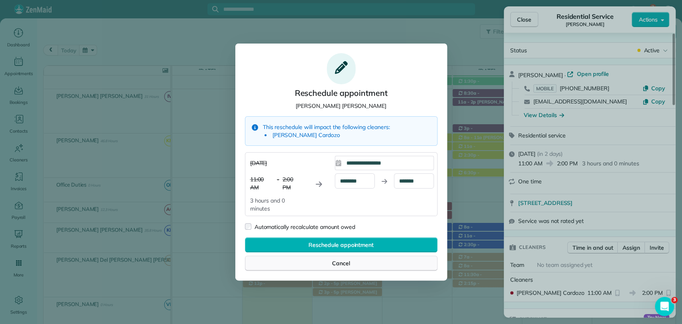
click at [361, 264] on div "Cancel" at bounding box center [341, 263] width 193 height 15
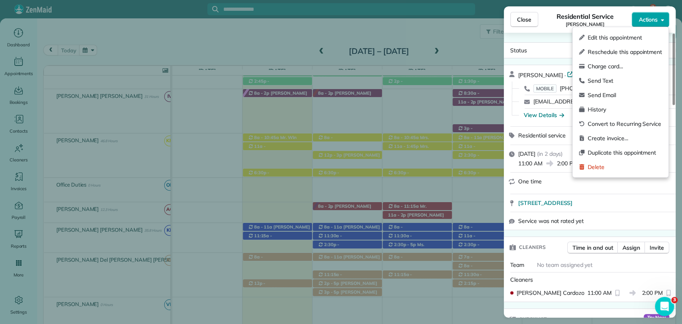
click at [653, 20] on span "Actions" at bounding box center [647, 20] width 19 height 8
click at [603, 38] on span "Edit this appointment" at bounding box center [625, 38] width 74 height 8
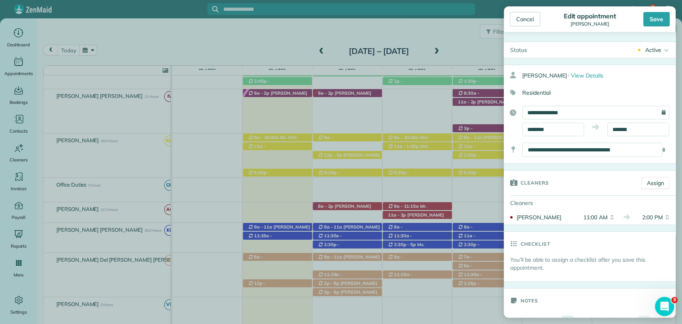
click at [542, 136] on div "**********" at bounding box center [590, 114] width 172 height 99
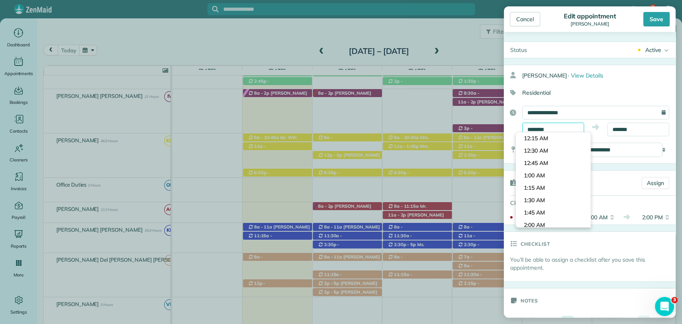
click at [540, 127] on input "********" at bounding box center [553, 130] width 62 height 14
type input "********"
click at [539, 177] on body "7 VB Dashboard Appointments Bookings Contacts Cleaners Invoices Payroll Reports…" at bounding box center [341, 162] width 682 height 324
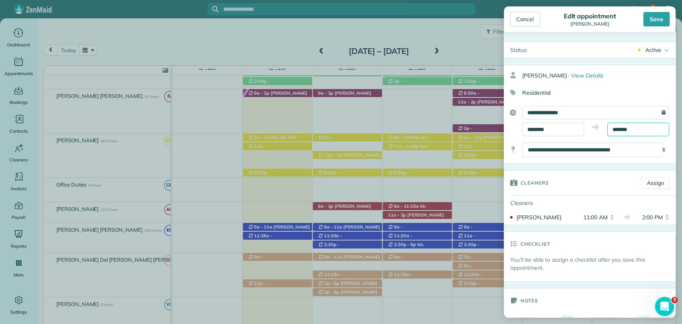
click at [621, 135] on body "7 VB Dashboard Appointments Bookings Contacts Cleaners Invoices Payroll Reports…" at bounding box center [341, 162] width 682 height 324
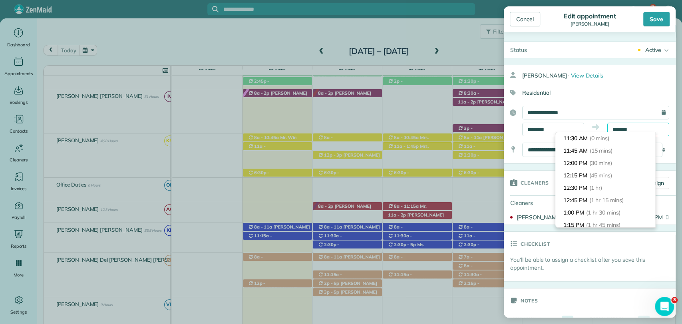
scroll to position [111, 0]
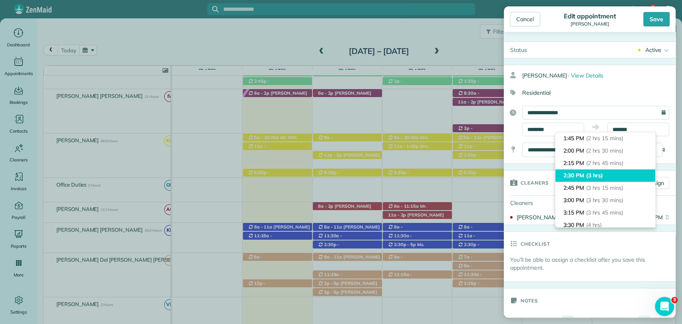
type input "*******"
click at [607, 173] on li "2:30 PM (3 hrs)" at bounding box center [605, 175] width 100 height 12
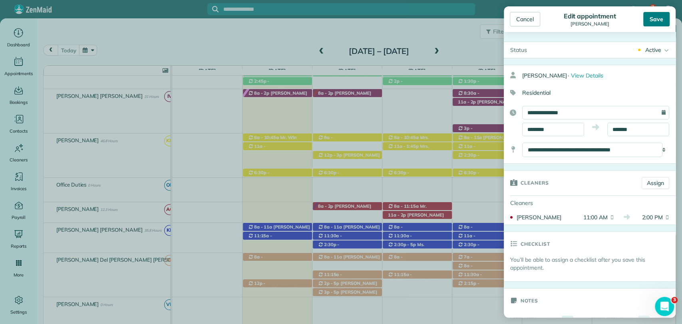
click at [646, 18] on div "Save" at bounding box center [656, 19] width 26 height 14
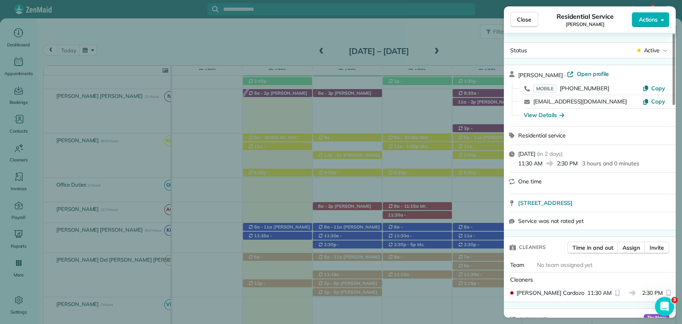
click at [526, 18] on span "Close" at bounding box center [524, 20] width 14 height 8
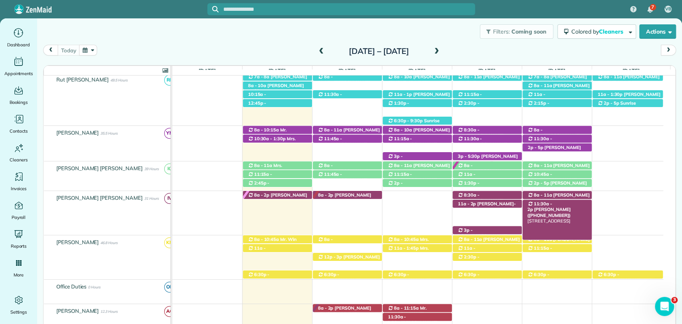
click at [556, 207] on span "Ginny Herndon (+12516232599)" at bounding box center [549, 212] width 44 height 11
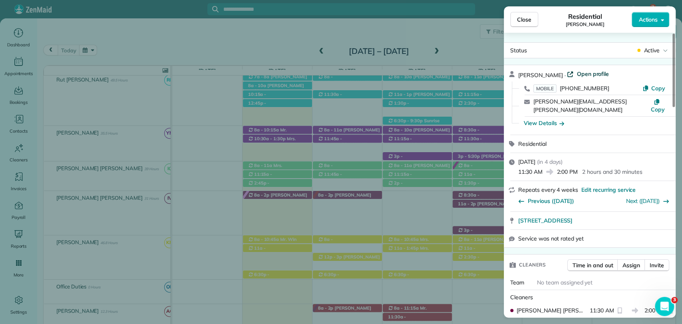
click at [582, 75] on span "Open profile" at bounding box center [592, 74] width 32 height 8
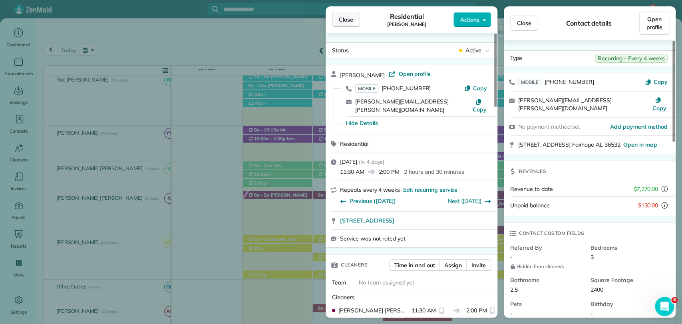
click at [346, 20] on span "Close" at bounding box center [346, 20] width 14 height 8
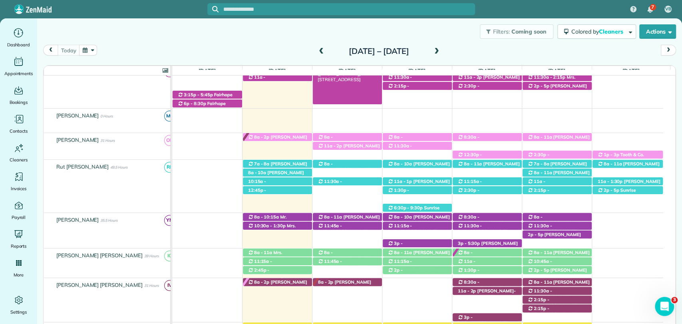
scroll to position [44, 0]
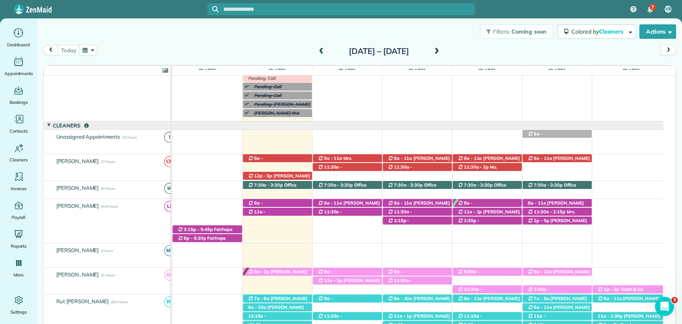
click at [483, 49] on div "today Sunday Oct 12 – Saturday Oct 18, 2025" at bounding box center [359, 52] width 633 height 15
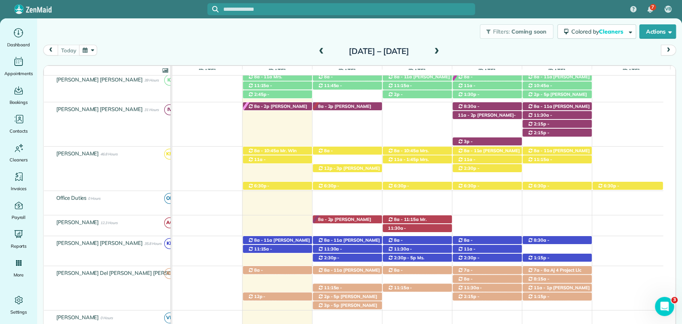
scroll to position [0, 0]
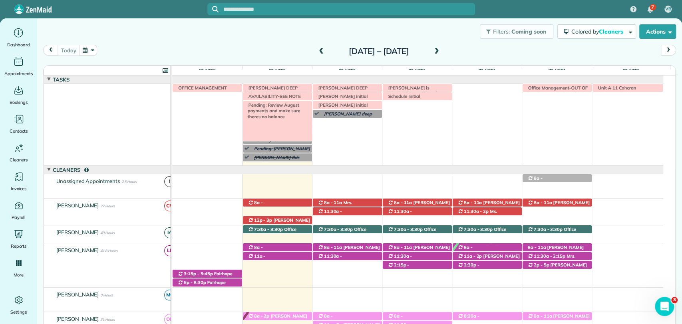
click at [262, 107] on span "Pending: Review August payments and make sure theres no balance" at bounding box center [272, 110] width 56 height 17
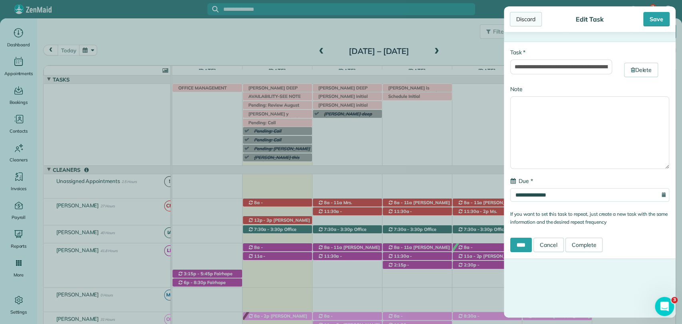
click at [515, 17] on div "Discard" at bounding box center [526, 19] width 32 height 14
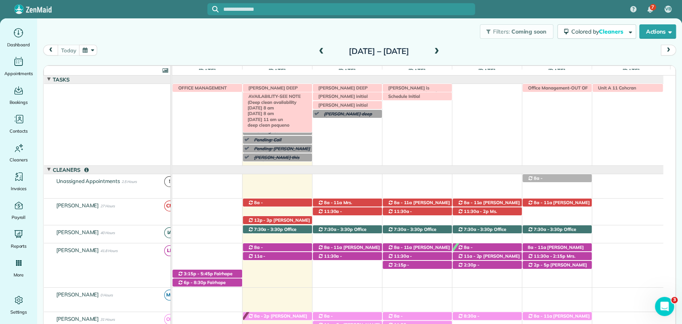
click at [260, 99] on span "AVAILABILITY-SEE NOTE (Deep clean availability 10/19 8 am 10/28 8 am 10/31 11 a…" at bounding box center [277, 141] width 66 height 97
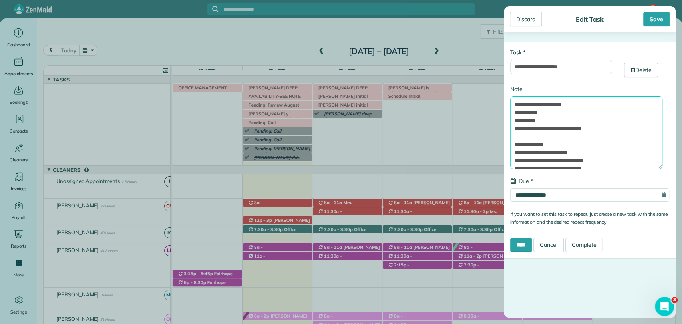
click at [550, 144] on textarea "**********" at bounding box center [586, 132] width 152 height 73
type textarea "**********"
click at [532, 247] on input "****" at bounding box center [521, 245] width 22 height 14
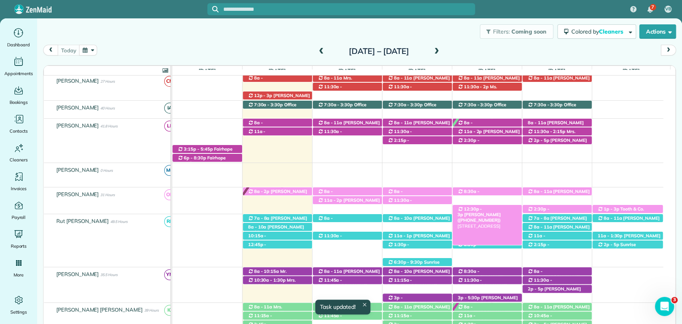
scroll to position [266, 0]
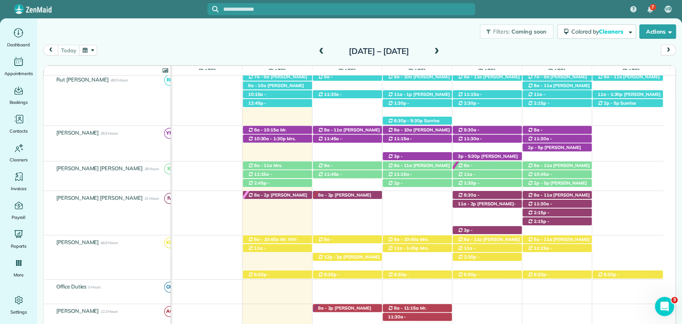
click at [479, 57] on div "today Sunday Oct 12 – Saturday Oct 18, 2025" at bounding box center [359, 52] width 633 height 15
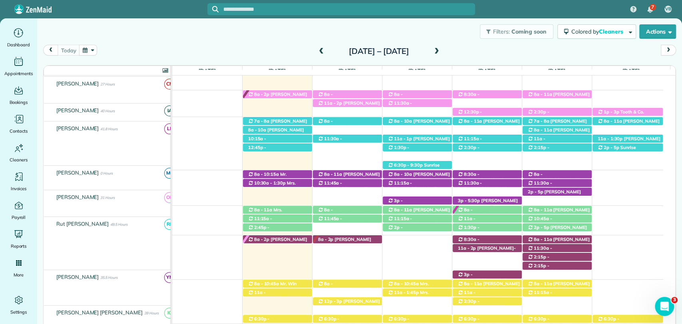
scroll to position [222, 0]
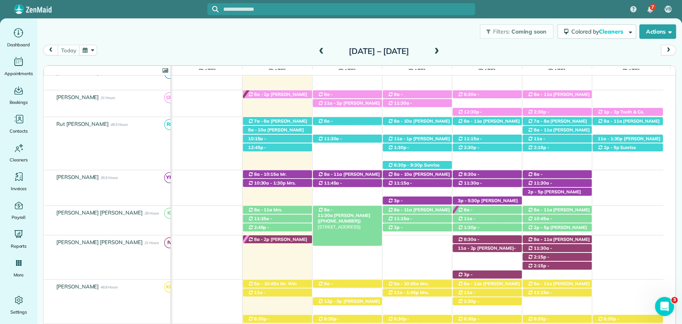
click at [348, 212] on span "Mrs. Roxie Thompson (+12516489873)" at bounding box center [344, 217] width 53 height 11
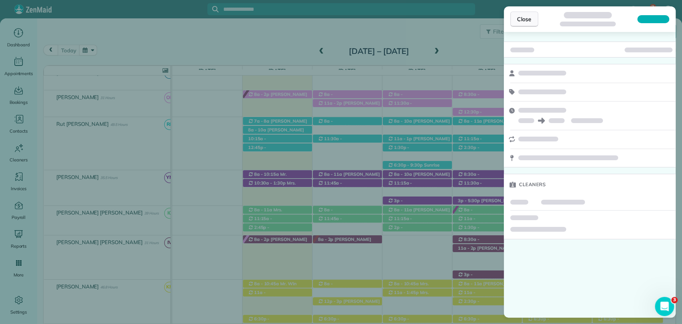
click at [521, 20] on span "Close" at bounding box center [524, 19] width 14 height 8
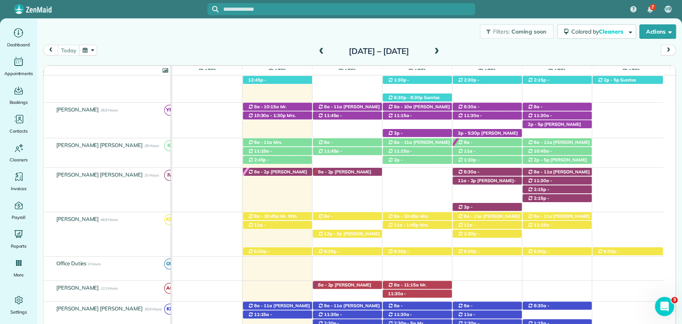
scroll to position [310, 0]
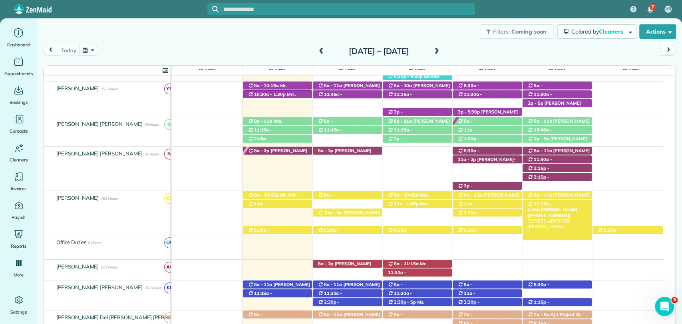
click at [568, 207] on span "Jimmy Benson Sr (+17026824405)" at bounding box center [552, 212] width 50 height 11
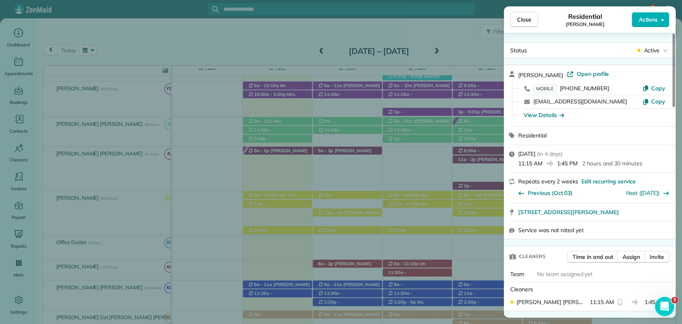
drag, startPoint x: 591, startPoint y: 73, endPoint x: 591, endPoint y: 96, distance: 22.4
click at [591, 73] on span "Open profile" at bounding box center [592, 74] width 32 height 8
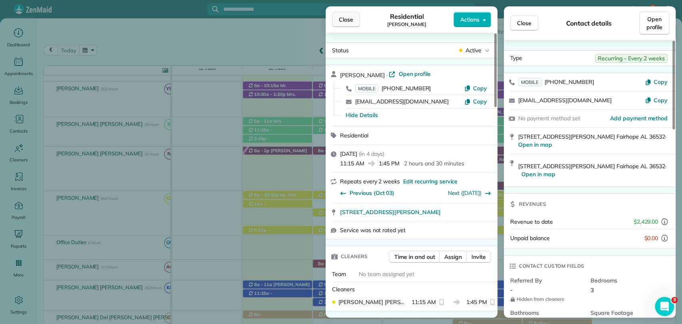
click at [348, 21] on span "Close" at bounding box center [346, 20] width 14 height 8
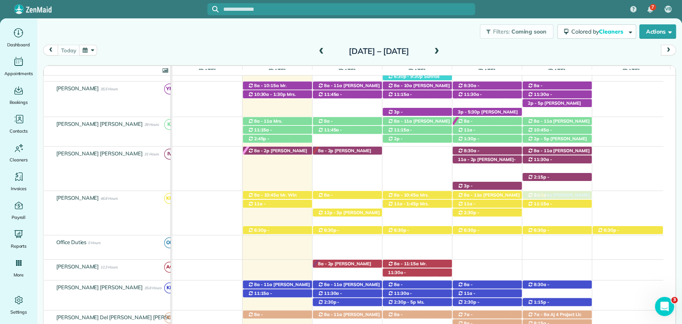
drag, startPoint x: 575, startPoint y: 169, endPoint x: 577, endPoint y: 212, distance: 42.4
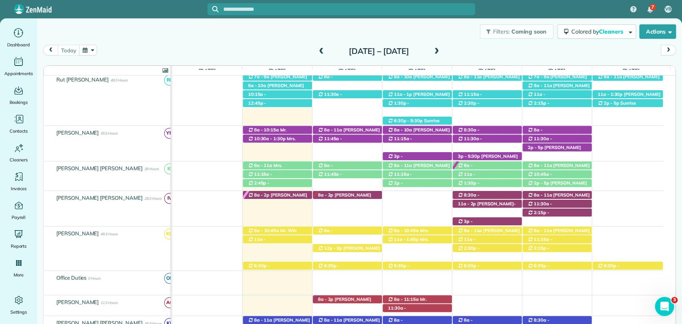
scroll to position [310, 0]
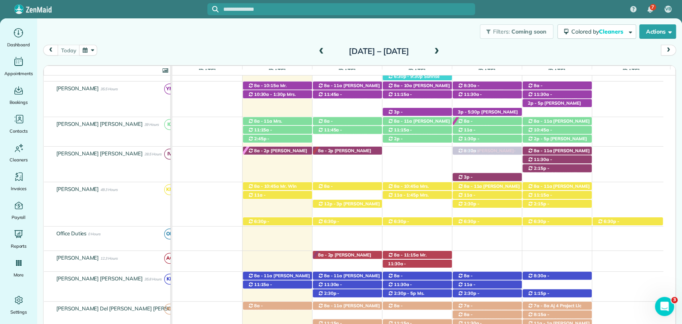
drag, startPoint x: 476, startPoint y: 160, endPoint x: 497, endPoint y: 155, distance: 21.7
click at [497, 155] on div "8a - 2p Jaya Trussell (+16616450223) 26643 Dean Ct S - Daphne, AL, 36526 11:30a…" at bounding box center [417, 161] width 491 height 29
drag, startPoint x: 357, startPoint y: 25, endPoint x: 329, endPoint y: -32, distance: 64.0
click at [329, 0] on html "7 VB Dashboard Appointments Bookings Contacts Cleaners Invoices Payroll Reports…" at bounding box center [341, 162] width 682 height 324
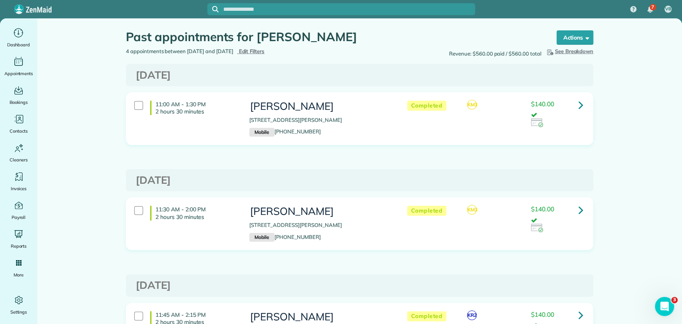
click at [264, 54] on span "Edit Filters" at bounding box center [251, 51] width 26 height 6
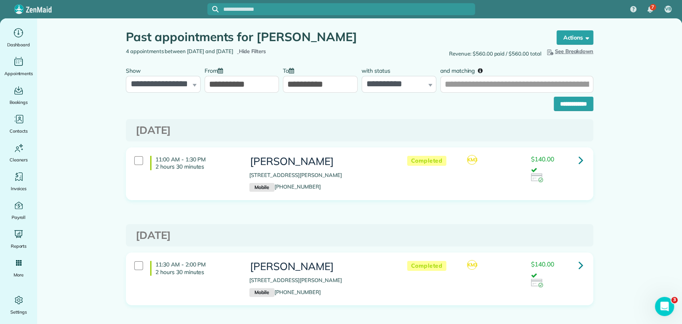
click at [250, 74] on div "**********" at bounding box center [242, 78] width 75 height 30
click at [248, 79] on input "**********" at bounding box center [242, 84] width 75 height 17
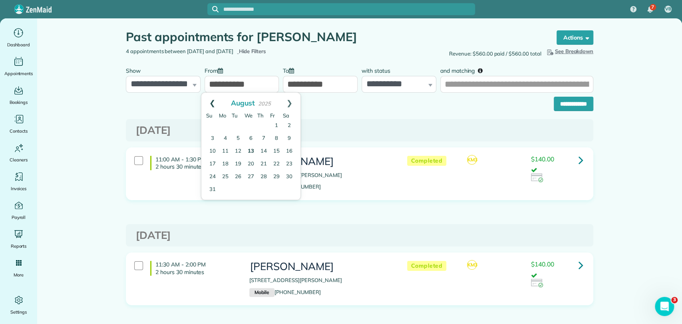
click at [211, 97] on link "Prev" at bounding box center [212, 103] width 22 height 20
click at [210, 97] on link "Prev" at bounding box center [212, 103] width 22 height 20
click at [250, 124] on link "2" at bounding box center [250, 125] width 13 height 13
type input "**********"
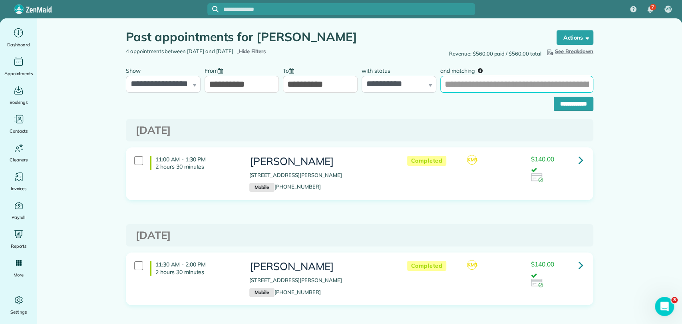
click at [457, 83] on input "and matching" at bounding box center [516, 84] width 153 height 17
type input "**********"
click at [554, 97] on input "**********" at bounding box center [574, 104] width 40 height 14
